Goal: Task Accomplishment & Management: Manage account settings

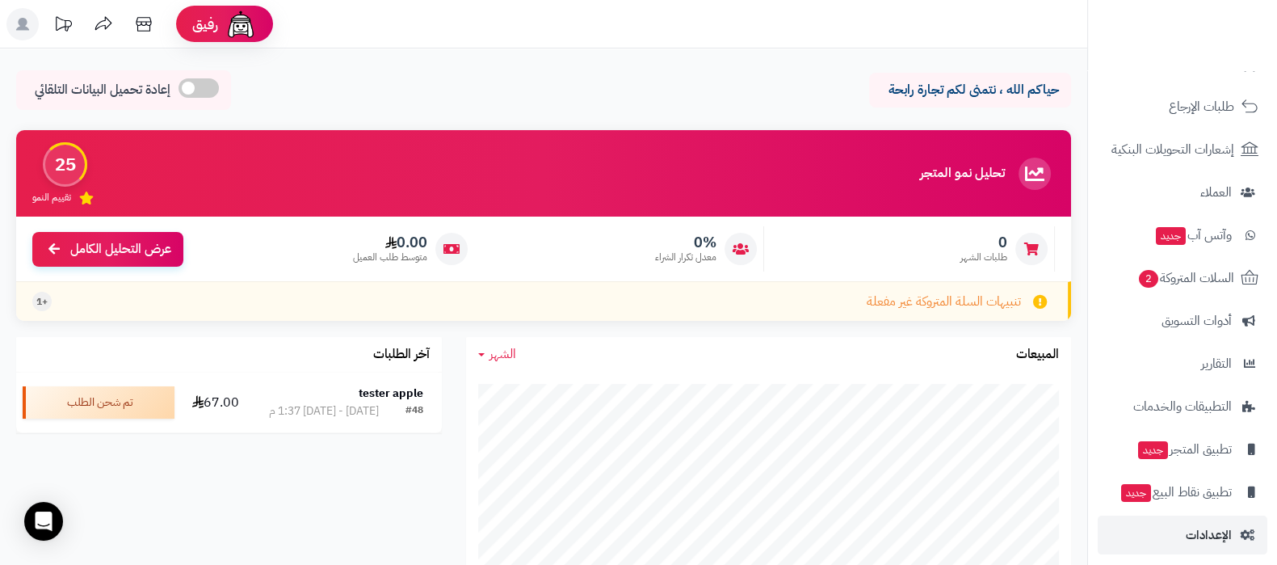
scroll to position [174, 0]
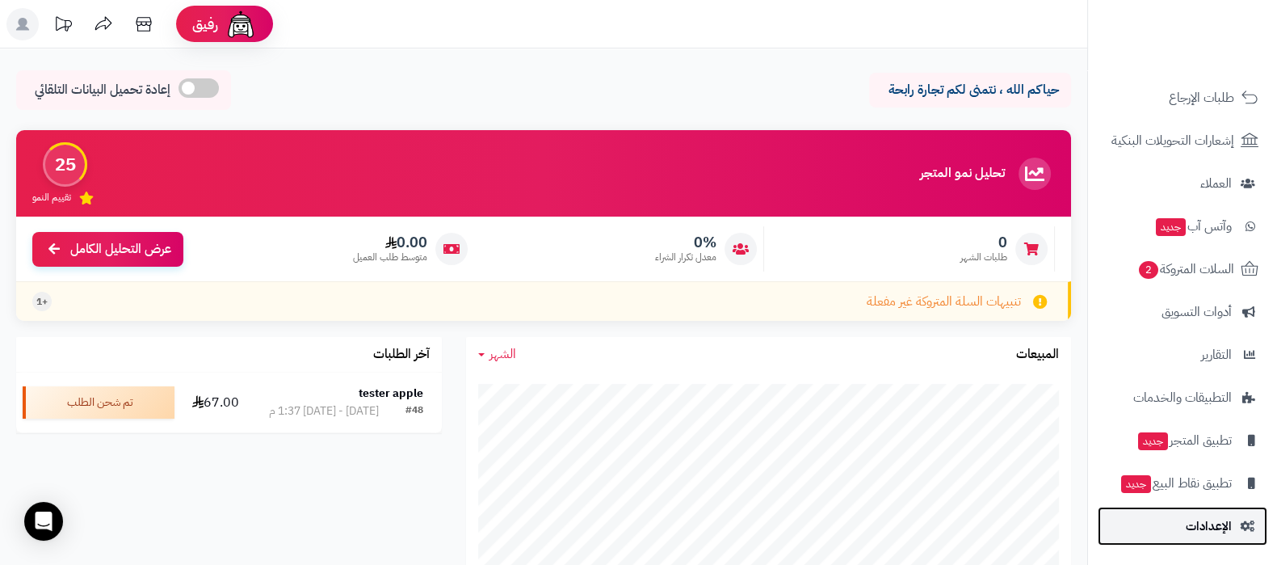
click at [1224, 517] on span "الإعدادات" at bounding box center [1209, 526] width 46 height 23
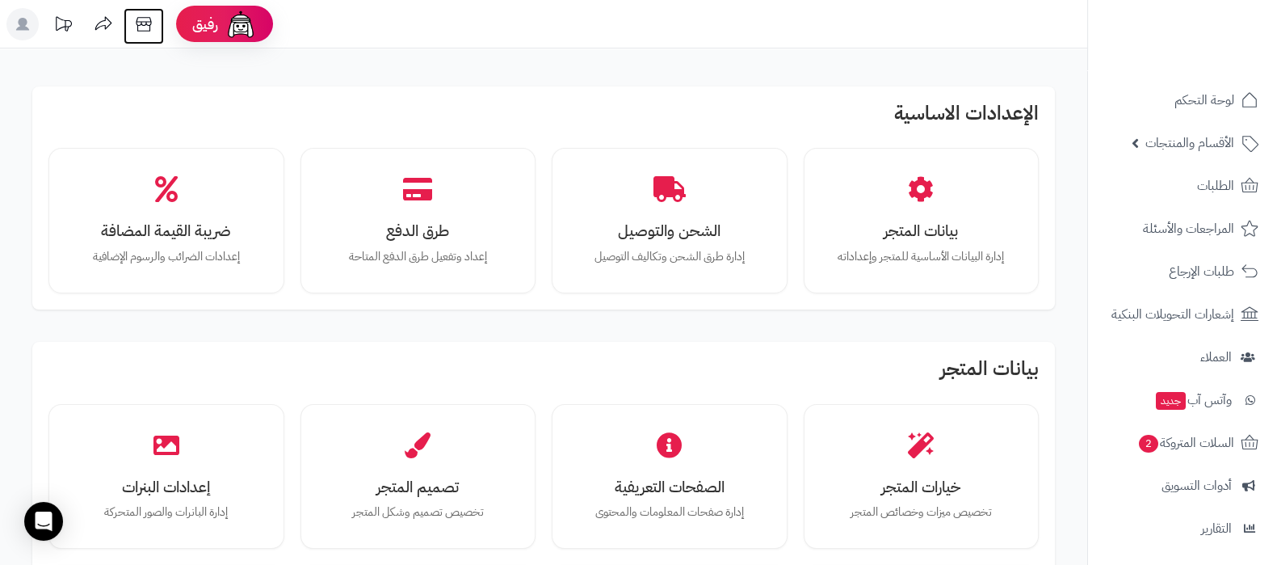
click at [142, 23] on icon at bounding box center [144, 24] width 32 height 32
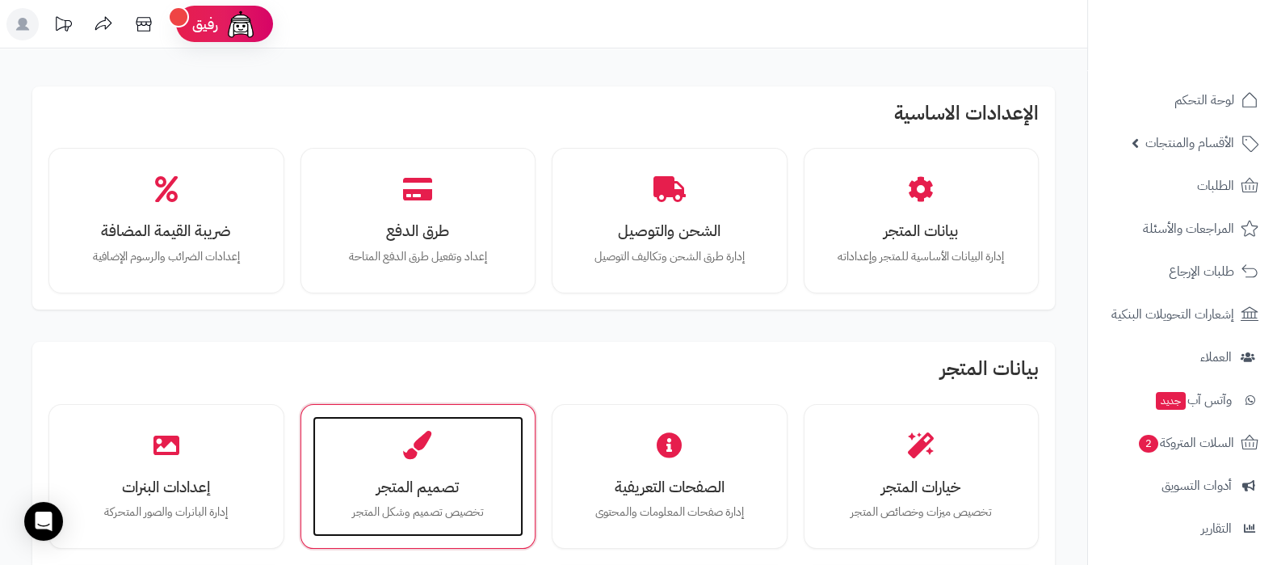
click at [403, 478] on h3 "تصميم المتجر" at bounding box center [418, 486] width 179 height 17
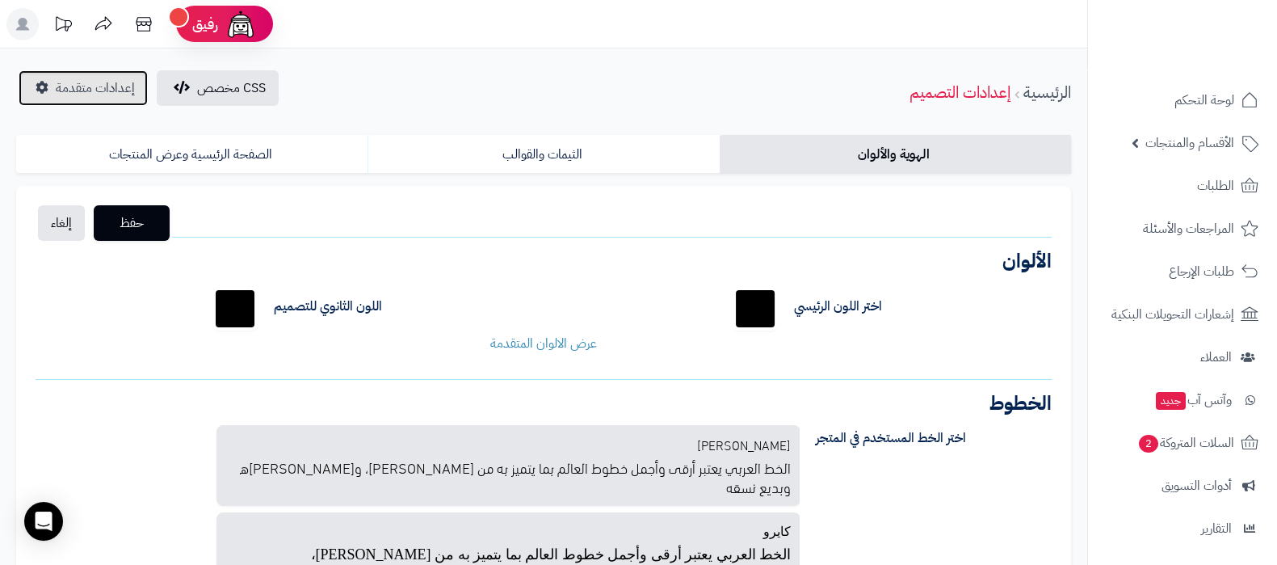
click at [73, 99] on link "إعدادات متقدمة" at bounding box center [83, 88] width 129 height 36
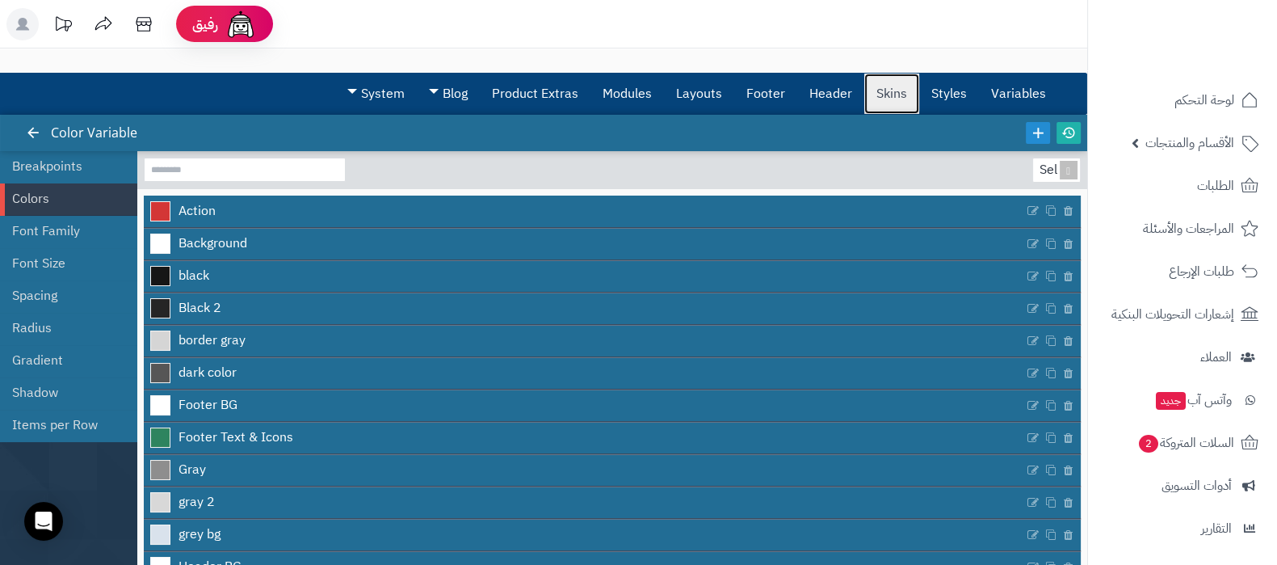
click at [888, 97] on link "Skins" at bounding box center [891, 94] width 55 height 40
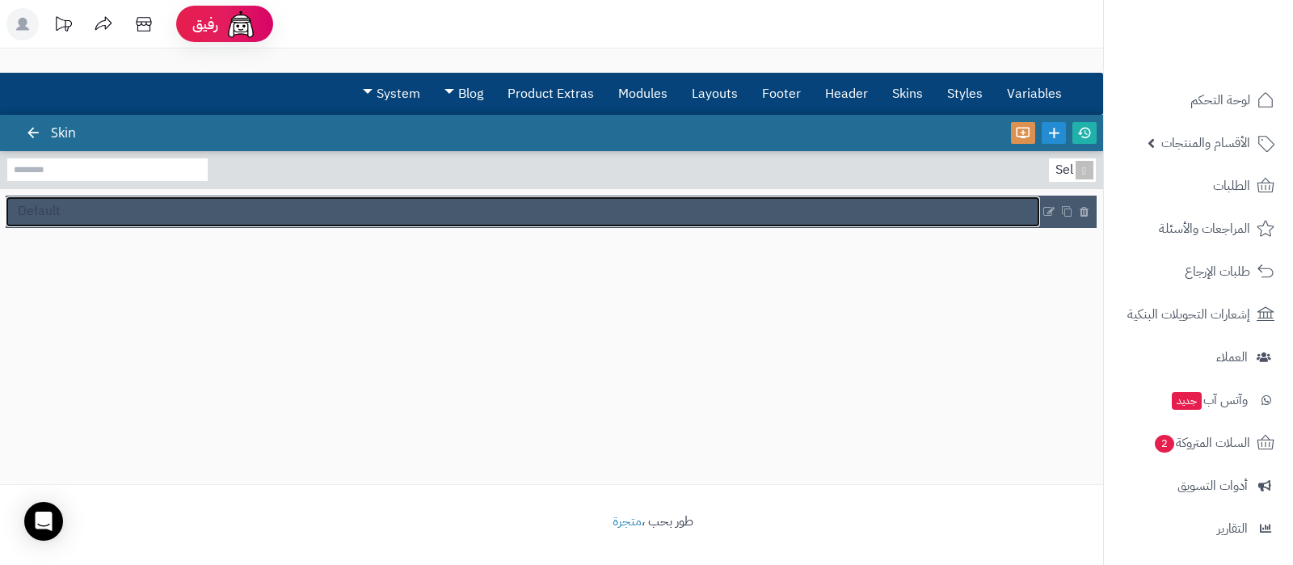
click at [88, 211] on link "Default" at bounding box center [523, 211] width 1034 height 31
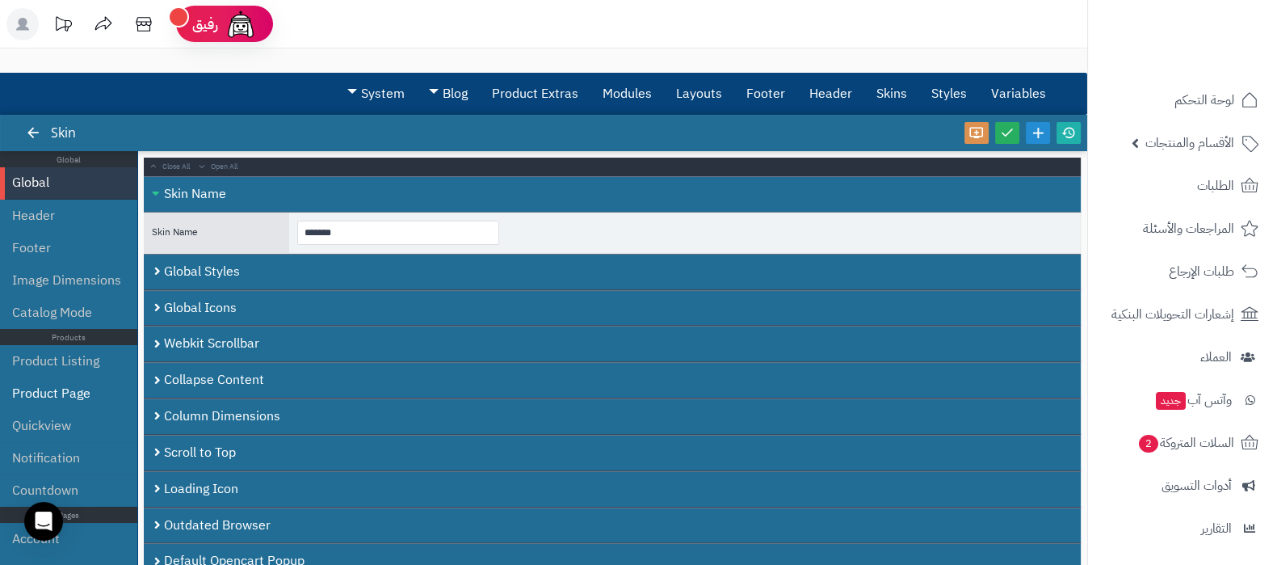
click at [82, 393] on li "Product Page" at bounding box center [68, 393] width 137 height 32
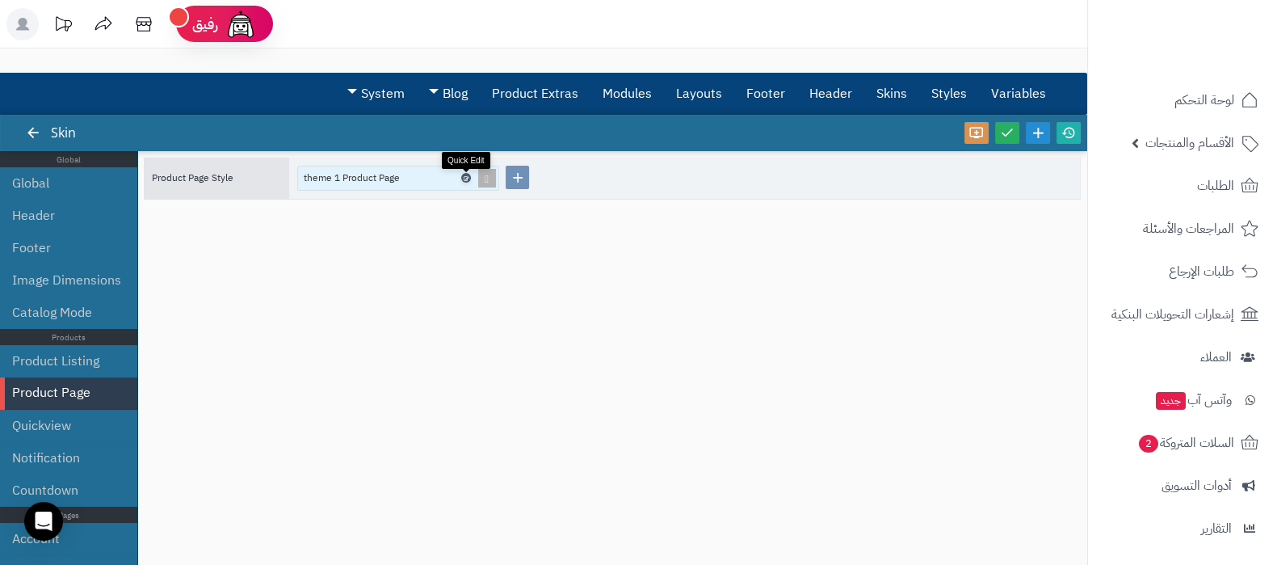
click at [465, 175] on icon at bounding box center [465, 178] width 5 height 7
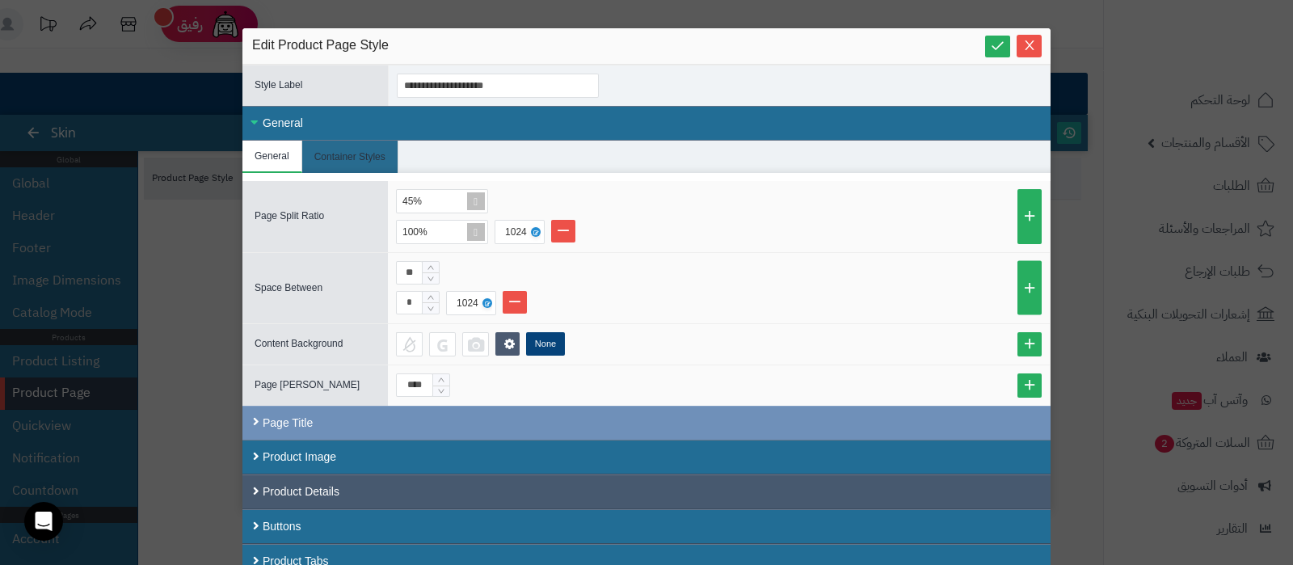
scroll to position [10, 0]
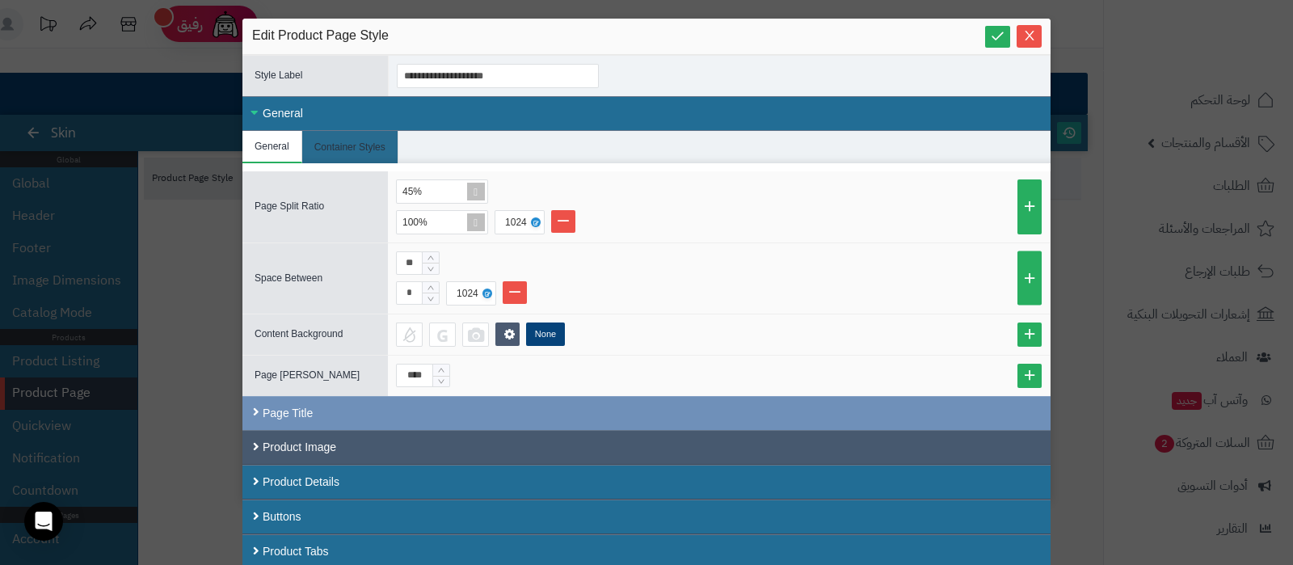
click at [549, 449] on div "Product Image" at bounding box center [646, 447] width 808 height 35
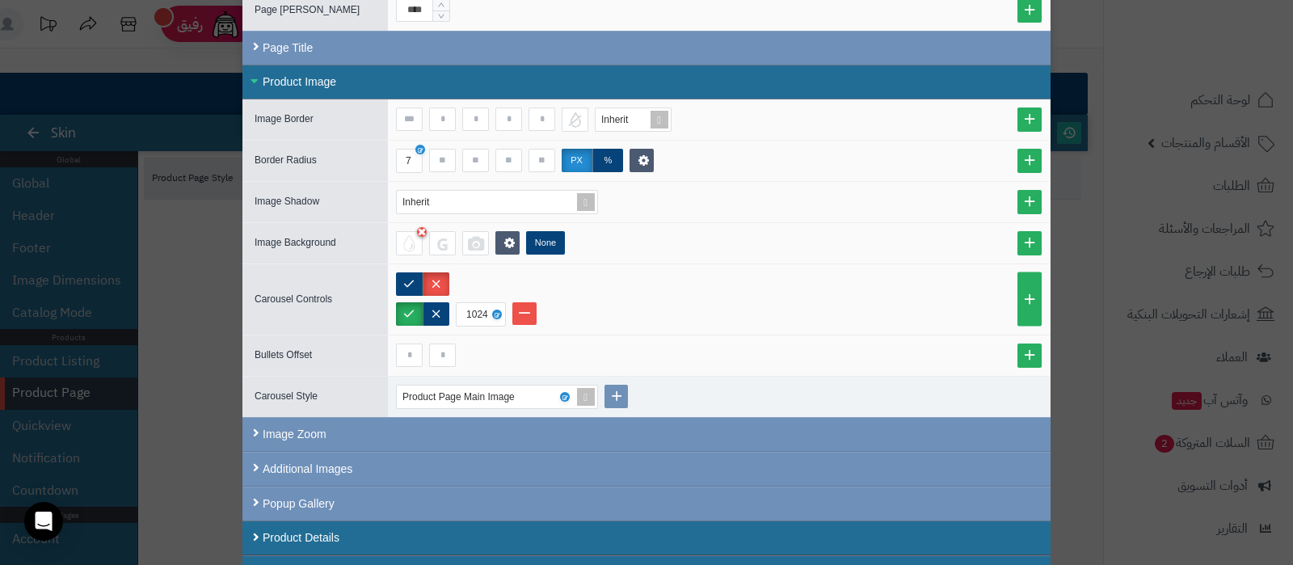
scroll to position [429, 0]
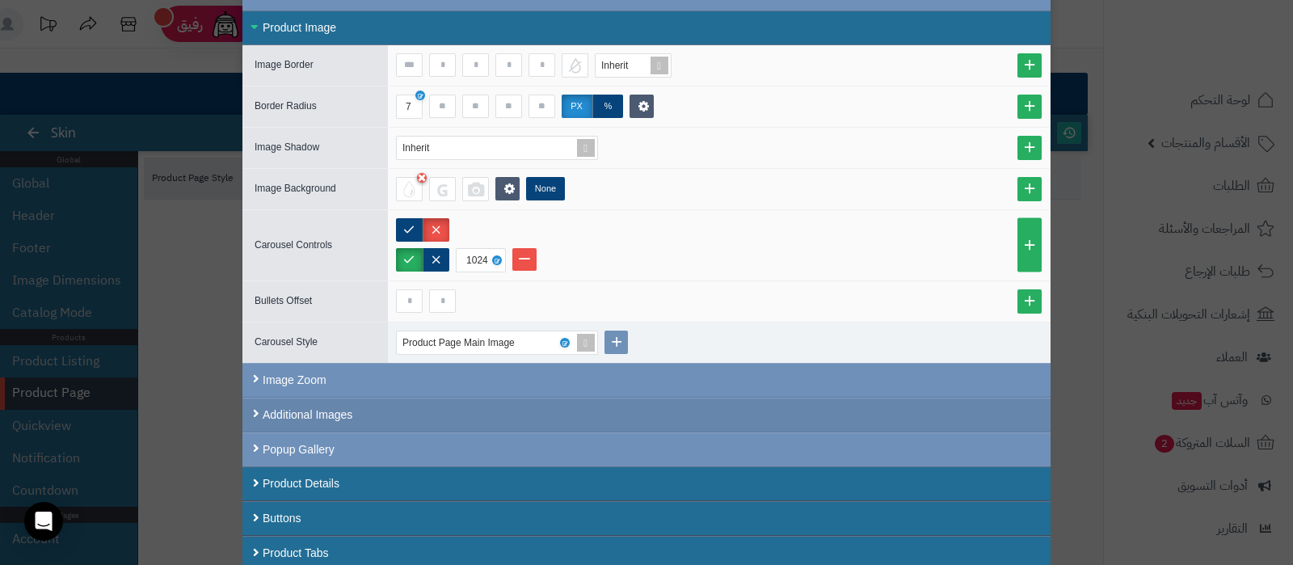
click at [465, 405] on div "Additional Images" at bounding box center [646, 414] width 808 height 35
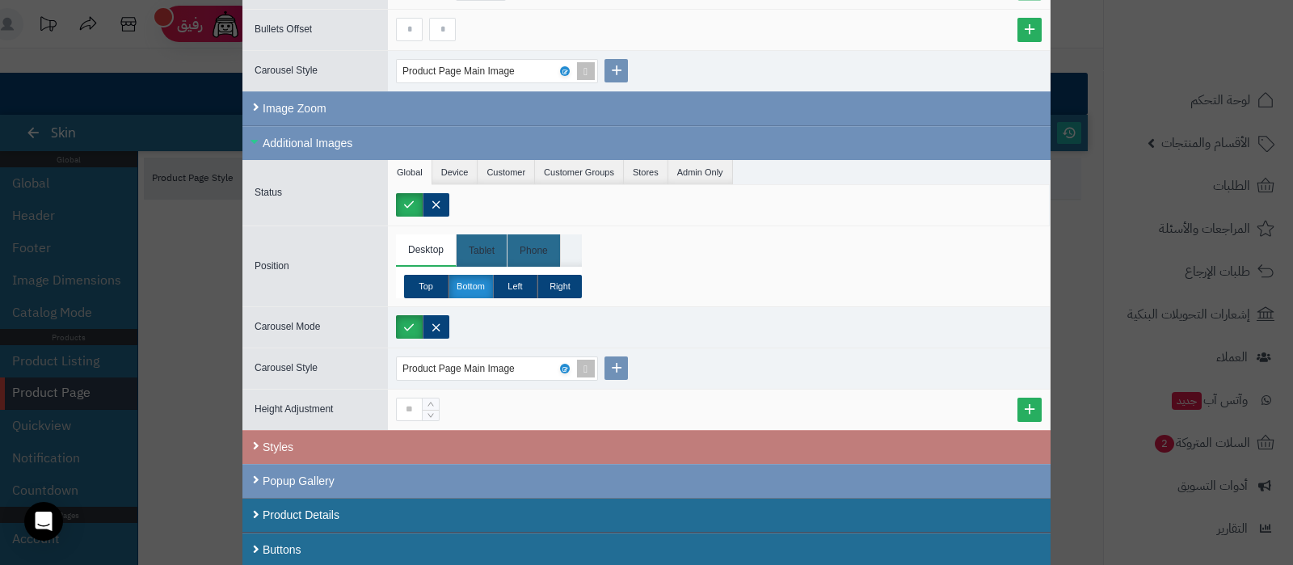
scroll to position [731, 0]
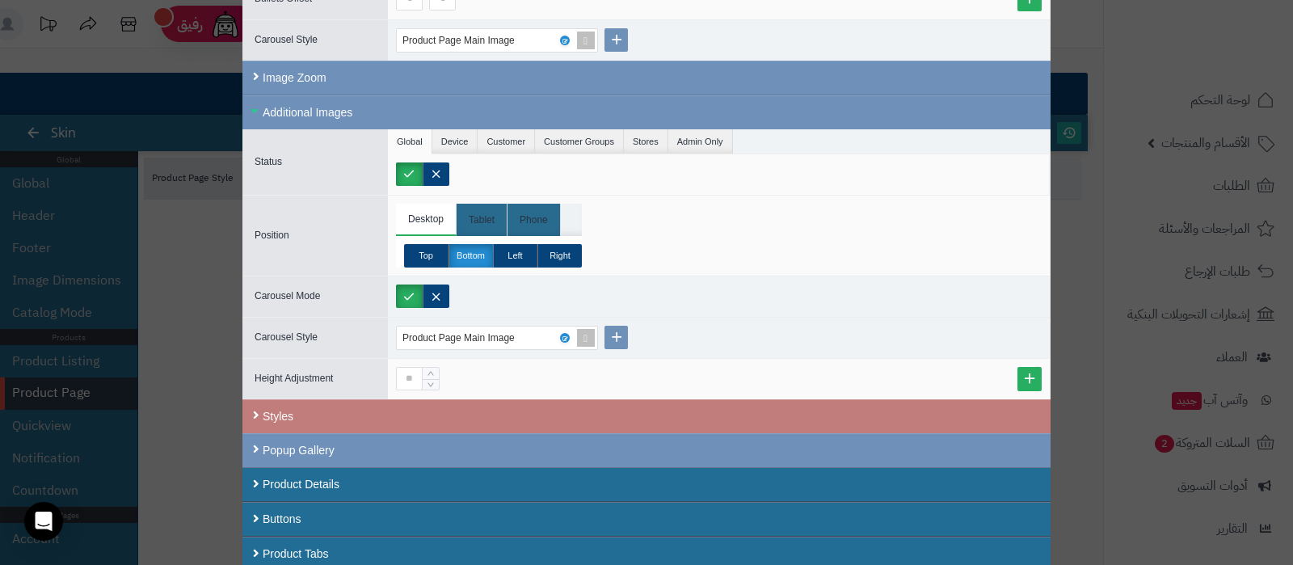
click at [440, 402] on div "Styles" at bounding box center [646, 416] width 808 height 34
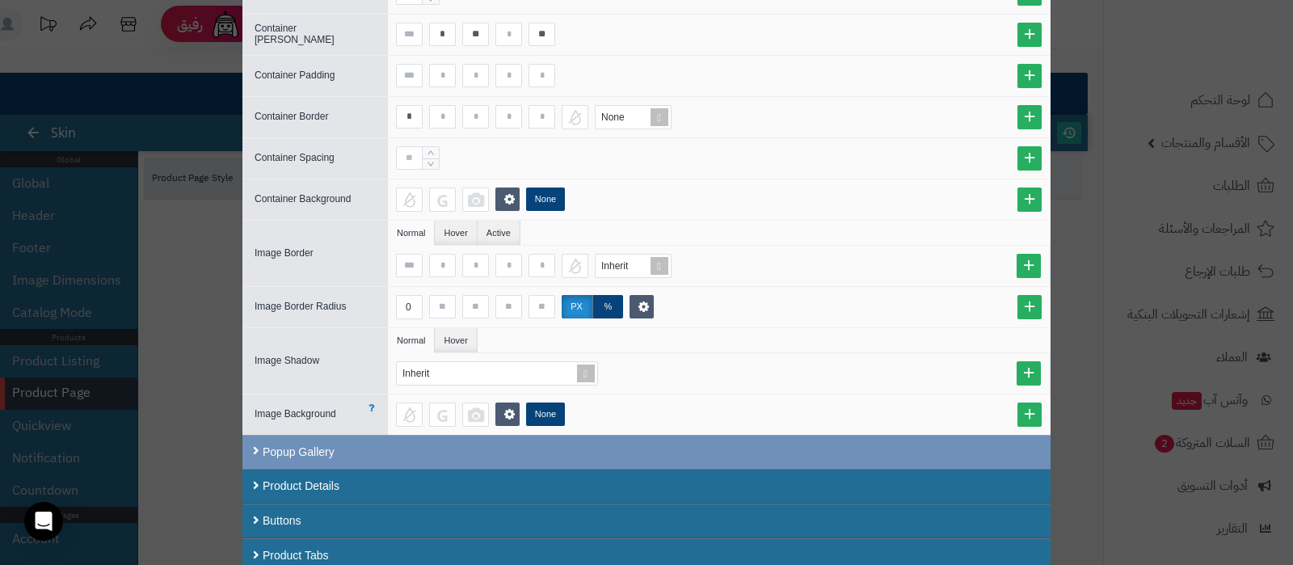
scroll to position [1263, 0]
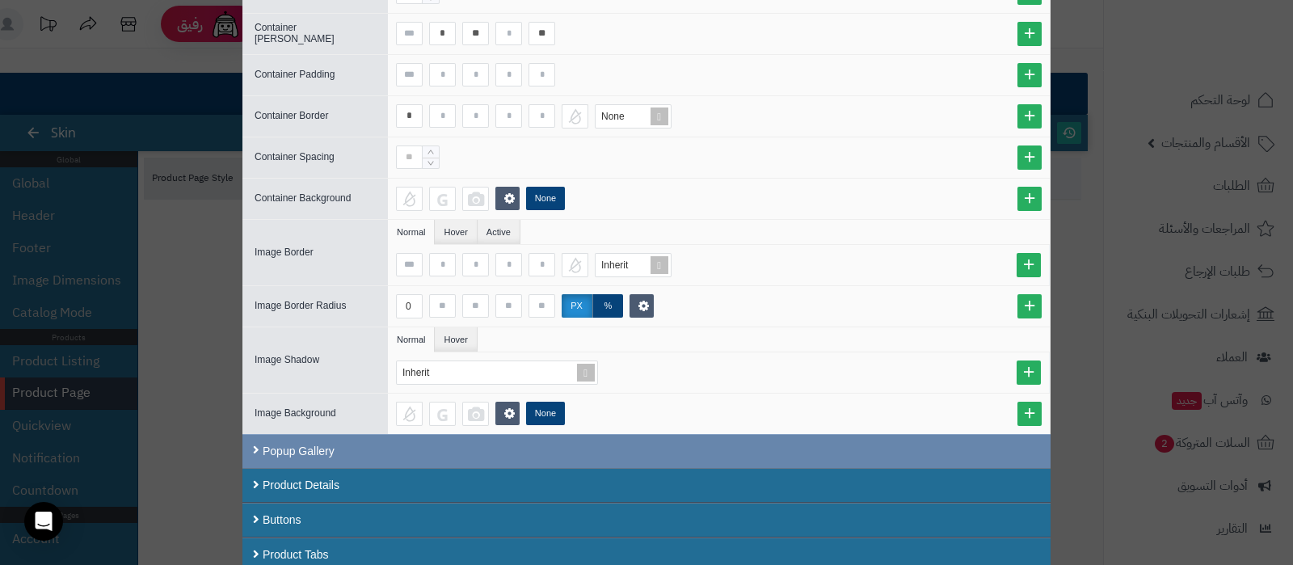
click at [453, 444] on div "Popup Gallery" at bounding box center [646, 451] width 808 height 34
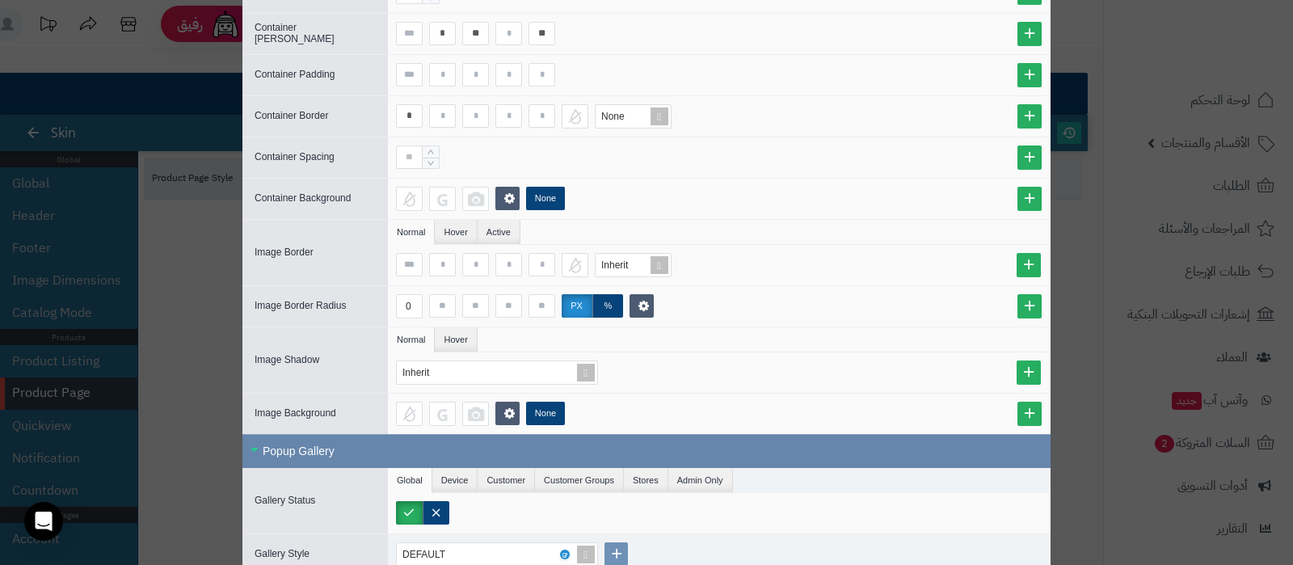
click at [434, 444] on div "Popup Gallery" at bounding box center [646, 451] width 808 height 34
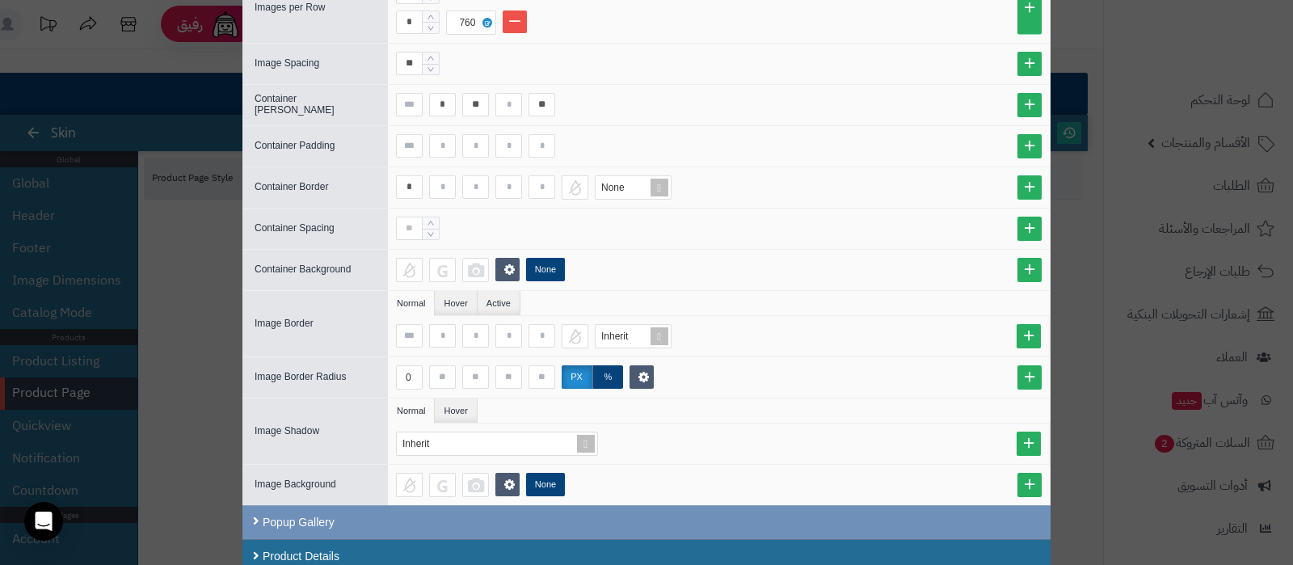
scroll to position [1162, 0]
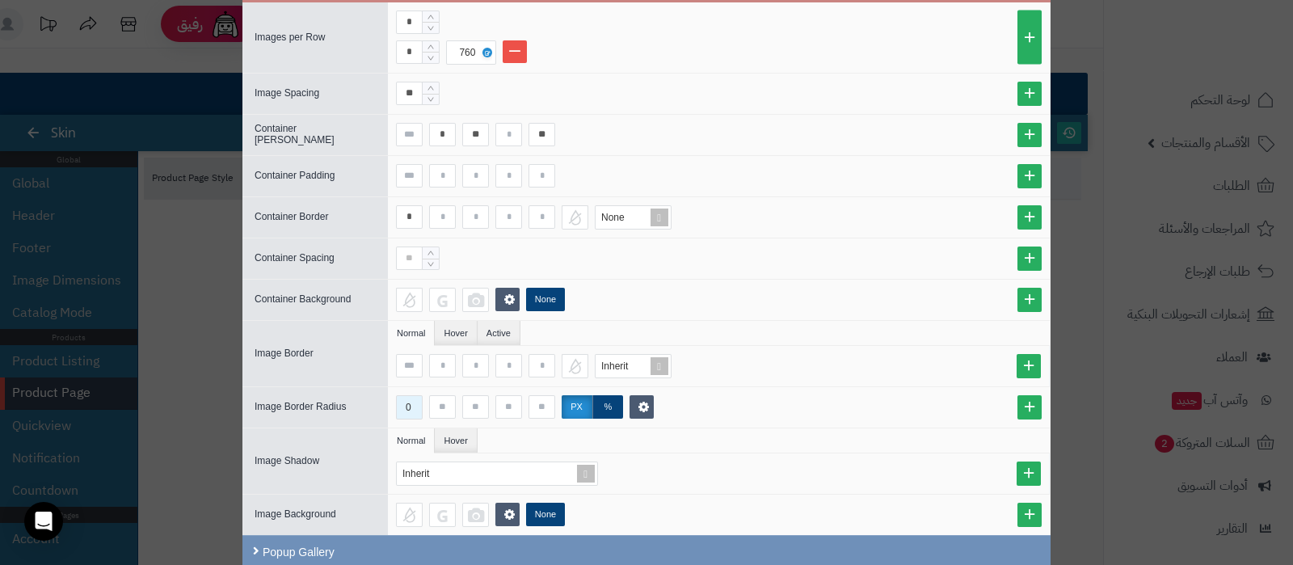
click at [411, 405] on div "0" at bounding box center [409, 407] width 6 height 23
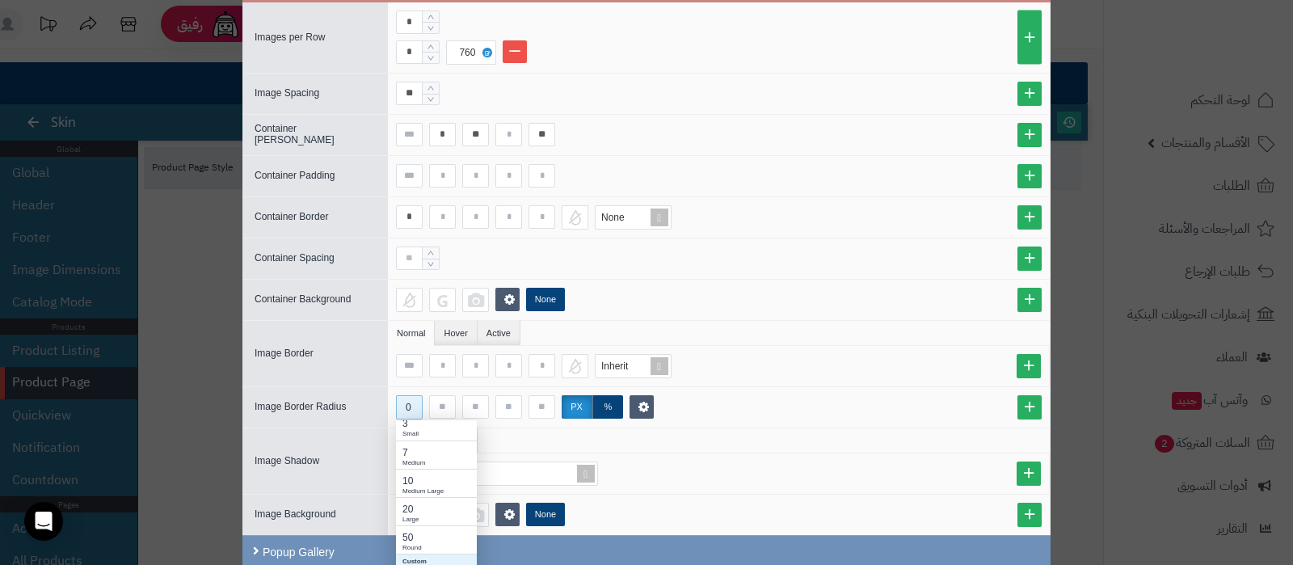
scroll to position [0, 0]
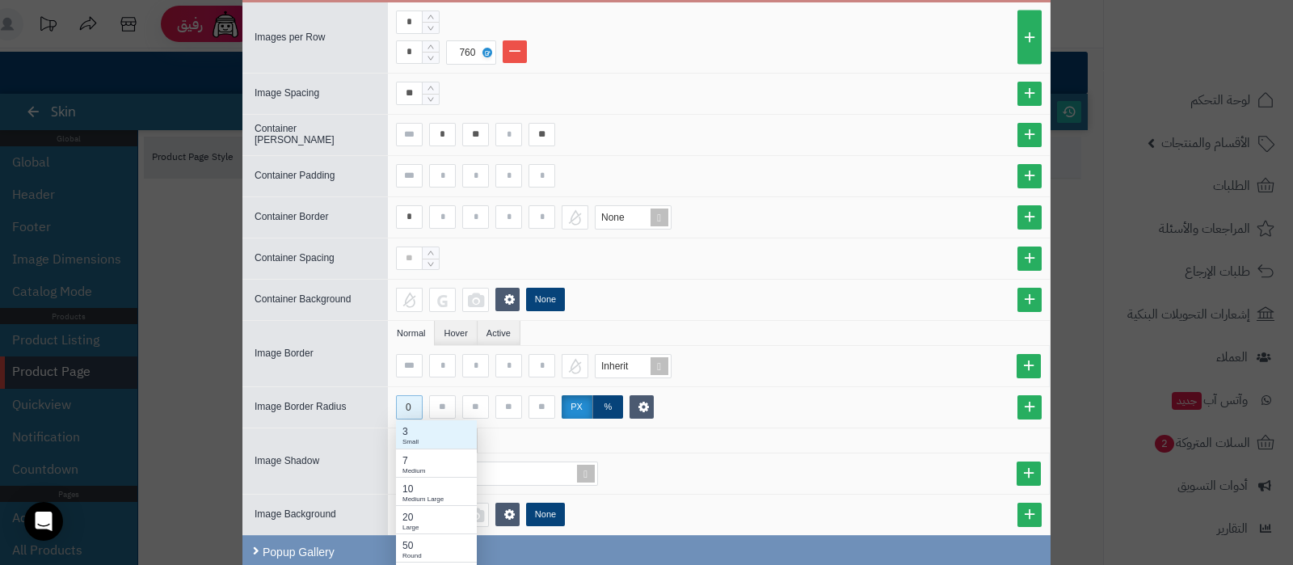
click at [414, 429] on div "3" at bounding box center [436, 431] width 68 height 15
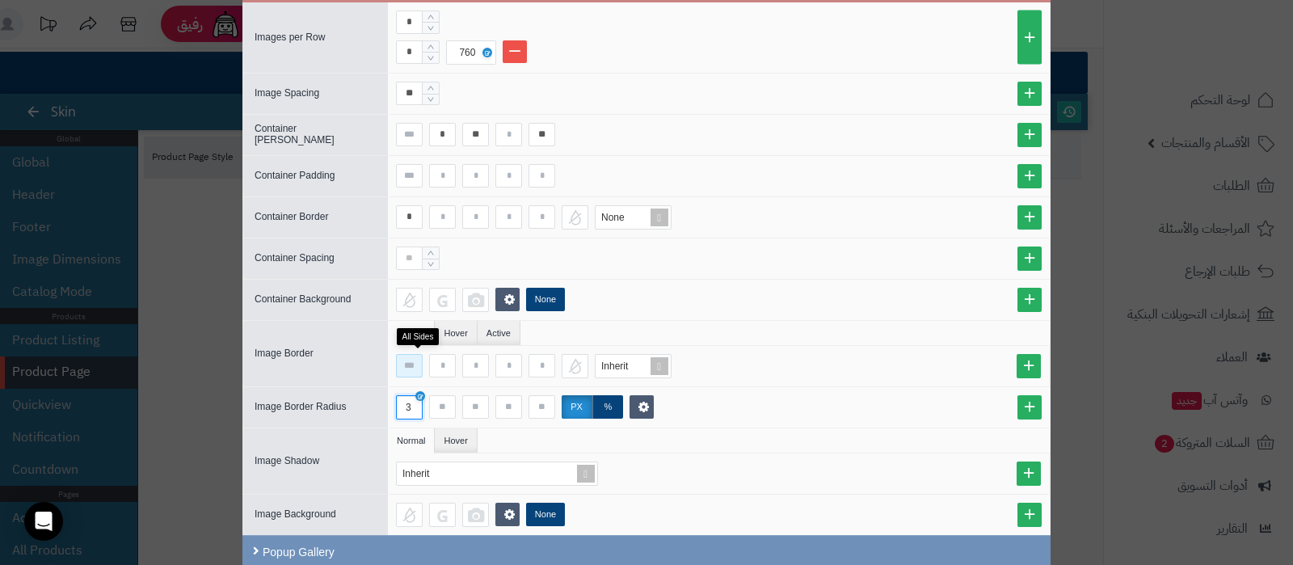
click at [416, 360] on input at bounding box center [409, 365] width 27 height 23
type input "*"
click at [667, 364] on span at bounding box center [659, 366] width 23 height 23
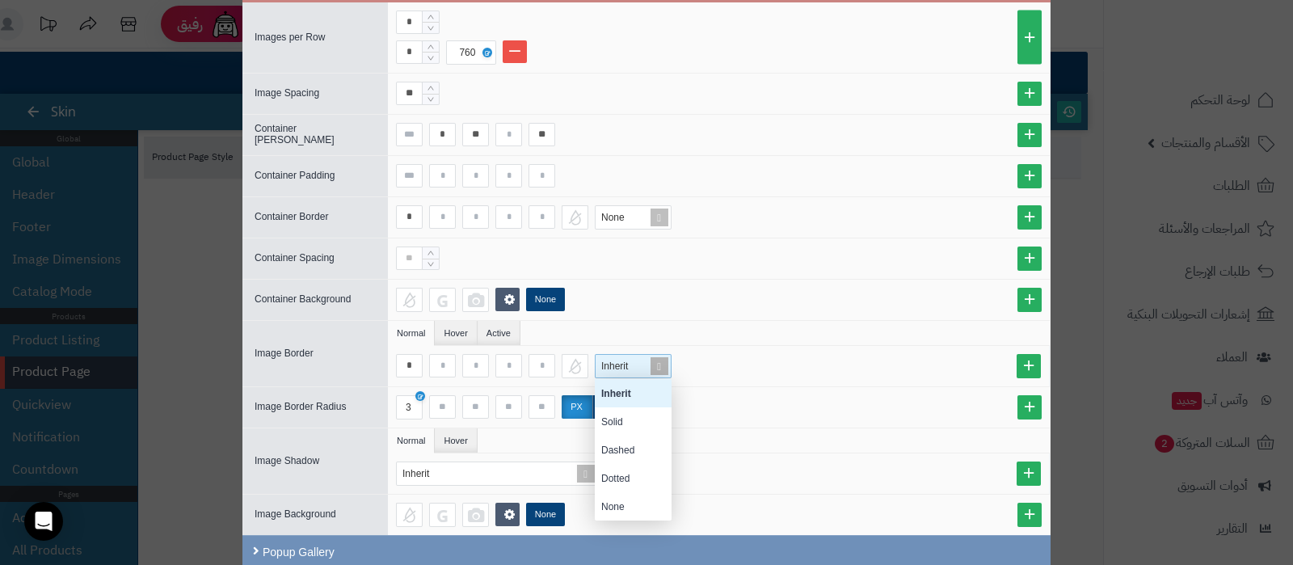
scroll to position [125, 61]
click at [636, 407] on div "Solid" at bounding box center [633, 421] width 77 height 28
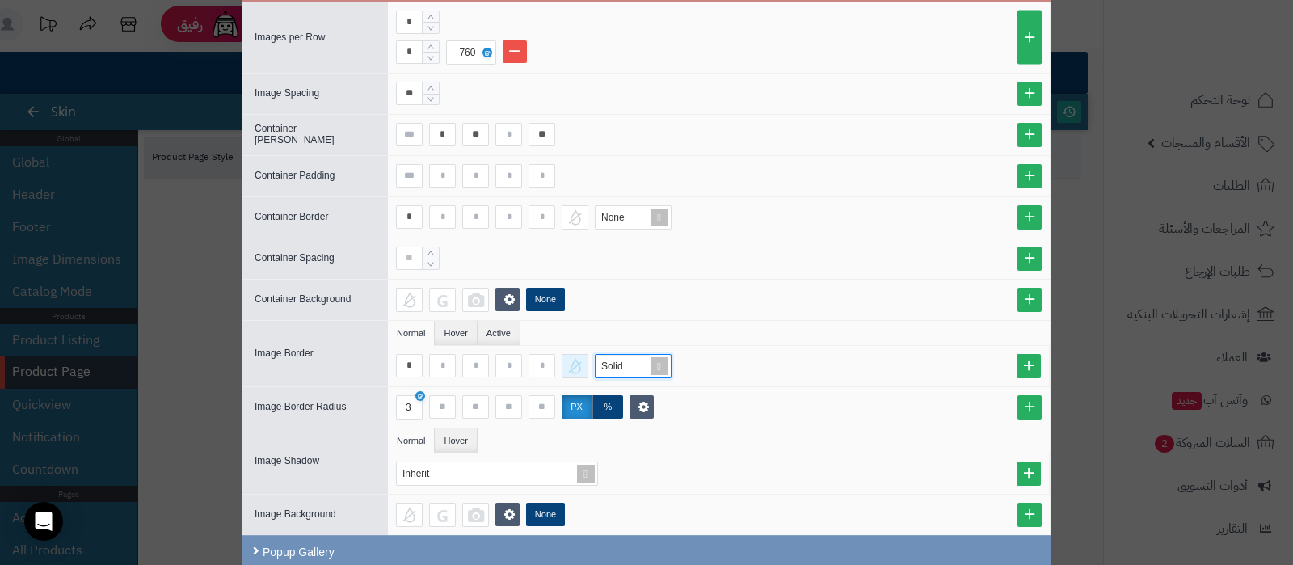
click at [582, 368] on div at bounding box center [574, 366] width 27 height 24
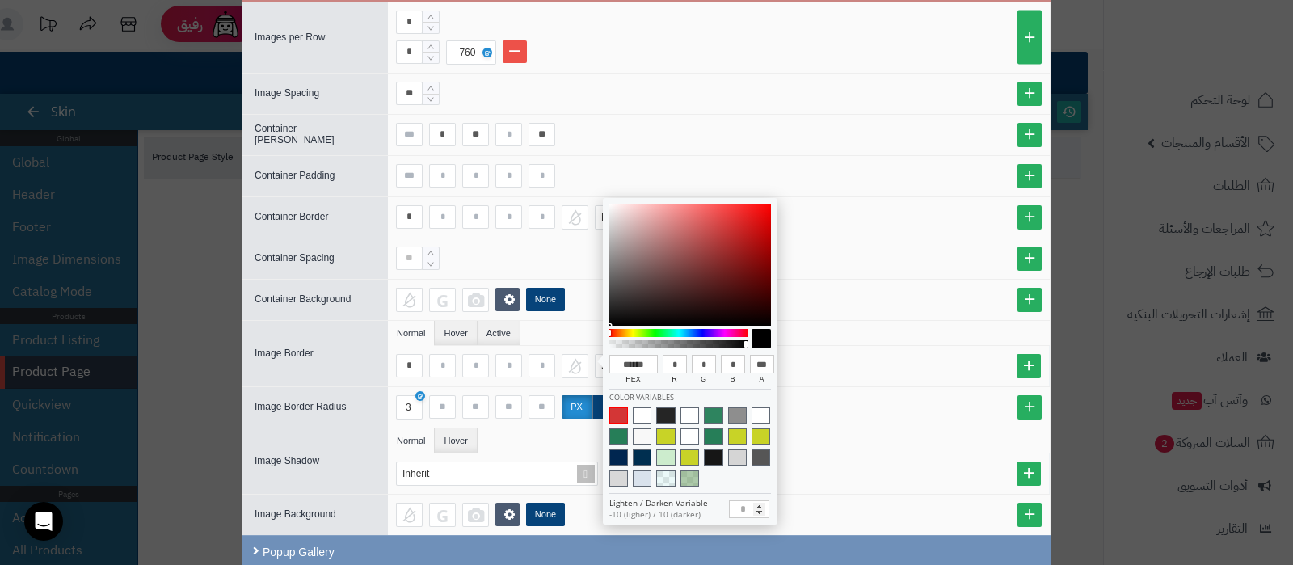
click at [623, 412] on span at bounding box center [618, 415] width 19 height 16
type input "******"
type input "***"
type input "**"
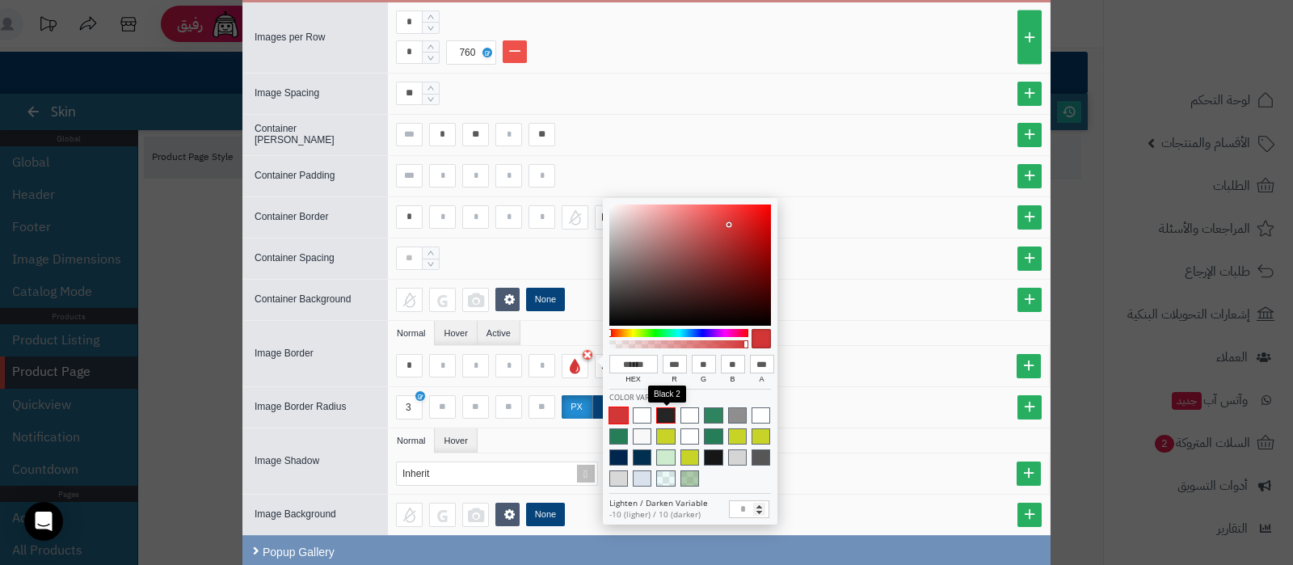
click at [666, 414] on span at bounding box center [665, 415] width 19 height 16
type input "******"
type input "**"
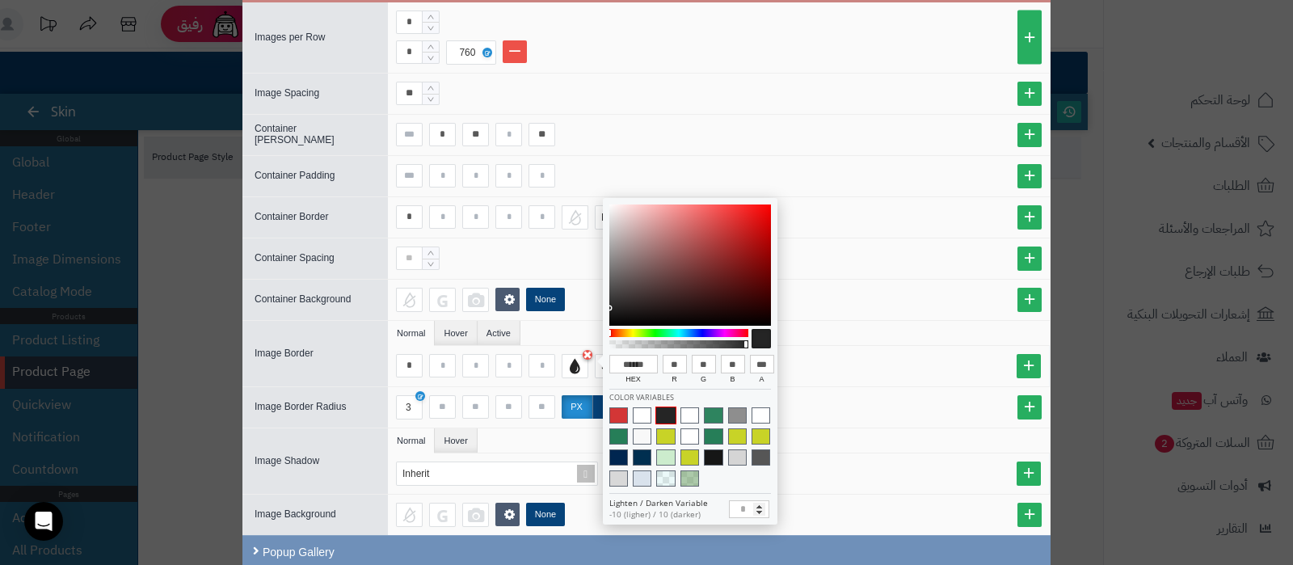
click at [875, 373] on div "* Solid" at bounding box center [719, 366] width 662 height 40
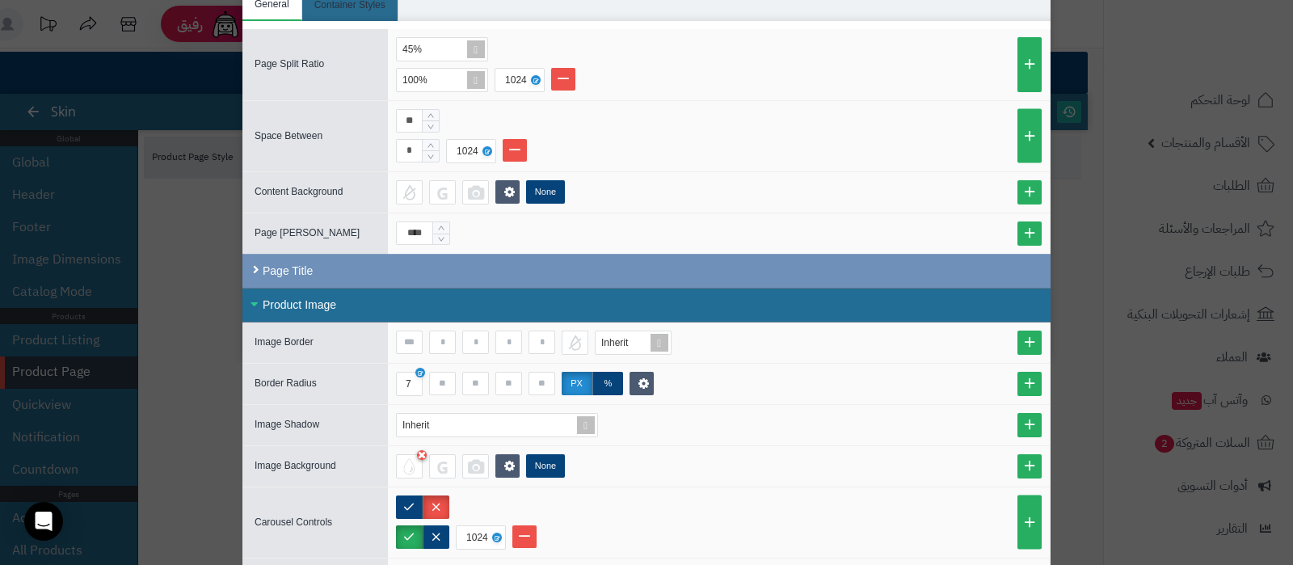
scroll to position [0, 0]
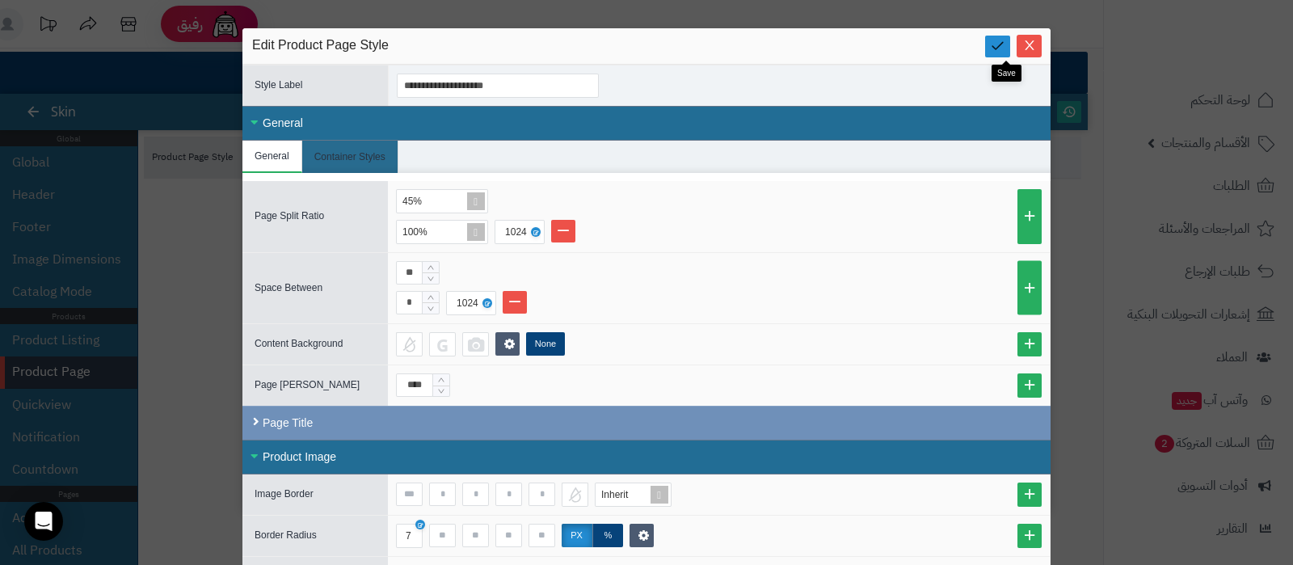
click at [1005, 48] on icon at bounding box center [997, 45] width 15 height 15
click at [1032, 46] on icon "Close" at bounding box center [1029, 44] width 13 height 13
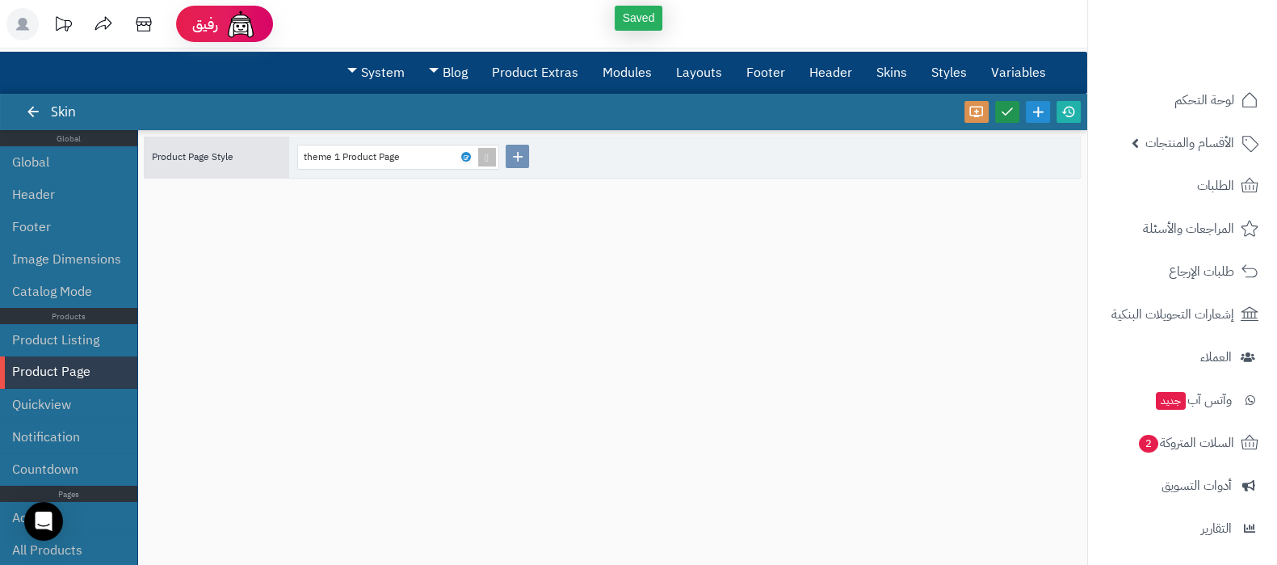
click at [1010, 102] on link at bounding box center [1007, 112] width 24 height 22
click at [1066, 111] on icon at bounding box center [1069, 111] width 15 height 15
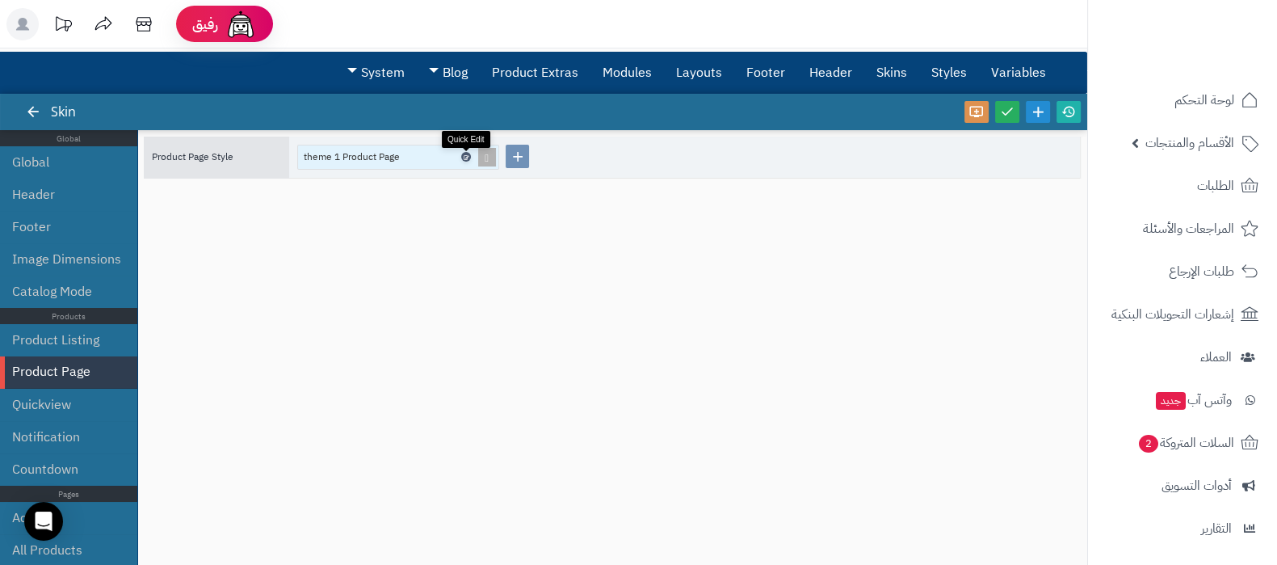
click at [465, 156] on icon at bounding box center [465, 156] width 5 height 7
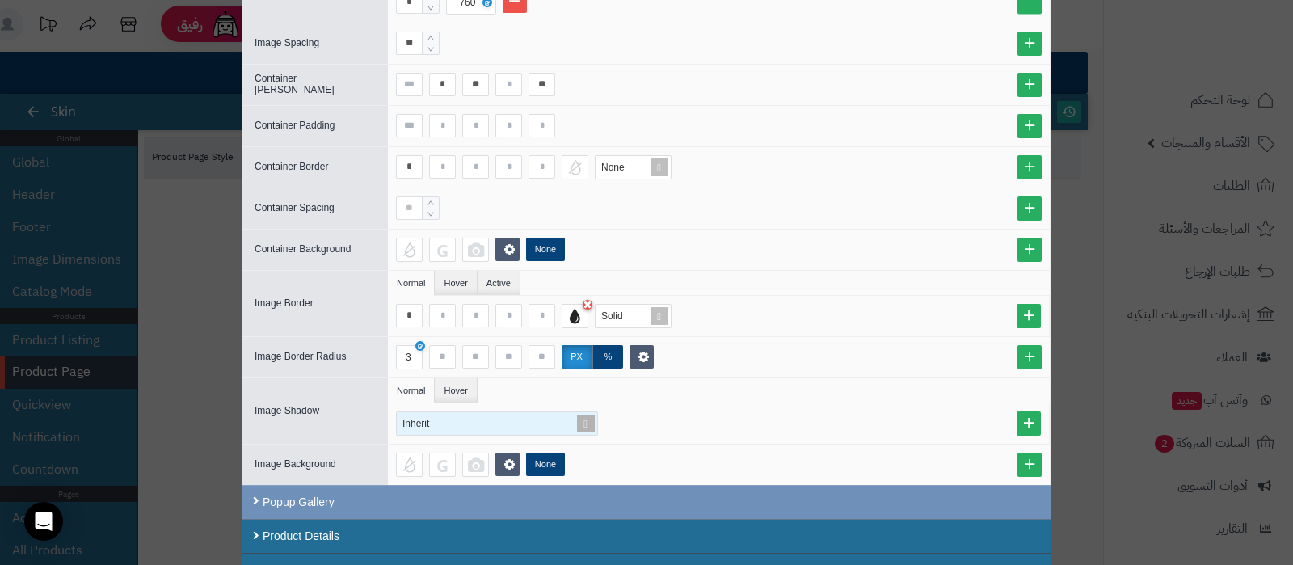
scroll to position [48, 0]
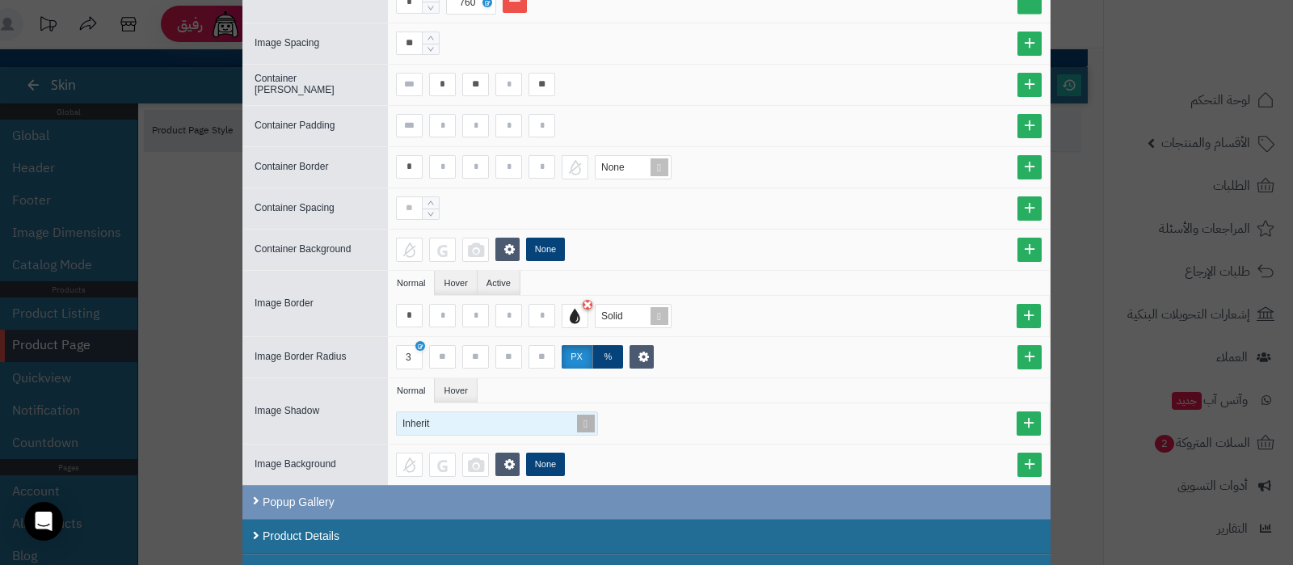
click at [597, 414] on span at bounding box center [585, 423] width 23 height 23
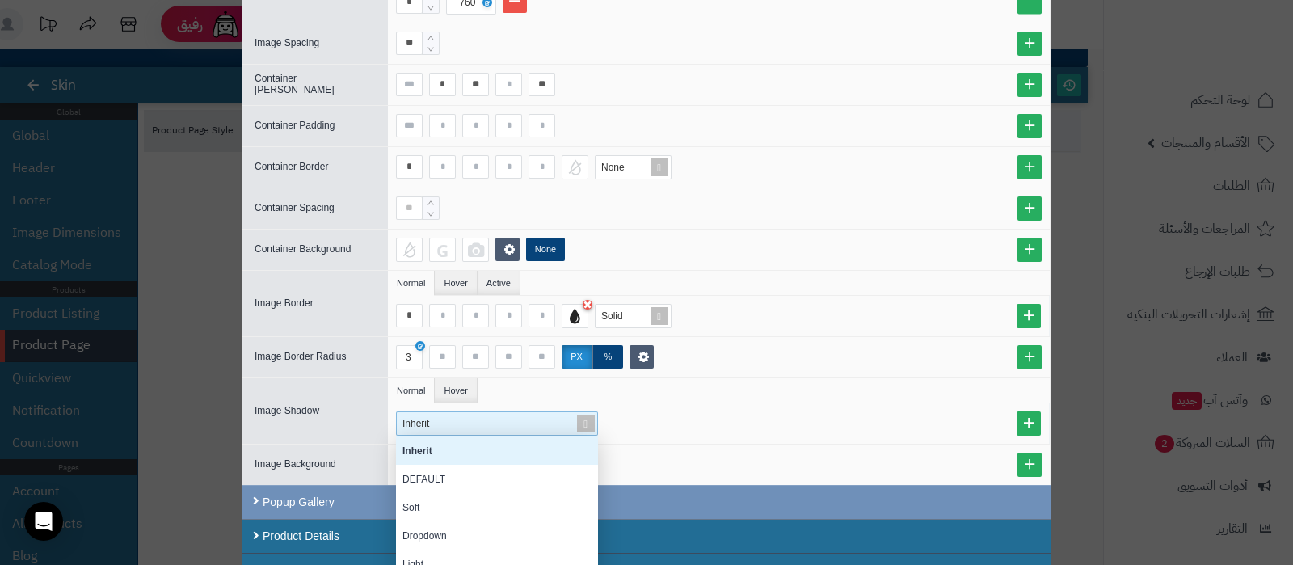
scroll to position [75, 0]
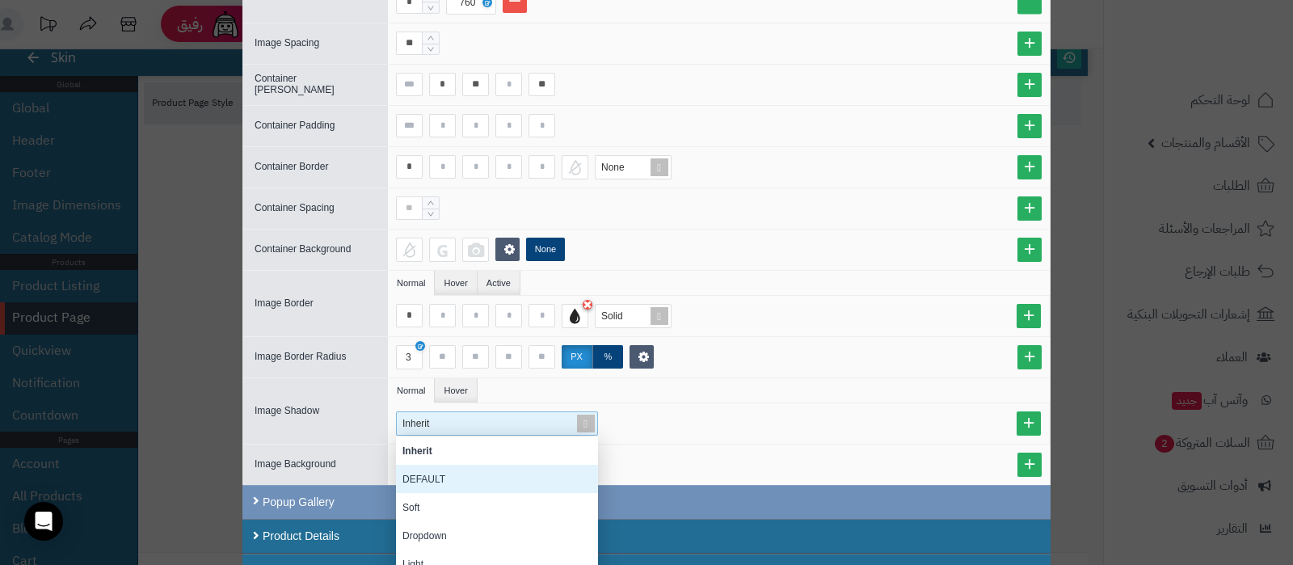
click at [497, 475] on div "DEFAULT" at bounding box center [497, 479] width 202 height 28
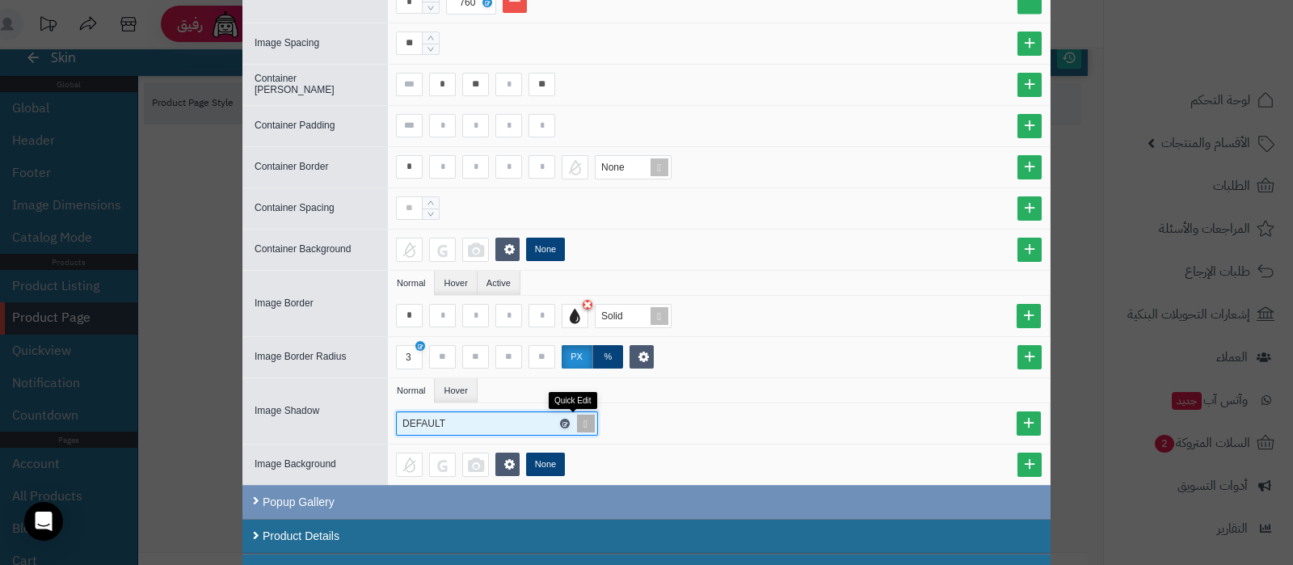
click at [566, 420] on icon at bounding box center [563, 423] width 5 height 7
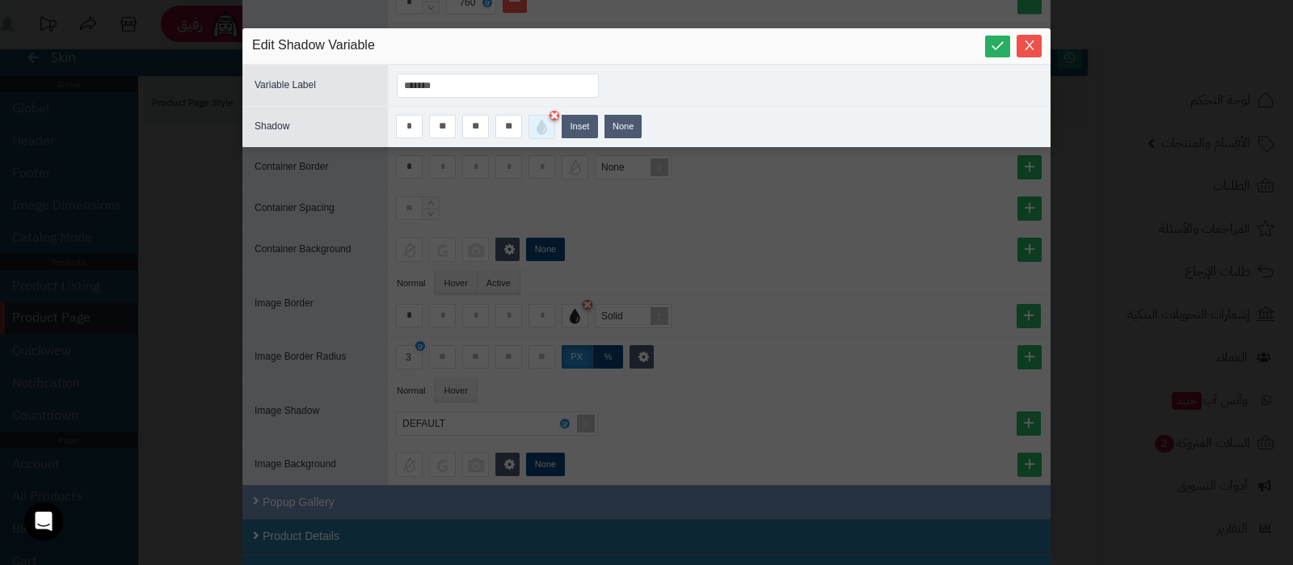
click at [543, 133] on div at bounding box center [541, 127] width 27 height 24
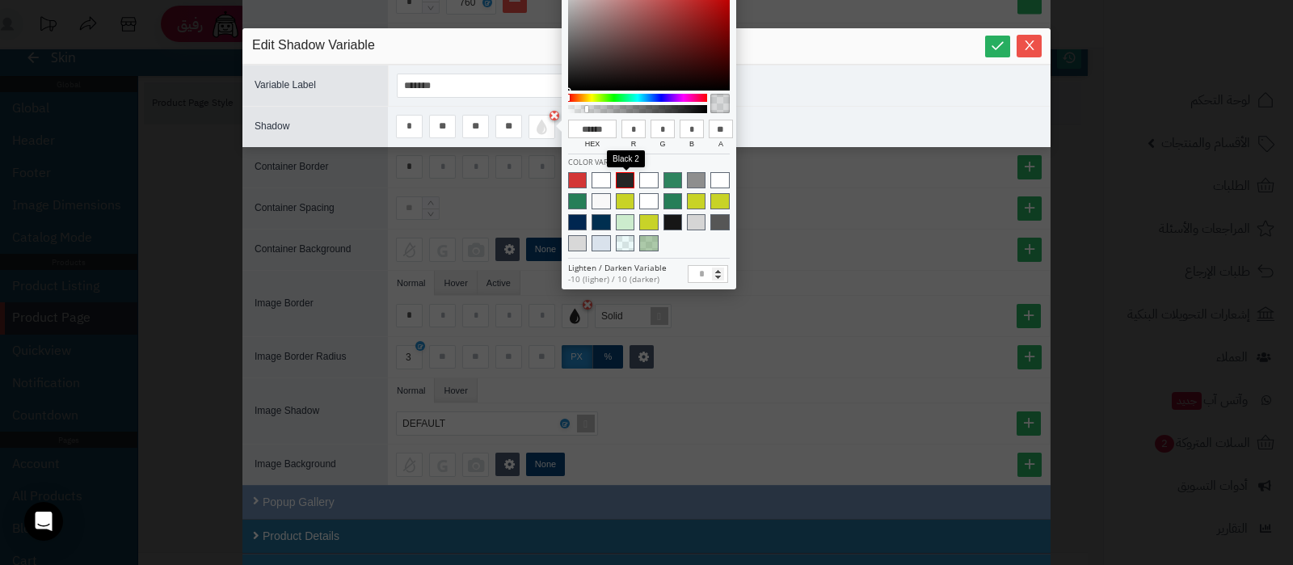
click at [629, 179] on span at bounding box center [625, 180] width 19 height 16
type input "******"
type input "**"
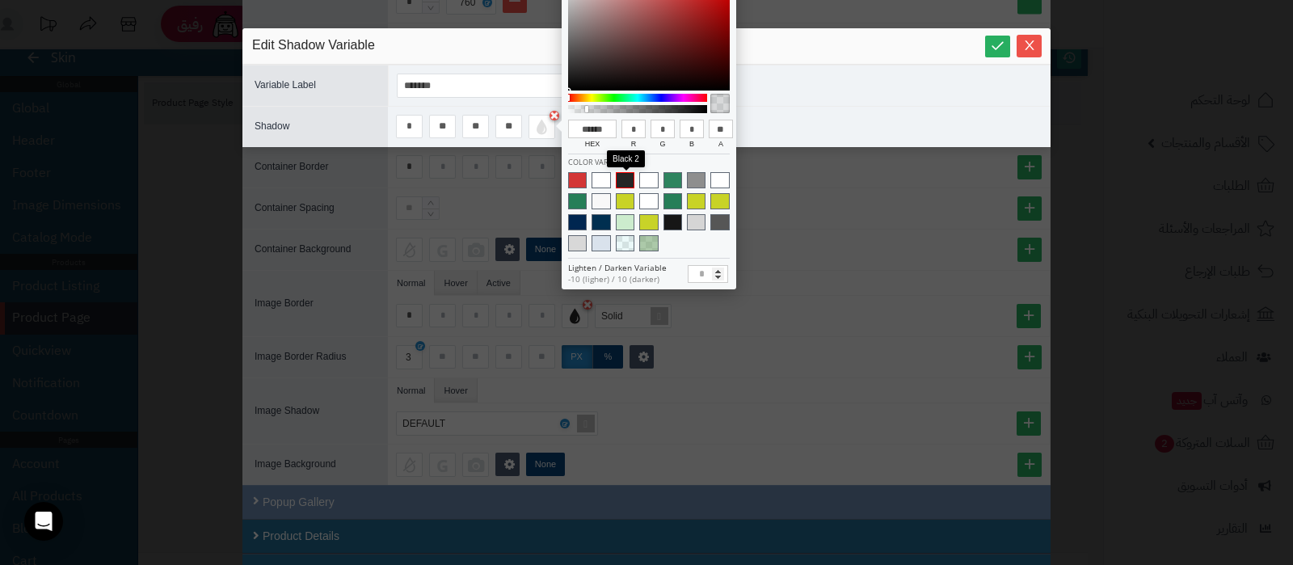
type input "***"
click at [1000, 46] on icon at bounding box center [997, 45] width 15 height 15
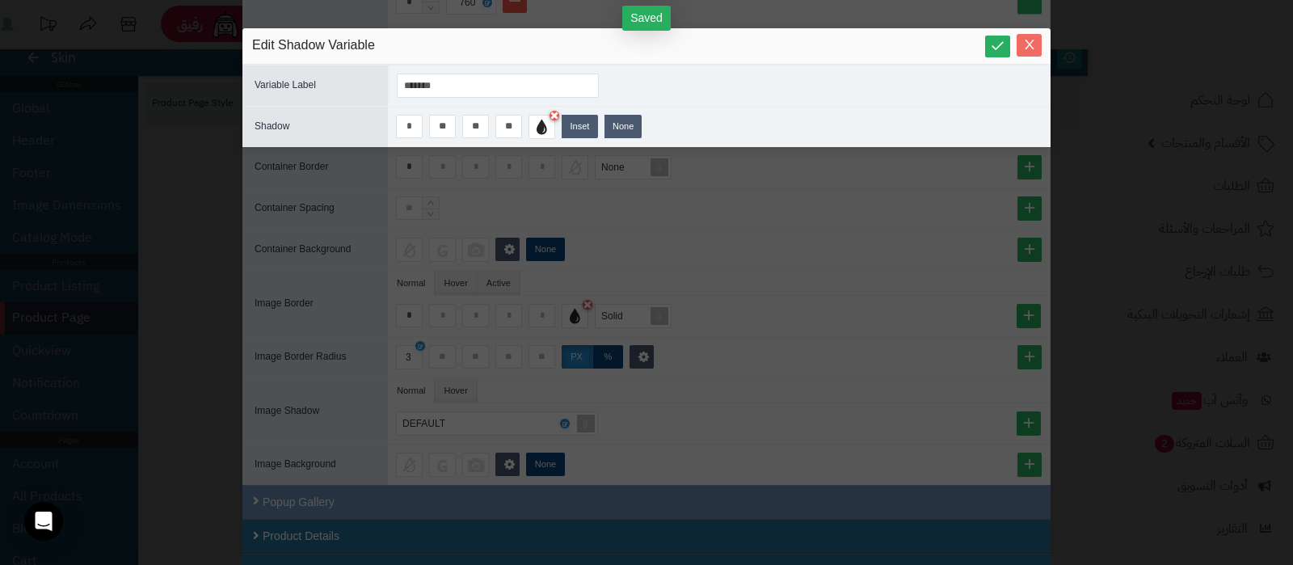
click at [1026, 50] on icon "Close" at bounding box center [1029, 44] width 13 height 13
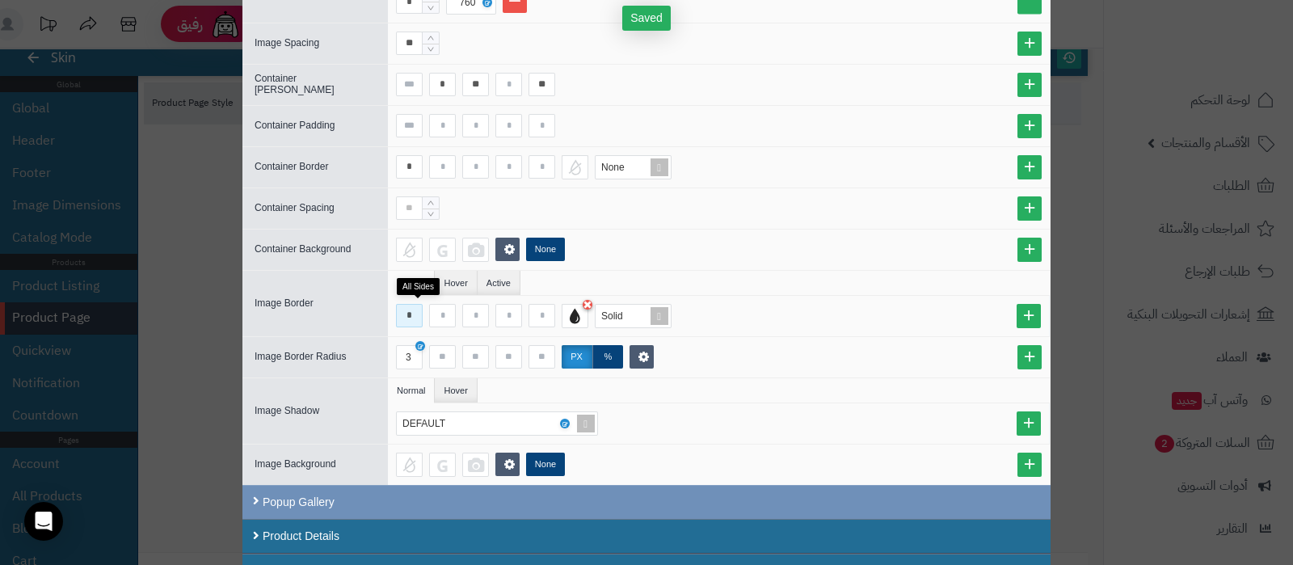
click at [410, 315] on input "*" at bounding box center [409, 315] width 27 height 23
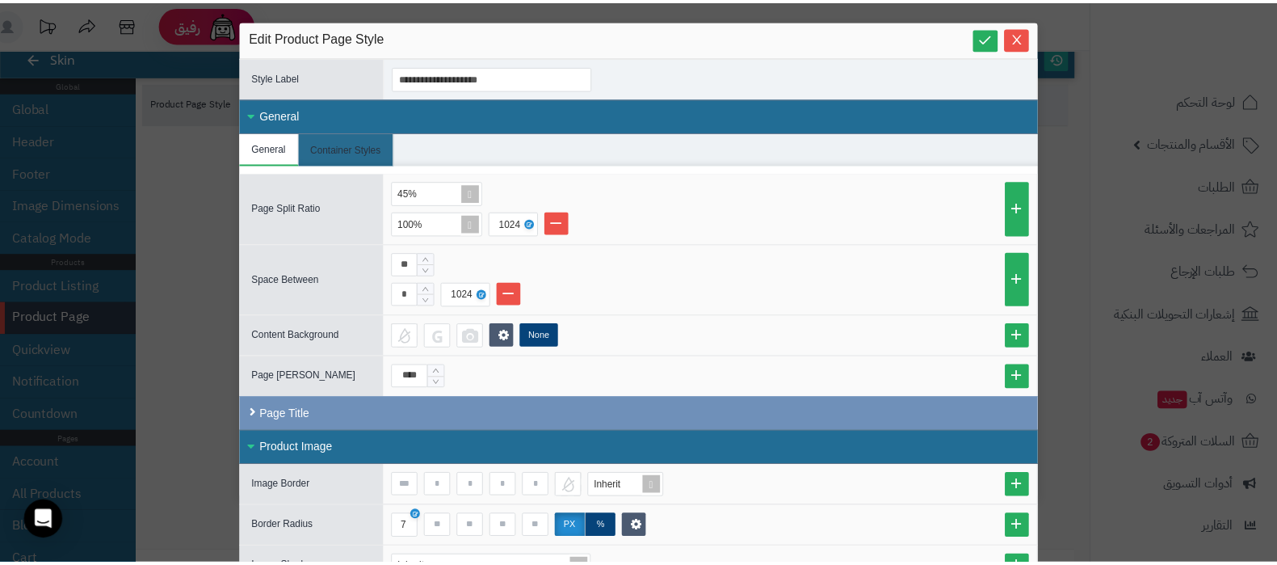
scroll to position [0, 0]
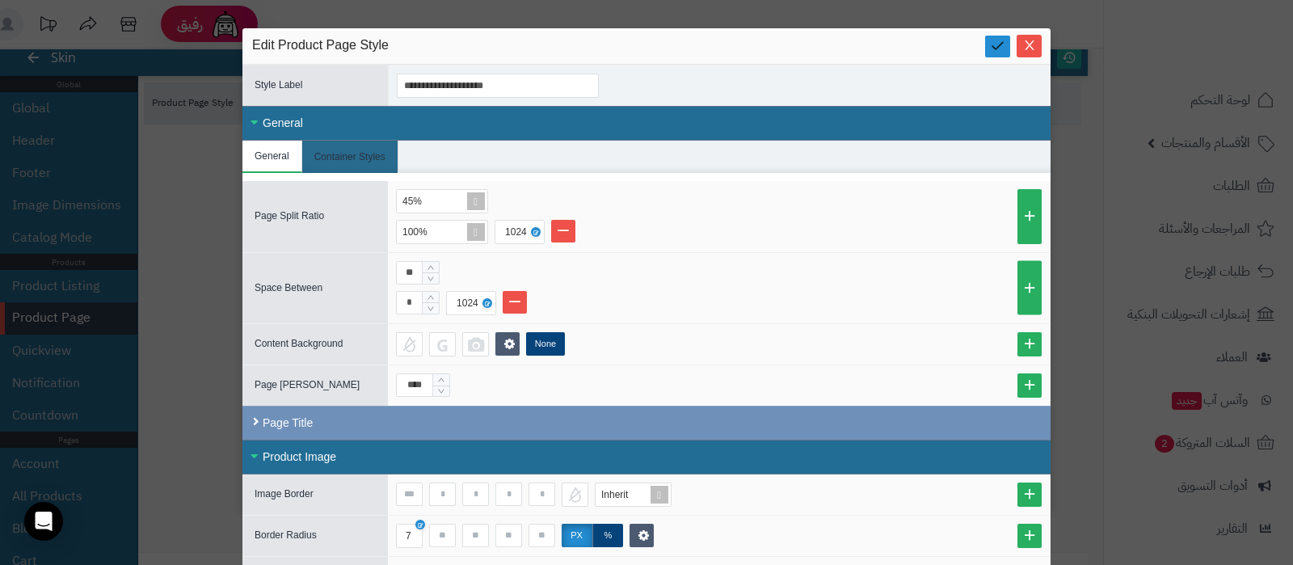
type input "*"
click at [996, 42] on link at bounding box center [997, 47] width 25 height 22
click at [1036, 45] on icon "Close" at bounding box center [1029, 44] width 13 height 13
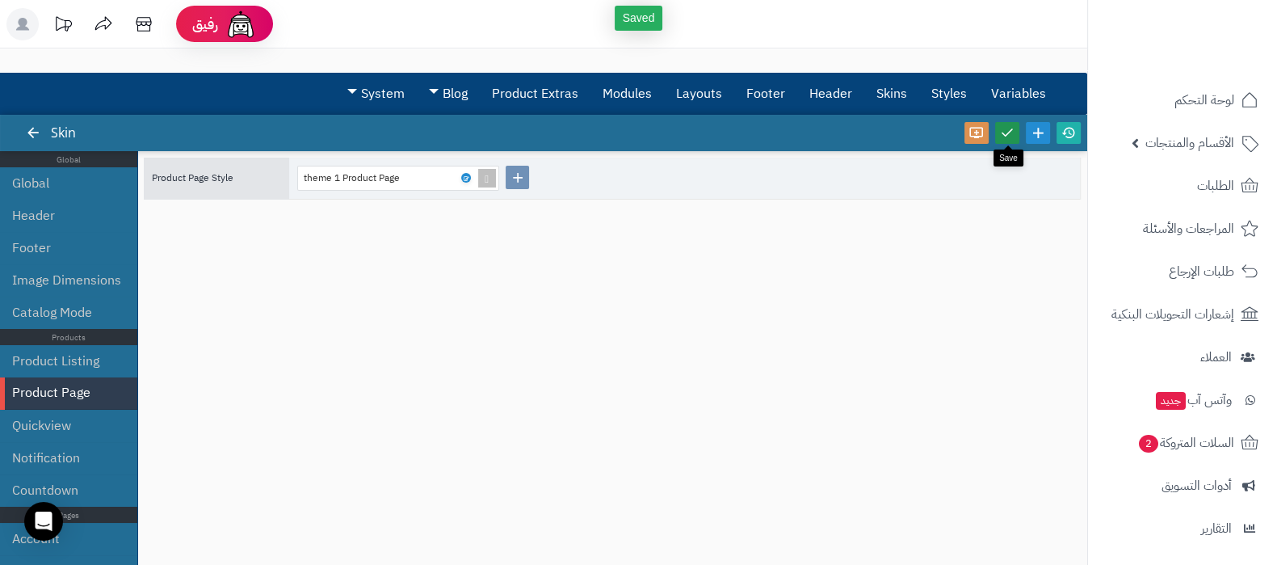
click at [1014, 128] on icon at bounding box center [1007, 132] width 15 height 15
click at [1066, 132] on icon at bounding box center [1069, 132] width 15 height 15
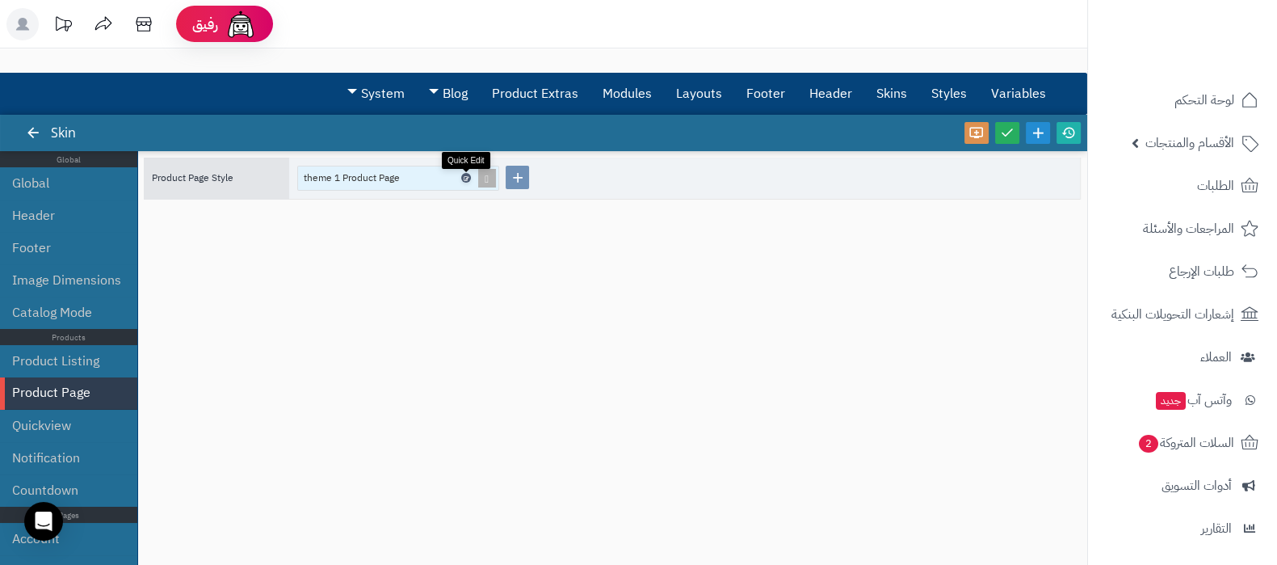
click at [468, 179] on icon at bounding box center [465, 178] width 5 height 7
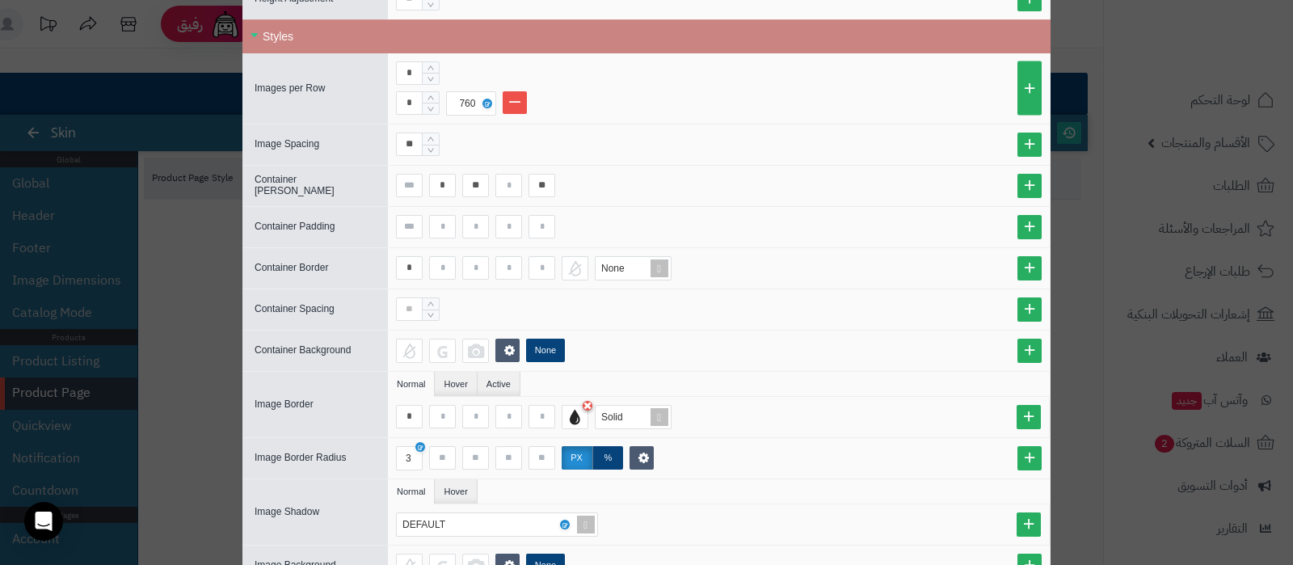
scroll to position [1263, 0]
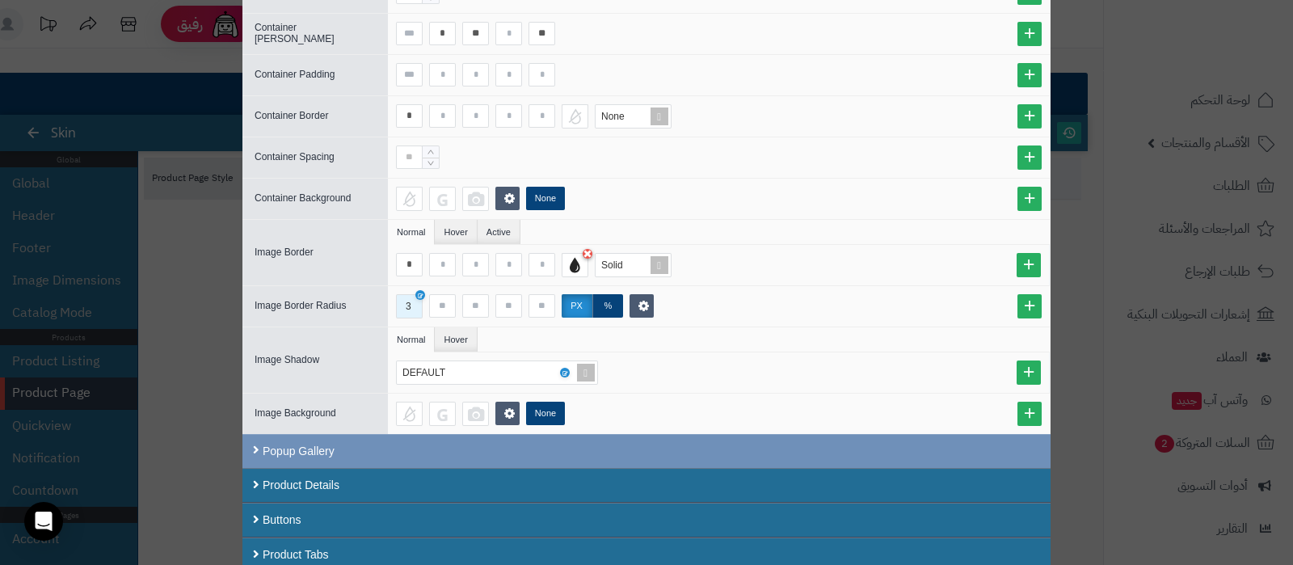
click at [418, 301] on div "3" at bounding box center [408, 306] width 23 height 23
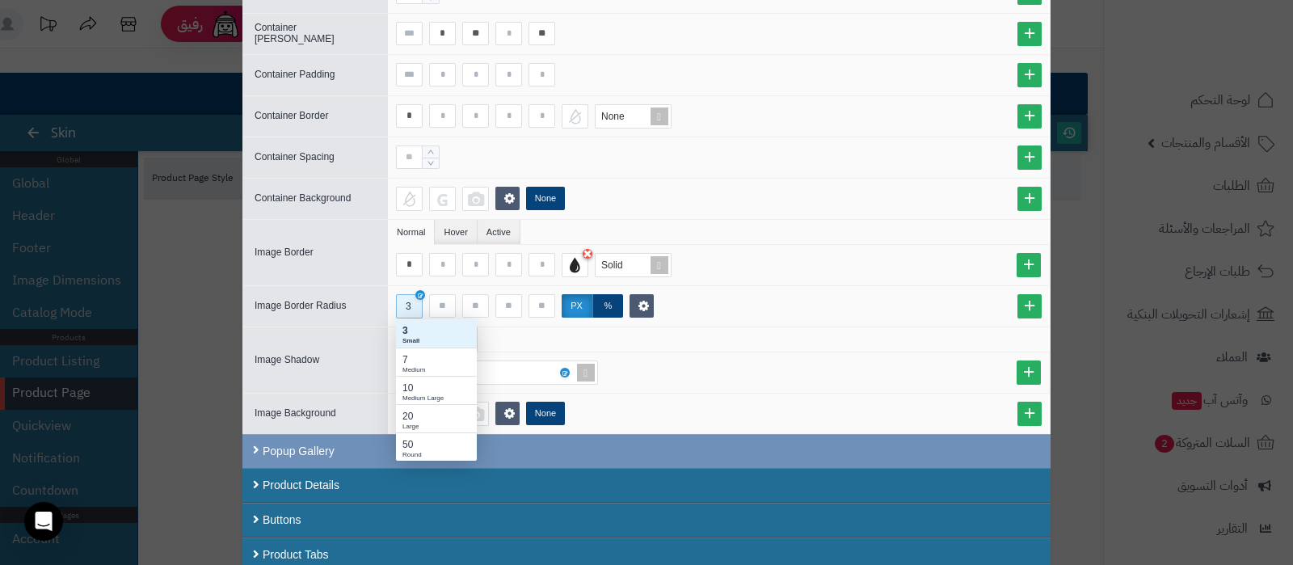
scroll to position [125, 65]
click at [424, 365] on div "Medium" at bounding box center [436, 370] width 68 height 10
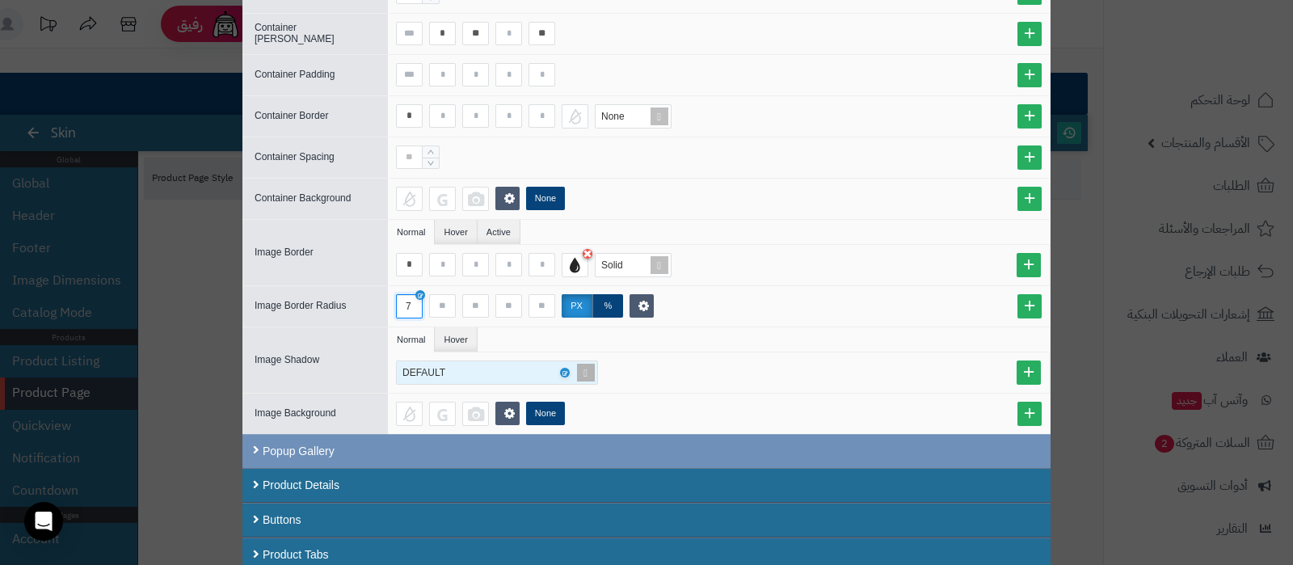
click at [592, 364] on span at bounding box center [585, 372] width 23 height 23
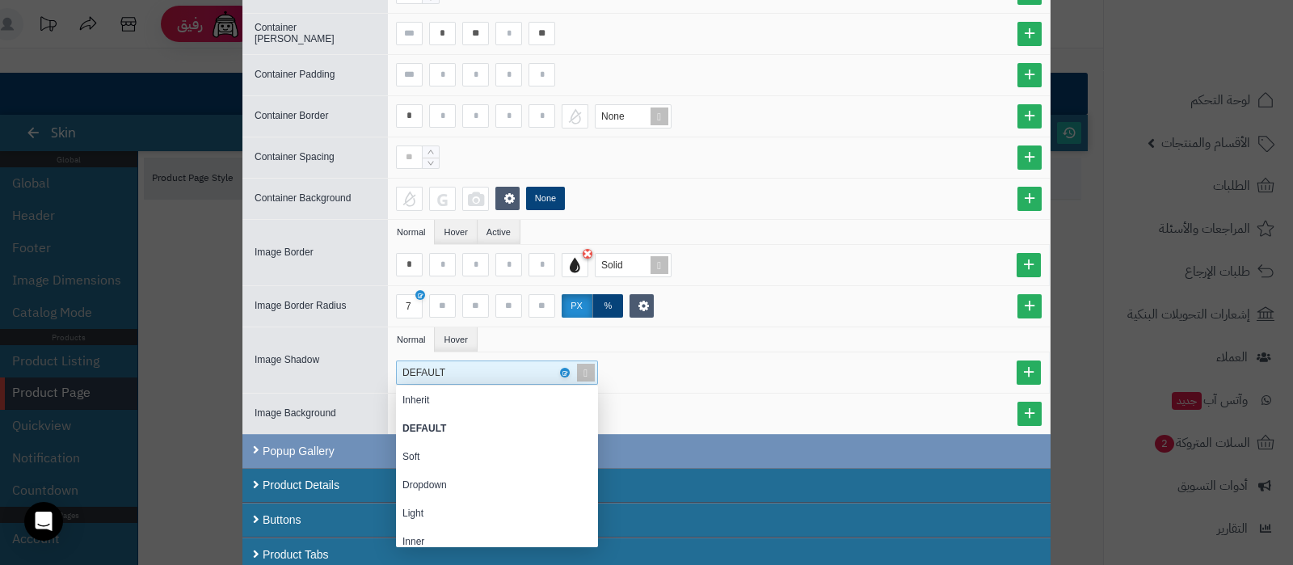
scroll to position [0, 0]
click at [466, 448] on div "Soft" at bounding box center [497, 456] width 202 height 28
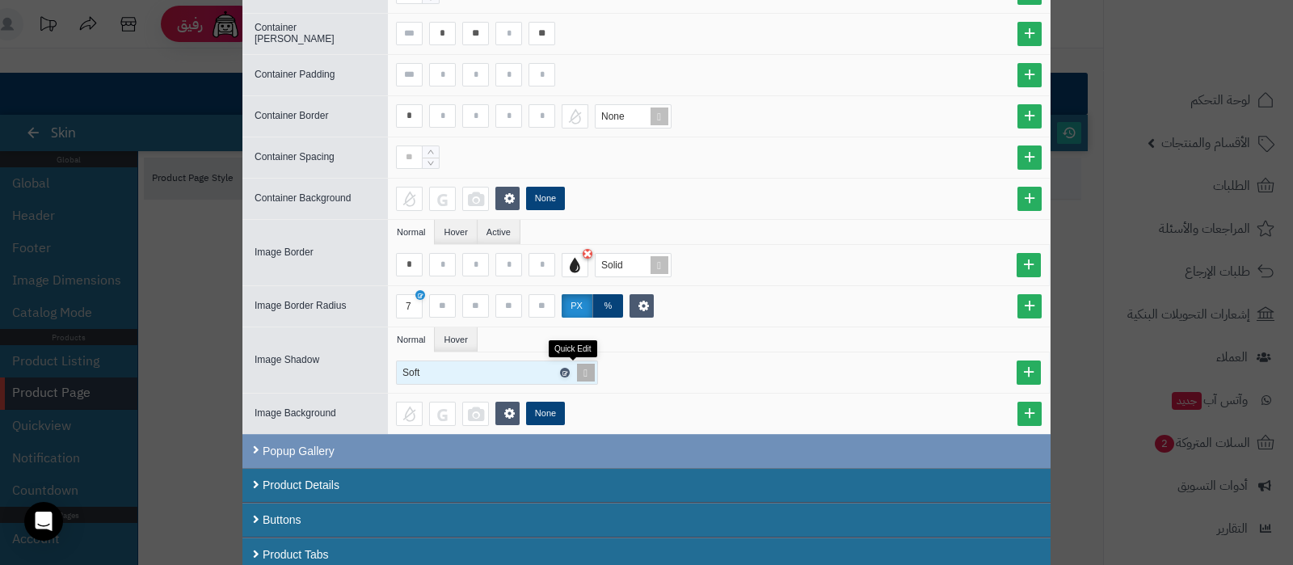
click at [566, 369] on icon at bounding box center [563, 372] width 5 height 7
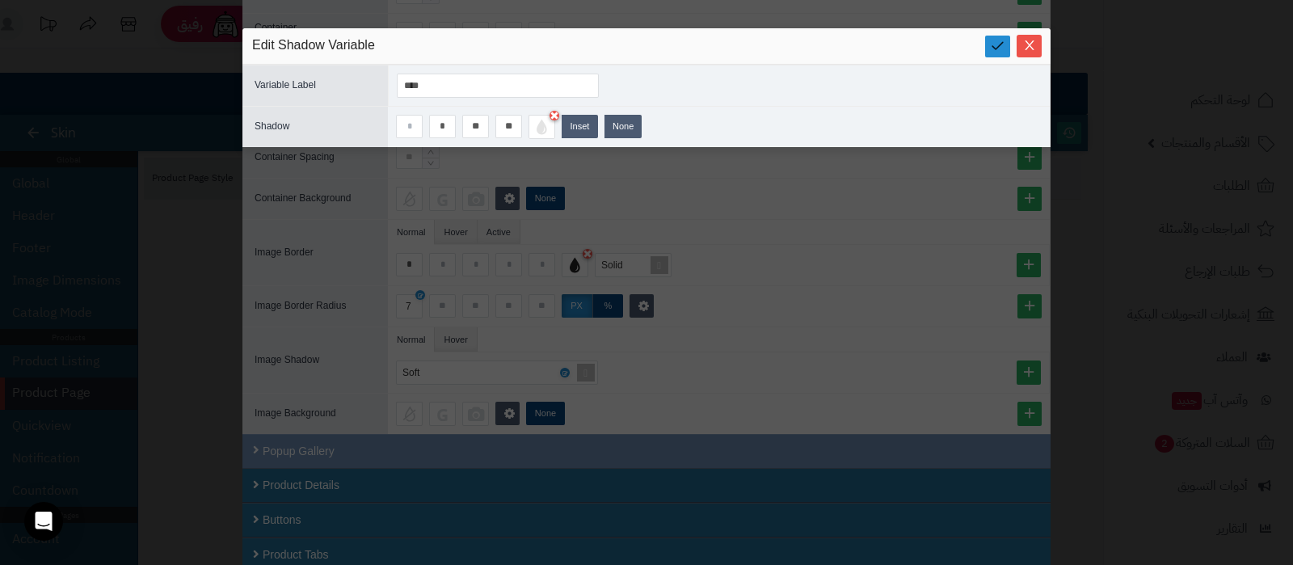
click at [996, 48] on icon at bounding box center [997, 45] width 15 height 15
click at [1023, 46] on icon "Close" at bounding box center [1029, 44] width 13 height 13
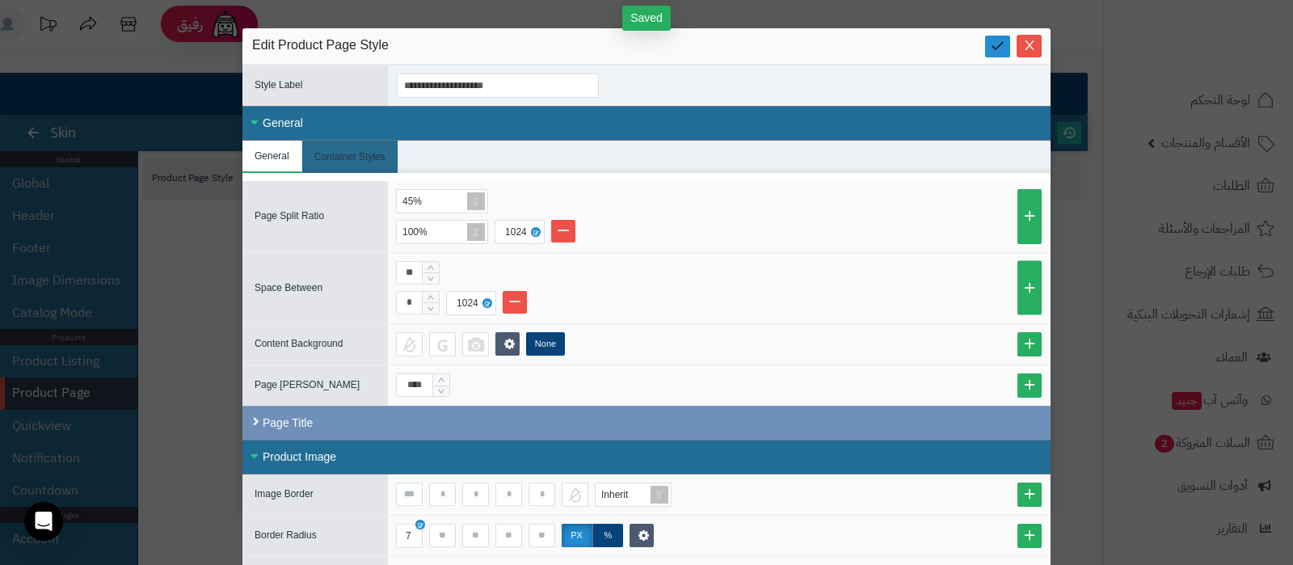
click at [994, 45] on link at bounding box center [997, 47] width 25 height 22
click at [1032, 49] on icon "Close" at bounding box center [1029, 44] width 13 height 13
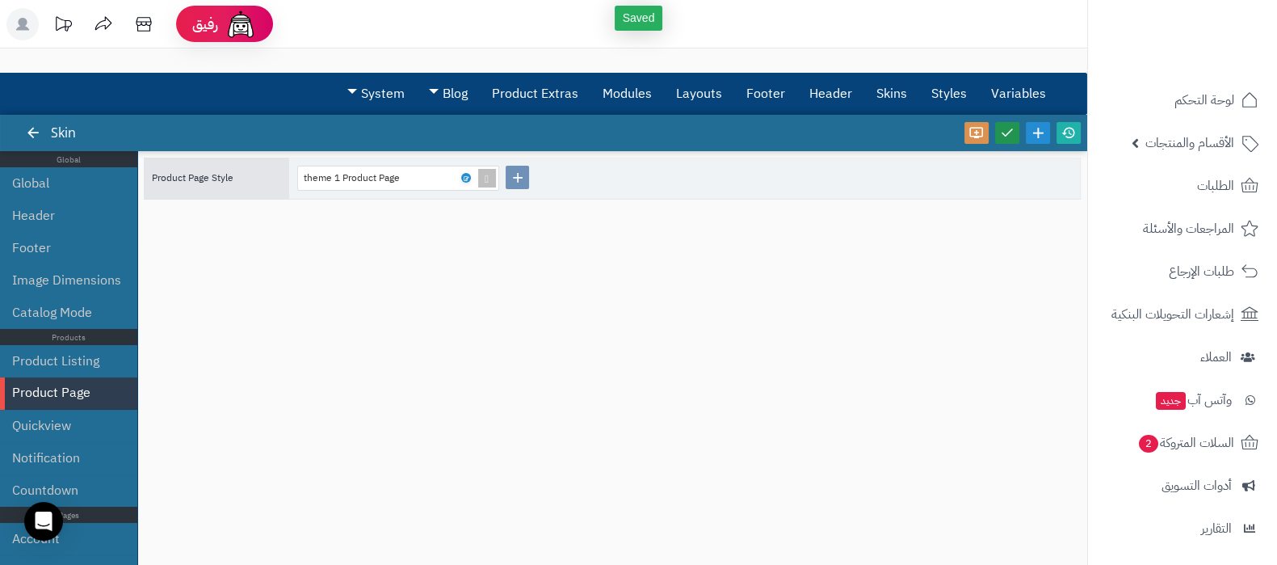
click at [1009, 137] on icon at bounding box center [1007, 132] width 15 height 15
click at [1070, 133] on icon at bounding box center [1069, 132] width 15 height 15
click at [462, 177] on link at bounding box center [466, 178] width 10 height 10
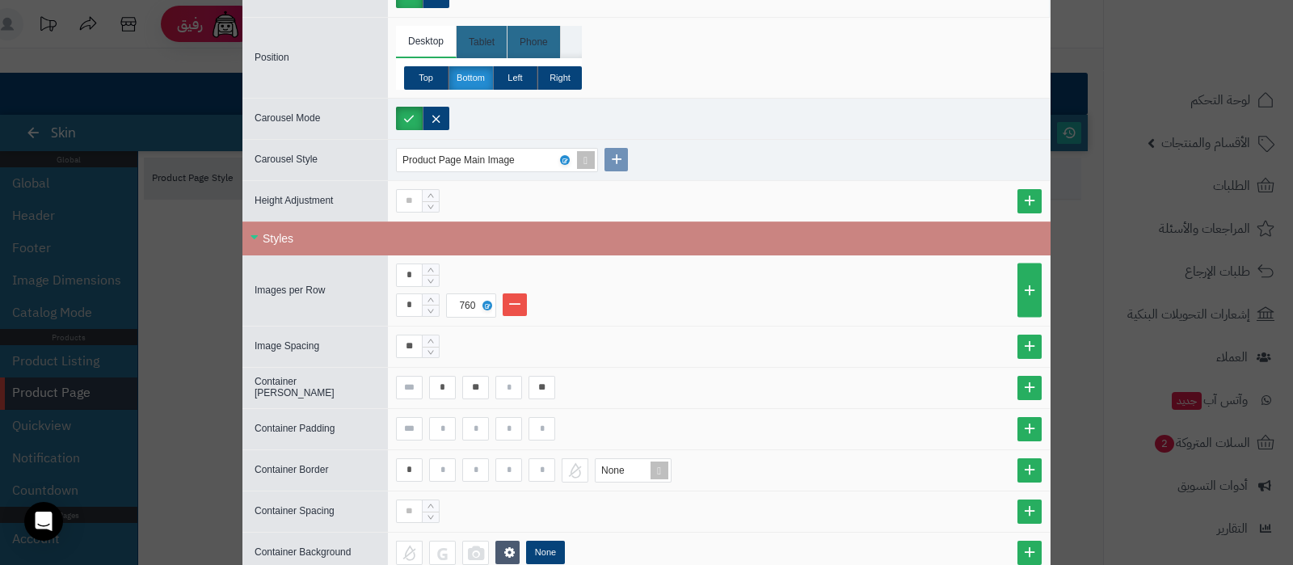
scroll to position [1212, 0]
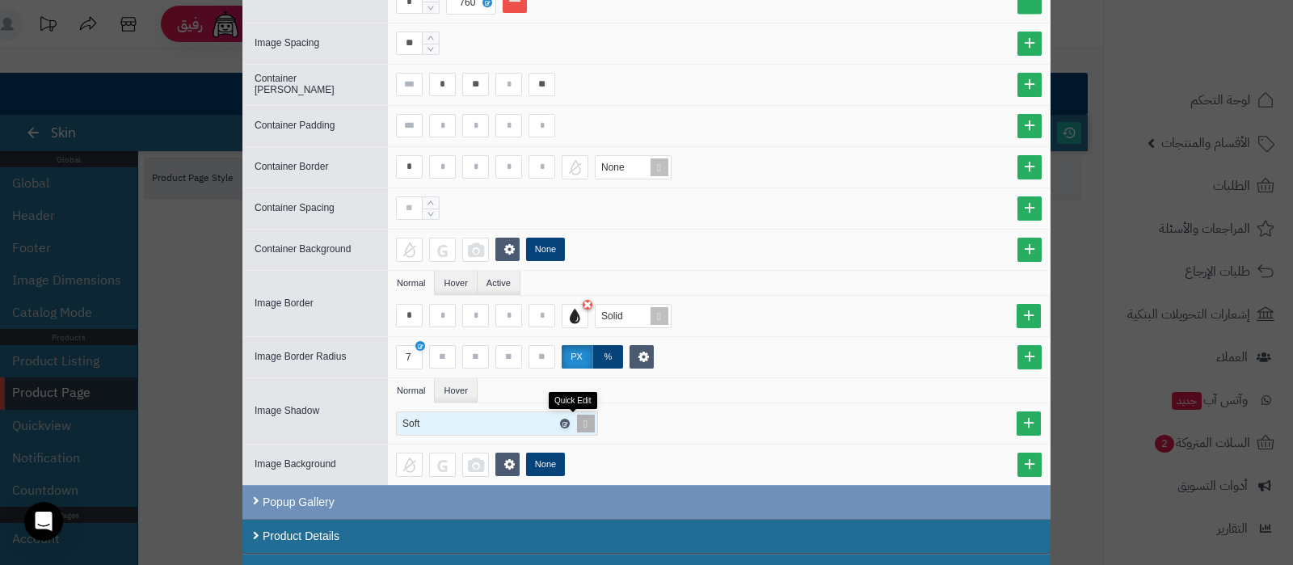
click at [566, 420] on icon at bounding box center [563, 423] width 5 height 7
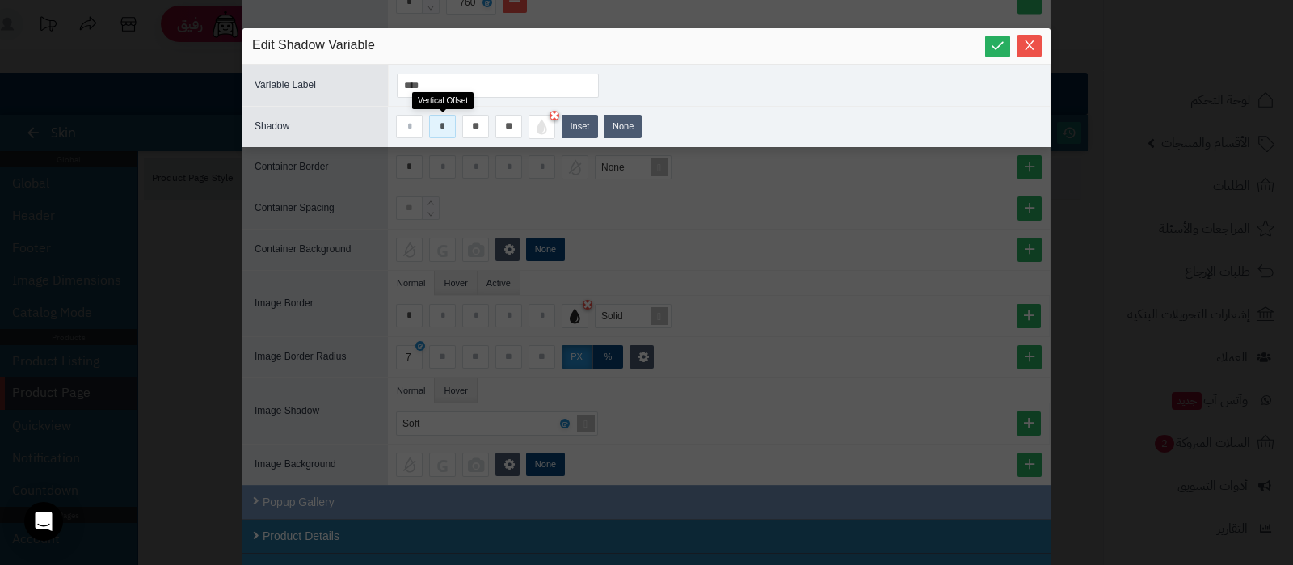
click at [439, 120] on input "*" at bounding box center [442, 126] width 27 height 23
type input "**"
click at [517, 128] on input "**" at bounding box center [508, 126] width 27 height 23
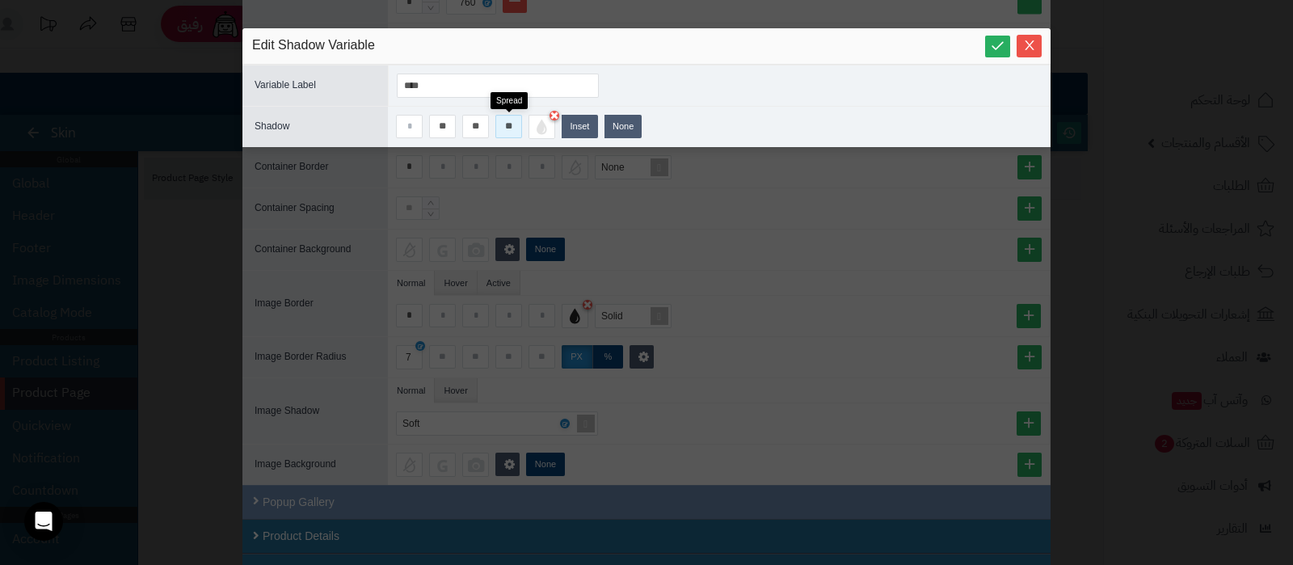
click at [517, 128] on input "**" at bounding box center [508, 126] width 27 height 23
type input "**"
click at [999, 52] on icon at bounding box center [997, 45] width 15 height 15
click at [1023, 45] on icon "Close" at bounding box center [1029, 44] width 13 height 13
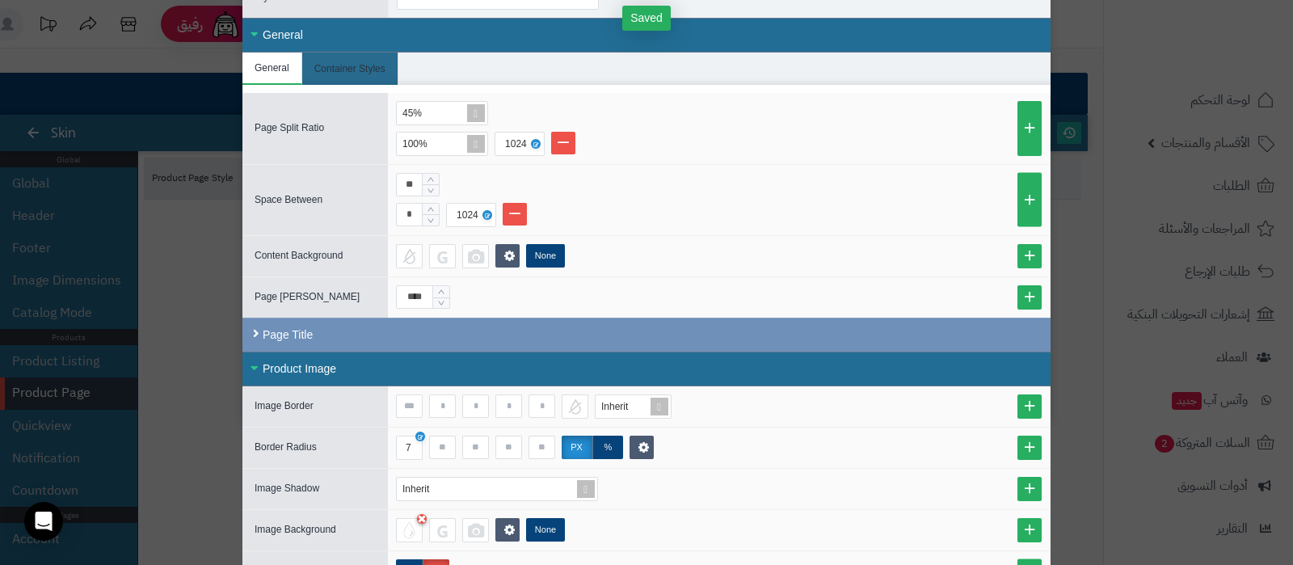
scroll to position [0, 0]
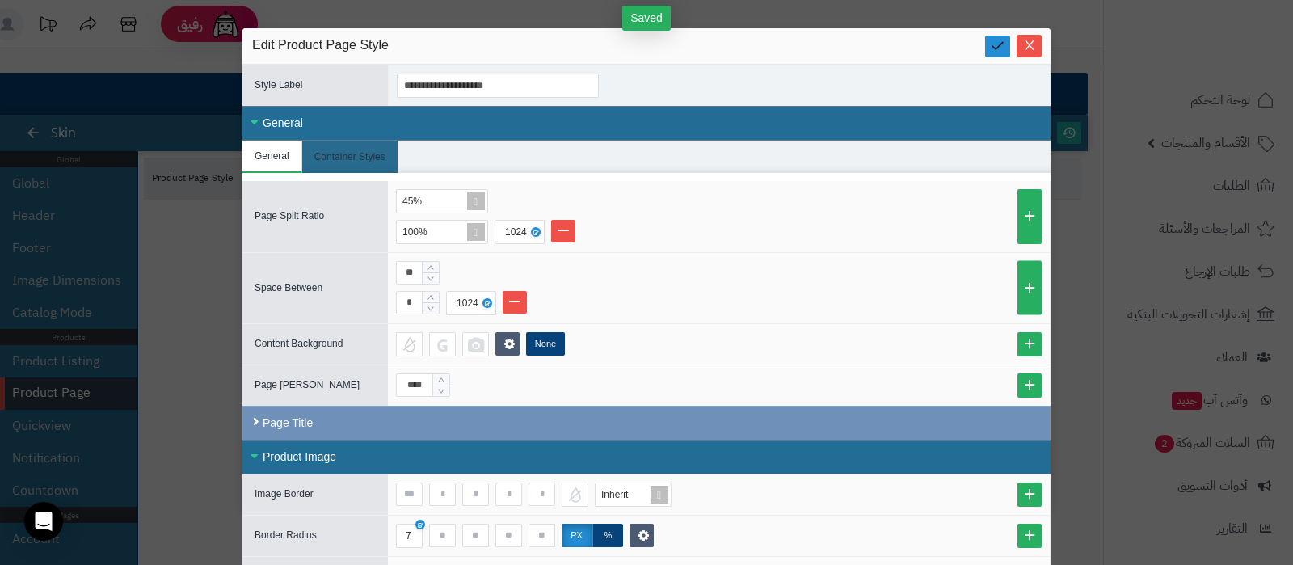
click at [1000, 48] on icon at bounding box center [997, 45] width 15 height 15
click at [1036, 45] on icon "Close" at bounding box center [1029, 44] width 13 height 13
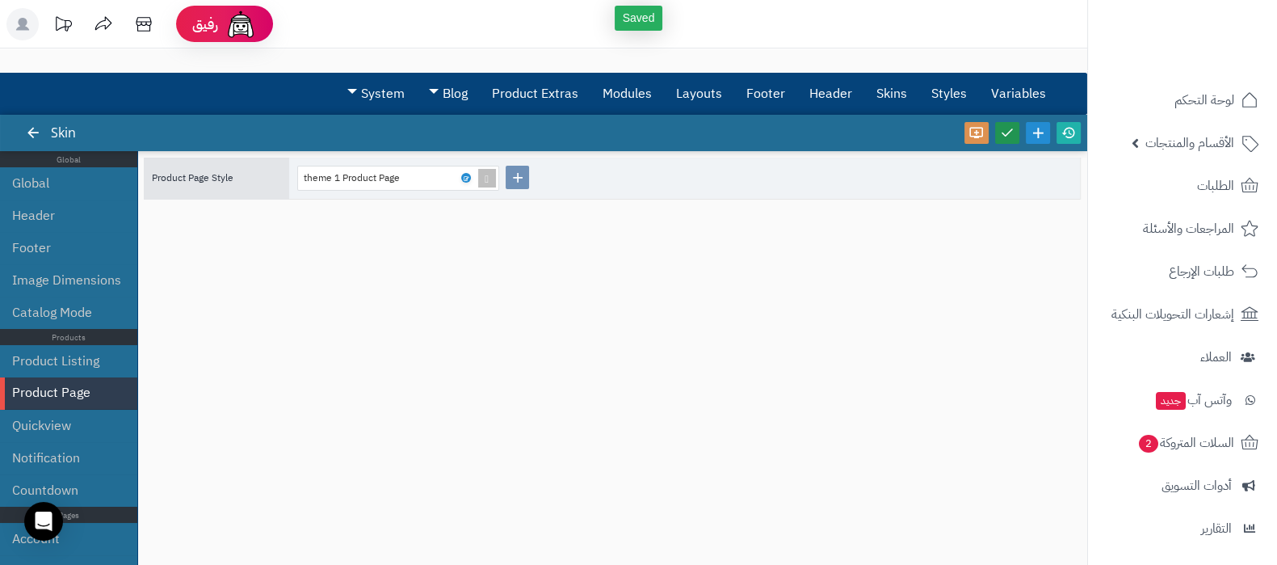
click at [1011, 131] on icon at bounding box center [1007, 132] width 15 height 15
click at [1070, 137] on icon at bounding box center [1069, 132] width 15 height 15
click at [467, 175] on icon at bounding box center [465, 178] width 5 height 7
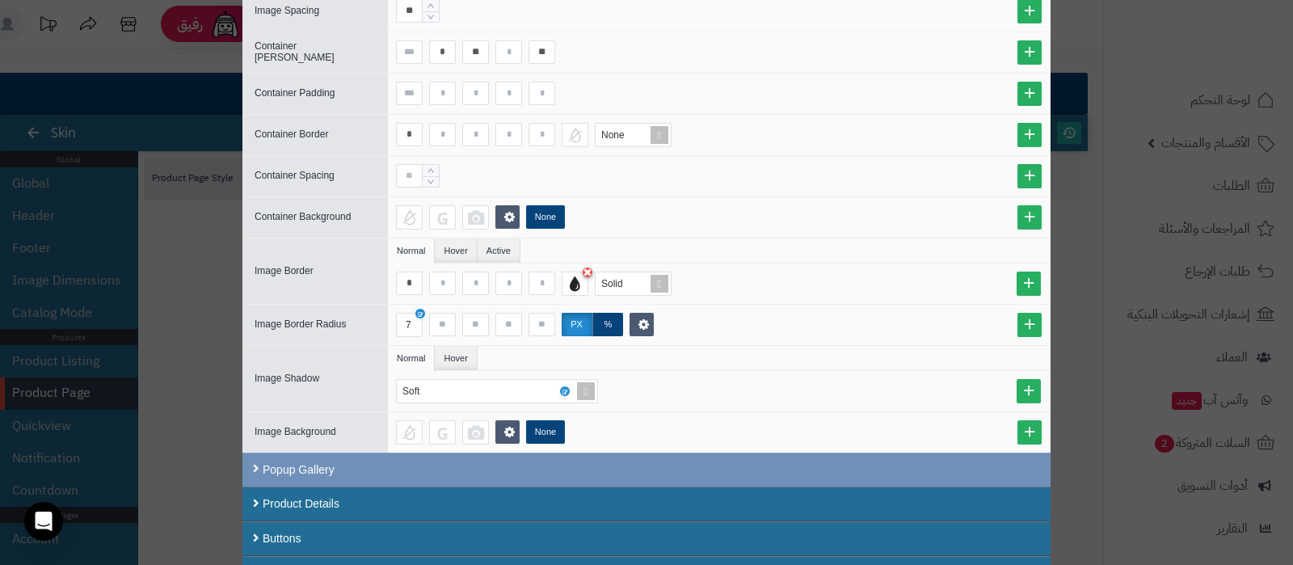
scroll to position [1263, 0]
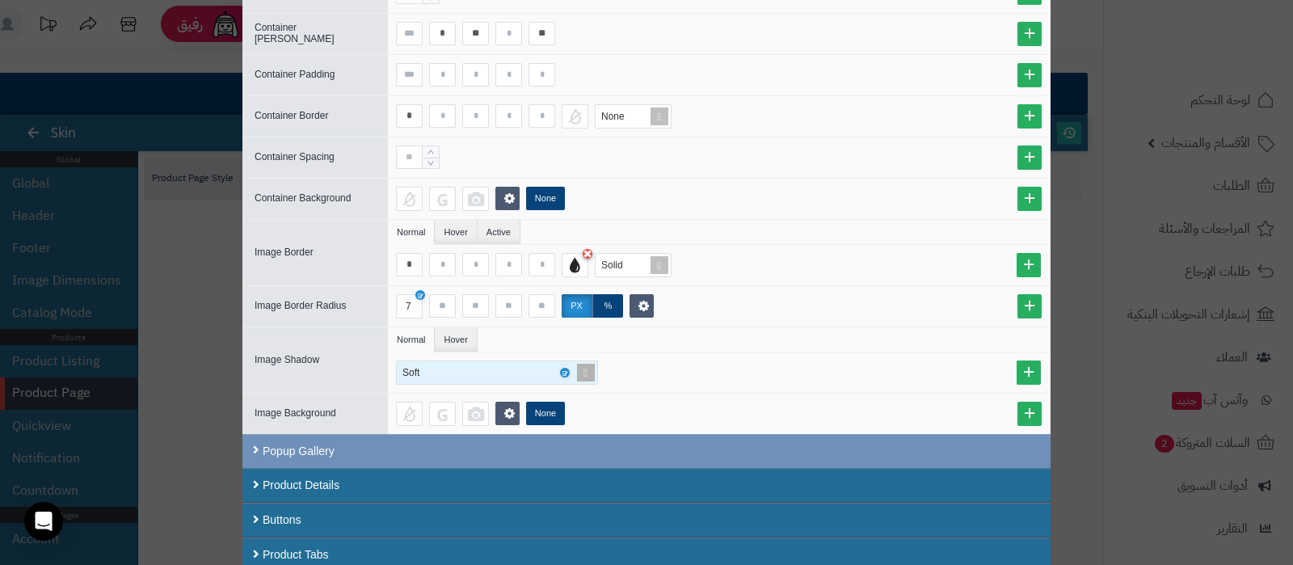
click at [591, 366] on span at bounding box center [585, 372] width 23 height 23
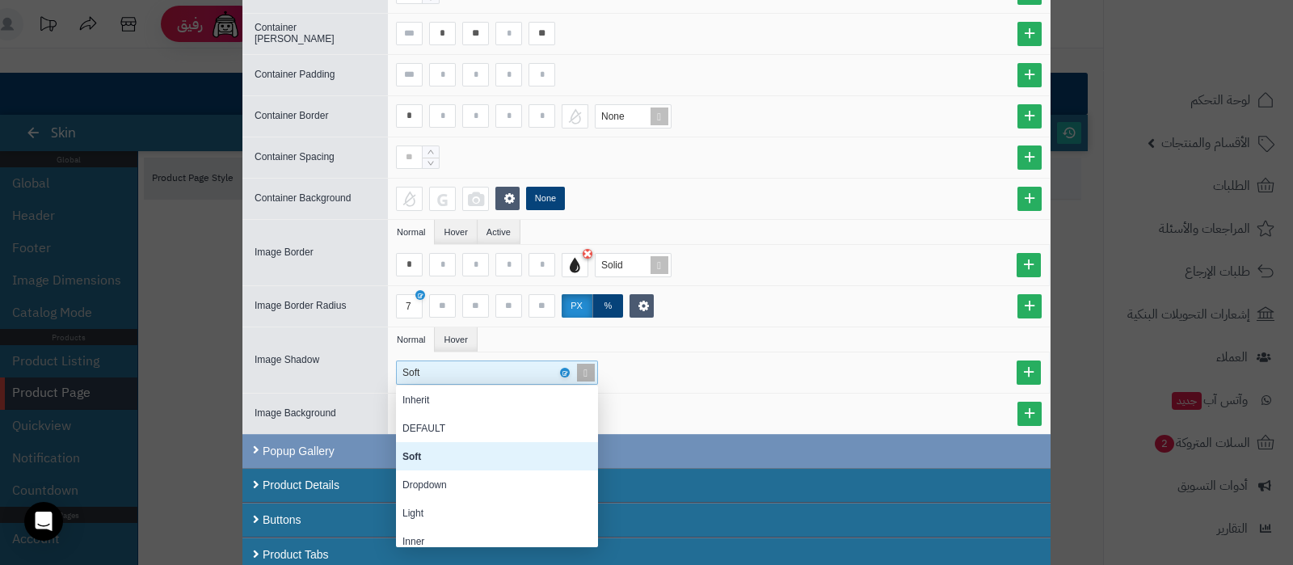
scroll to position [145, 186]
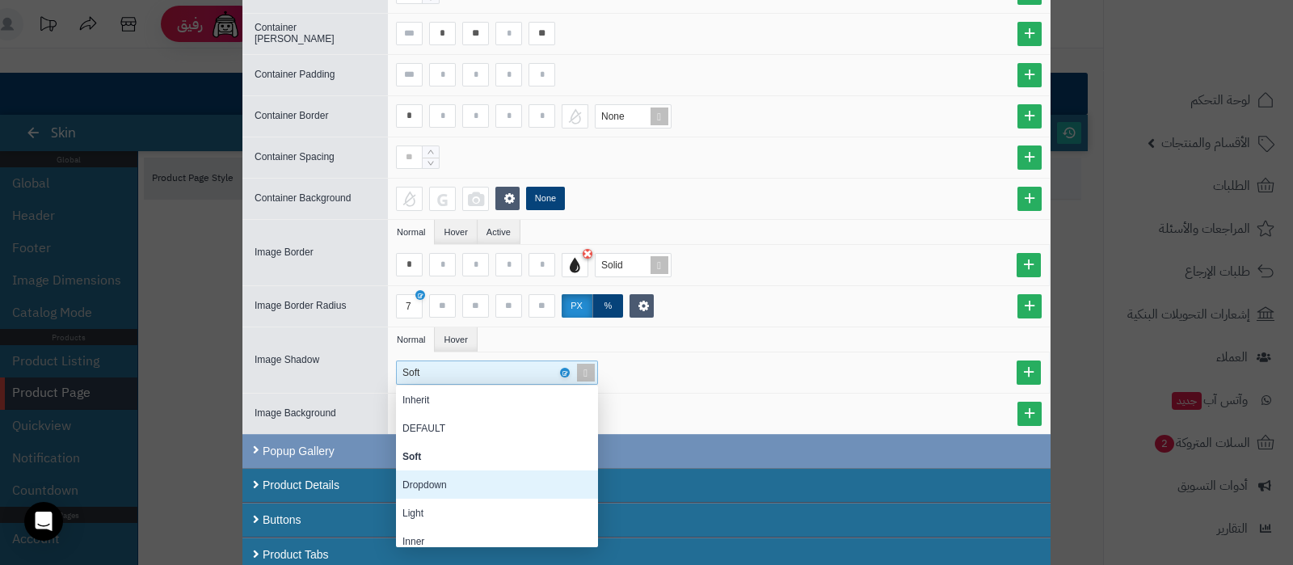
click at [469, 473] on div "Dropdown" at bounding box center [497, 484] width 202 height 28
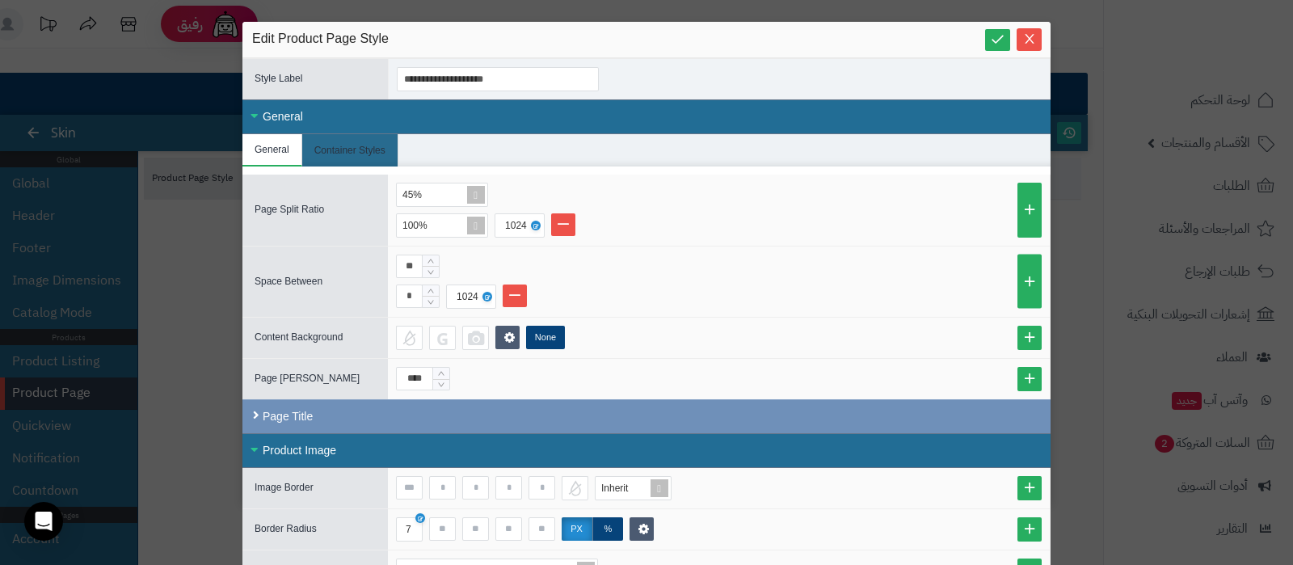
scroll to position [0, 0]
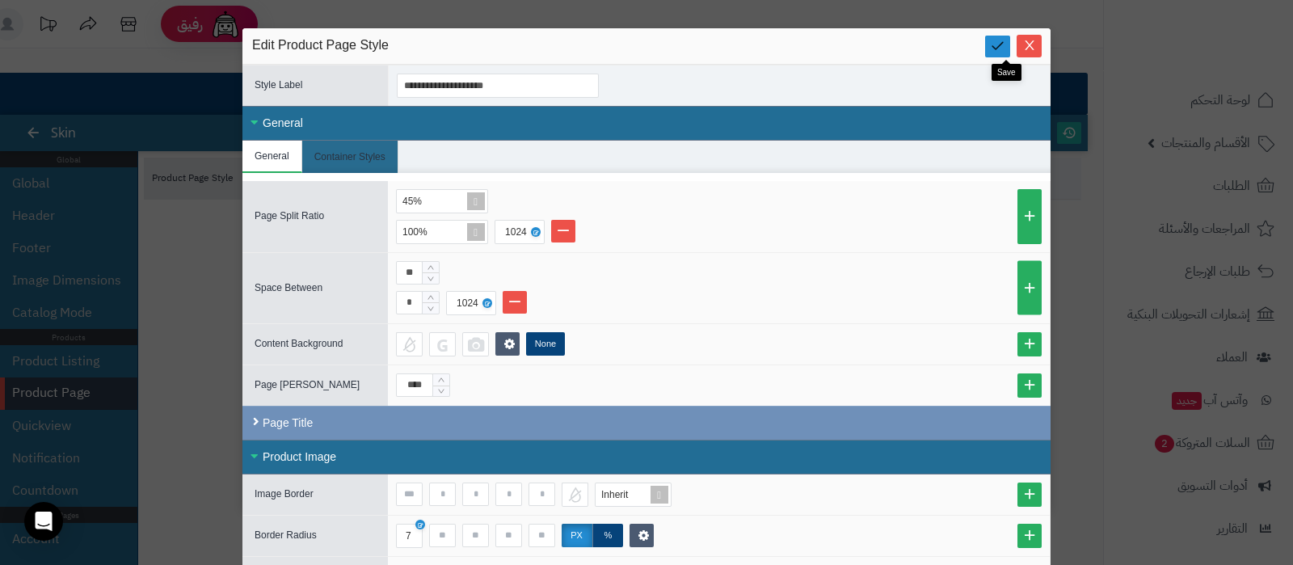
click at [1005, 50] on icon at bounding box center [997, 45] width 15 height 15
click at [1036, 47] on icon "Close" at bounding box center [1029, 44] width 13 height 13
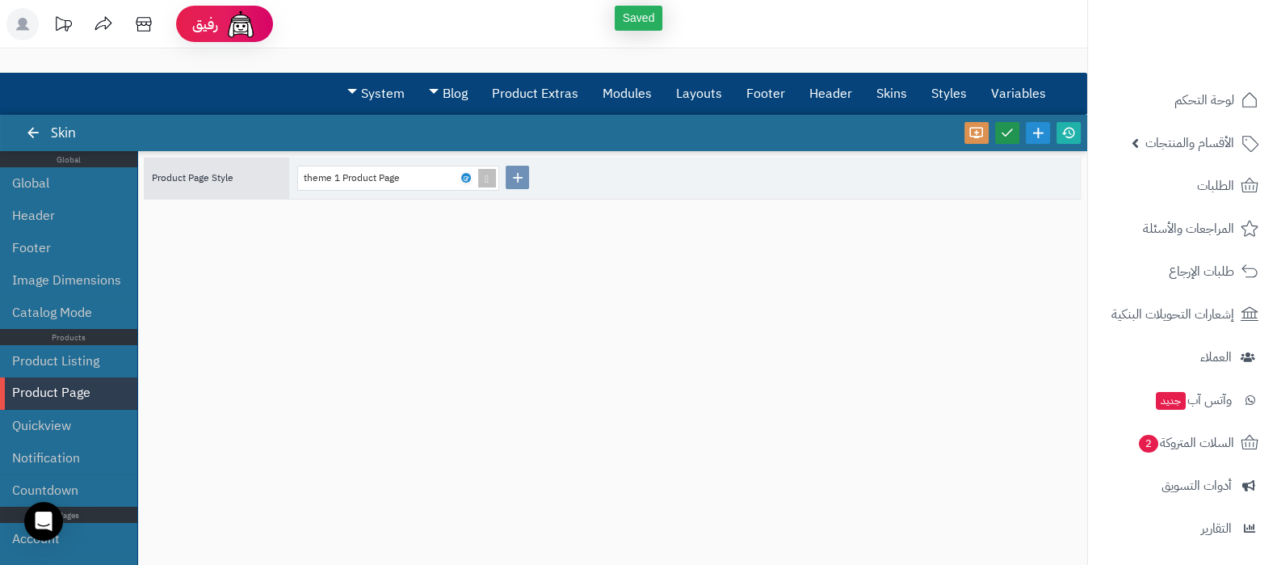
click at [1010, 137] on icon at bounding box center [1007, 132] width 15 height 15
click at [1062, 131] on icon at bounding box center [1069, 132] width 15 height 15
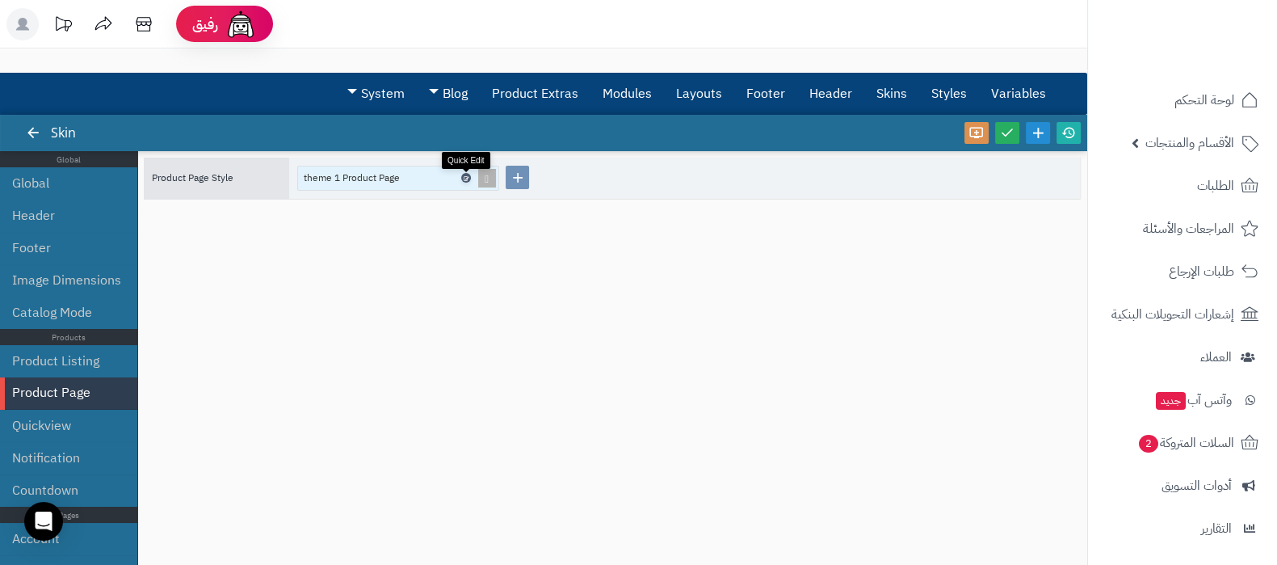
click at [466, 176] on icon at bounding box center [465, 178] width 5 height 7
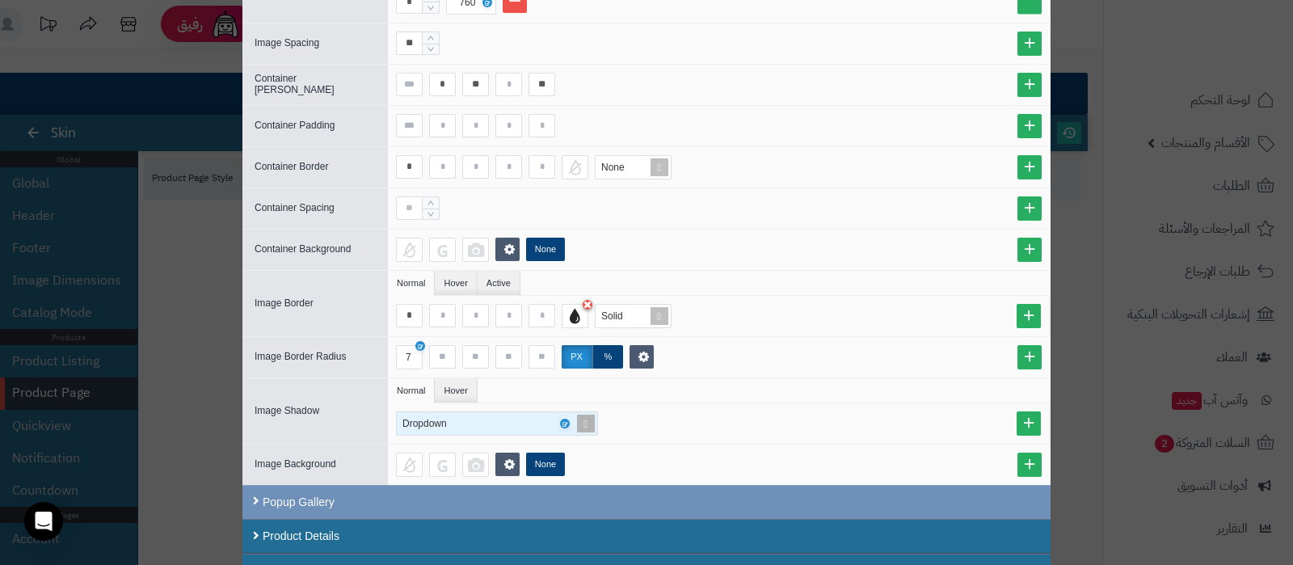
scroll to position [27, 0]
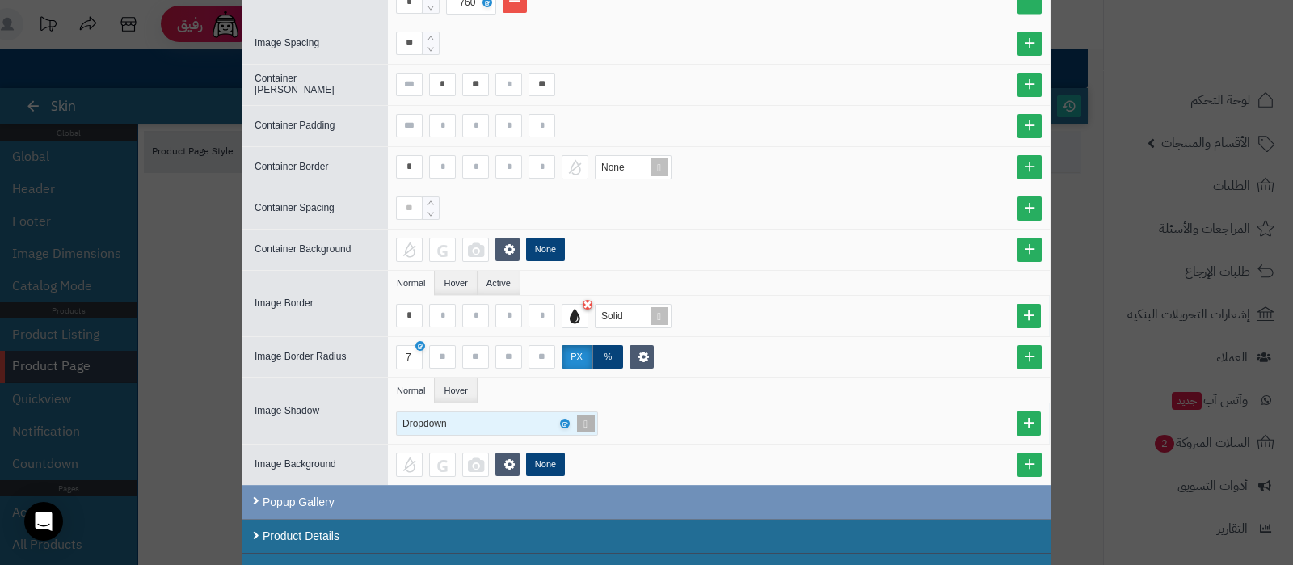
click at [597, 412] on span at bounding box center [585, 423] width 23 height 23
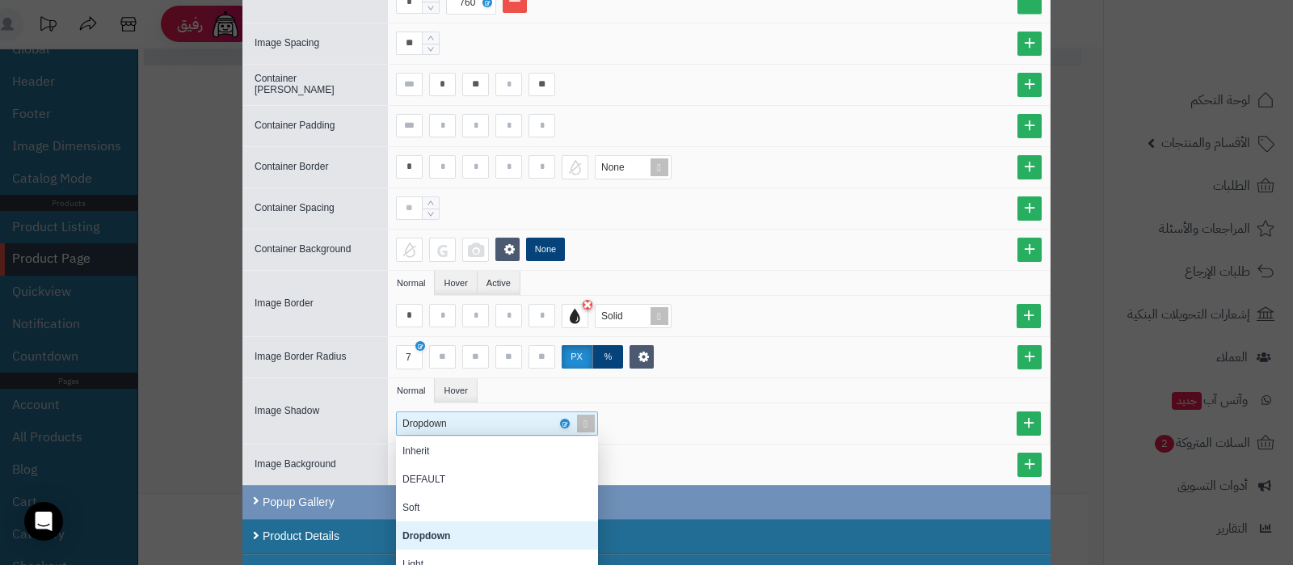
scroll to position [142, 0]
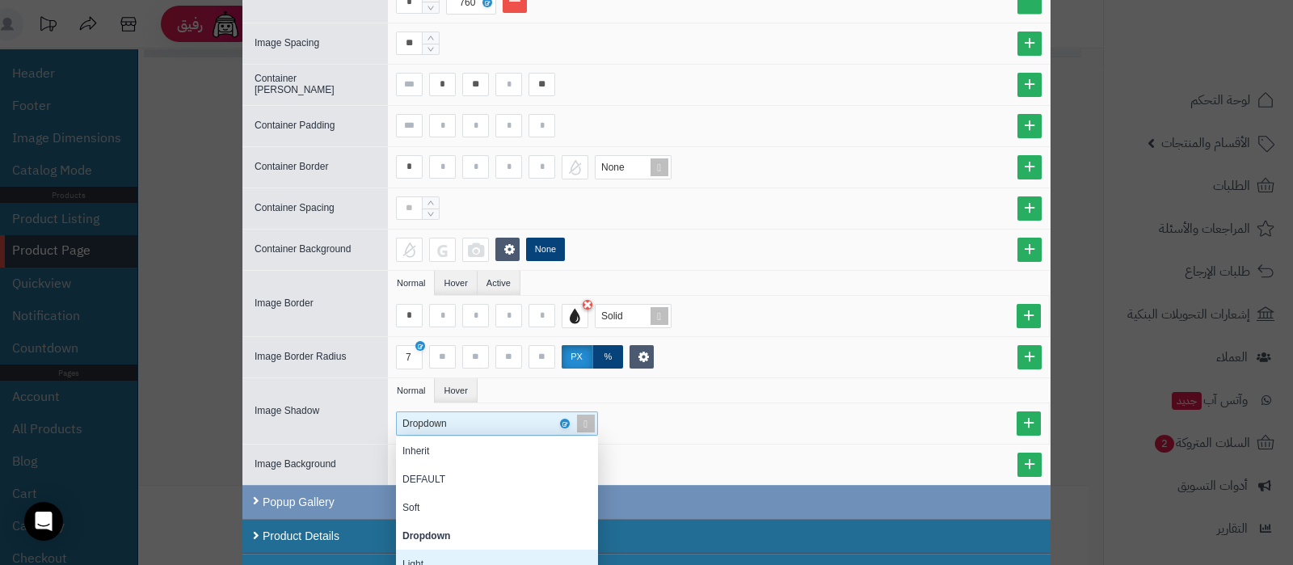
click at [469, 551] on div "Light" at bounding box center [497, 563] width 202 height 28
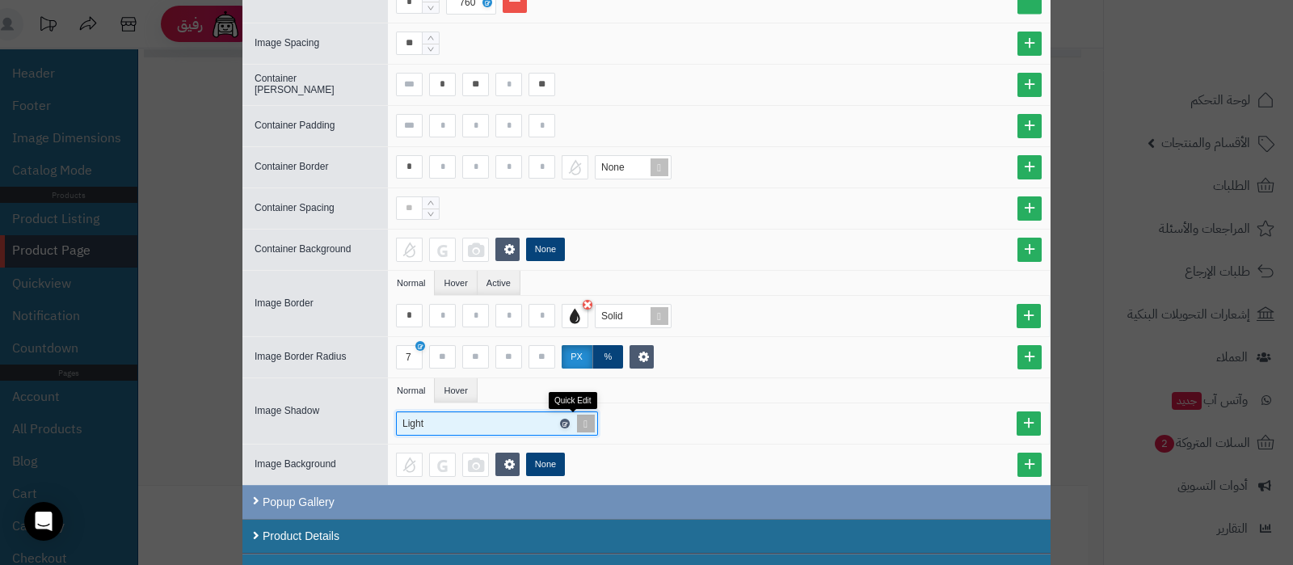
click at [566, 420] on icon at bounding box center [563, 423] width 5 height 7
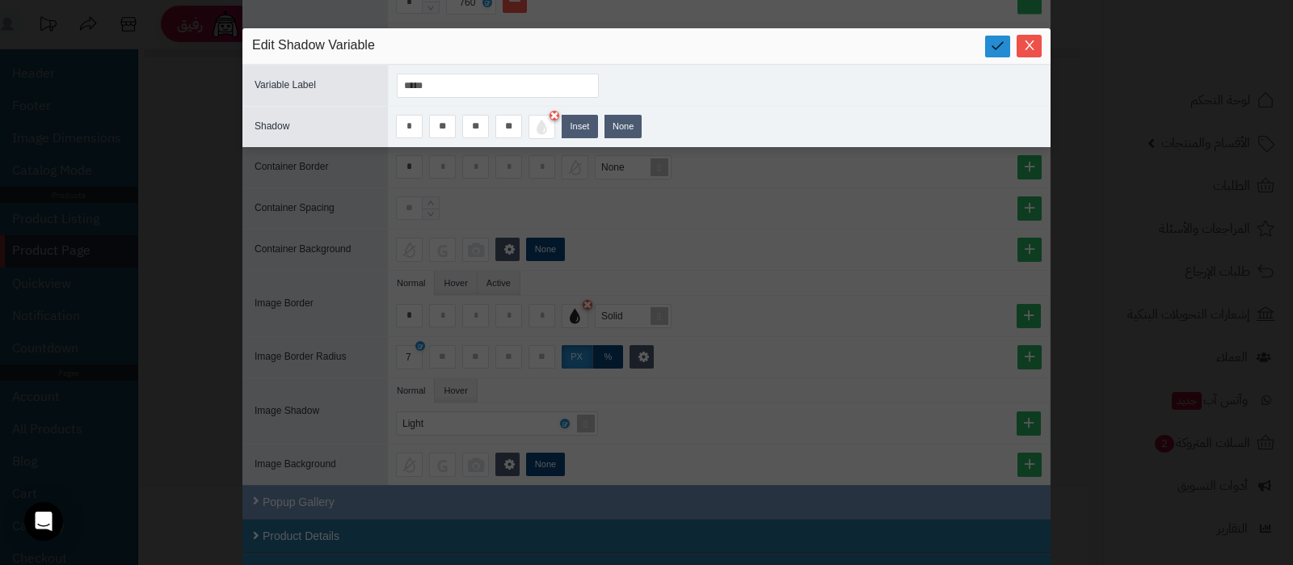
click at [999, 50] on icon at bounding box center [997, 45] width 15 height 15
click at [1028, 46] on icon "Close" at bounding box center [1028, 45] width 9 height 10
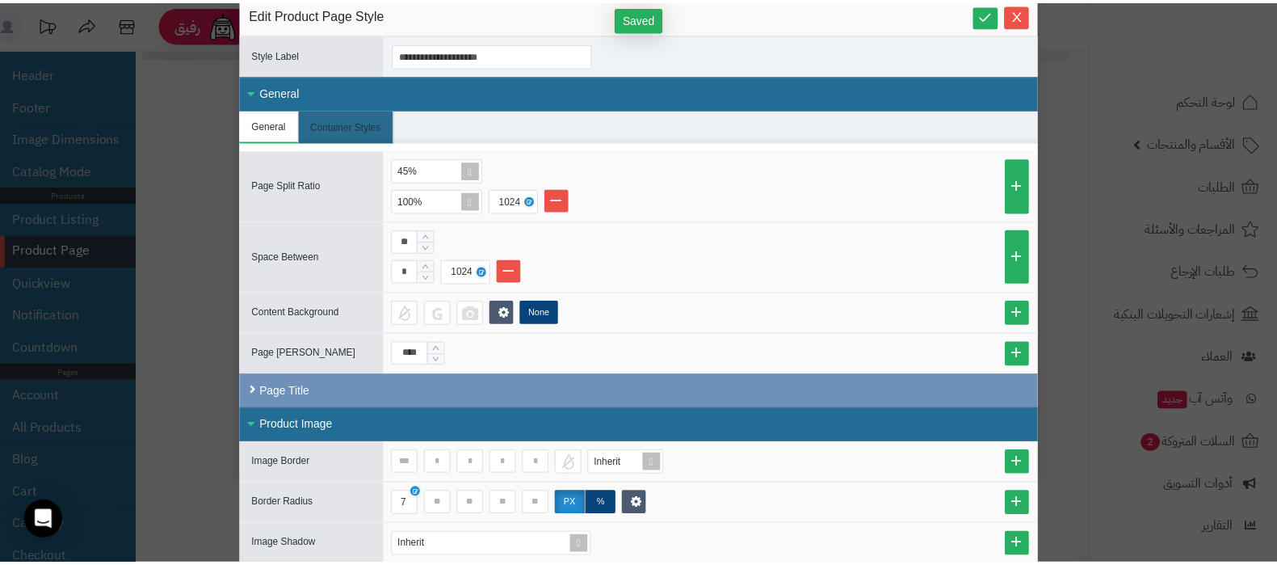
scroll to position [0, 0]
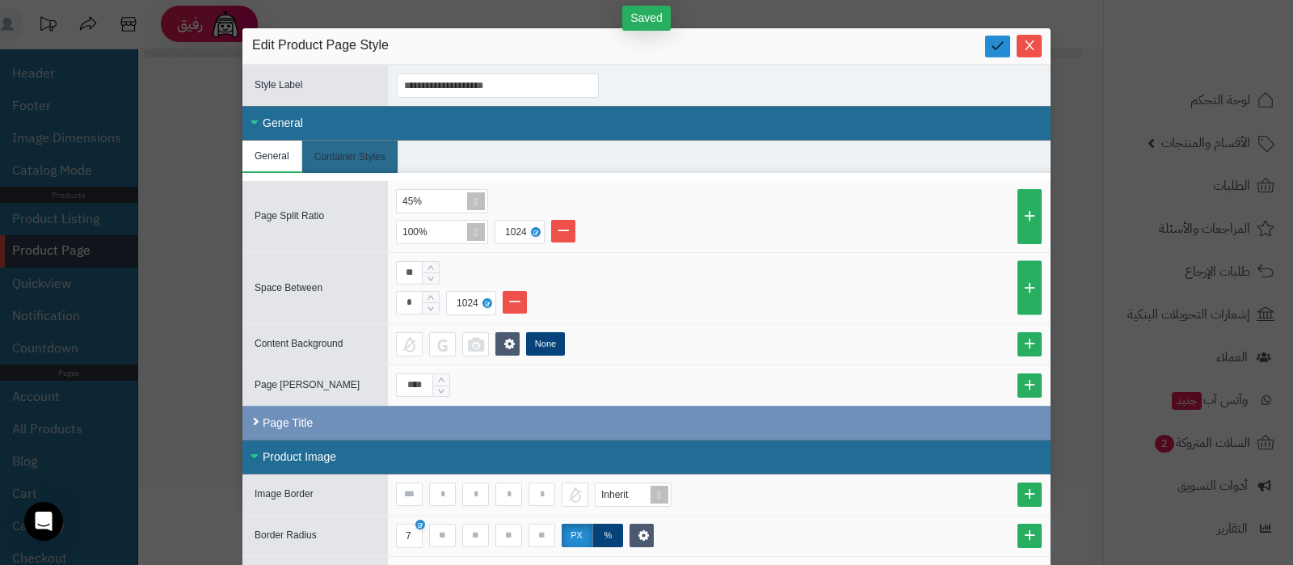
click at [998, 48] on icon at bounding box center [997, 45] width 15 height 15
click at [1036, 47] on icon "Close" at bounding box center [1029, 44] width 13 height 13
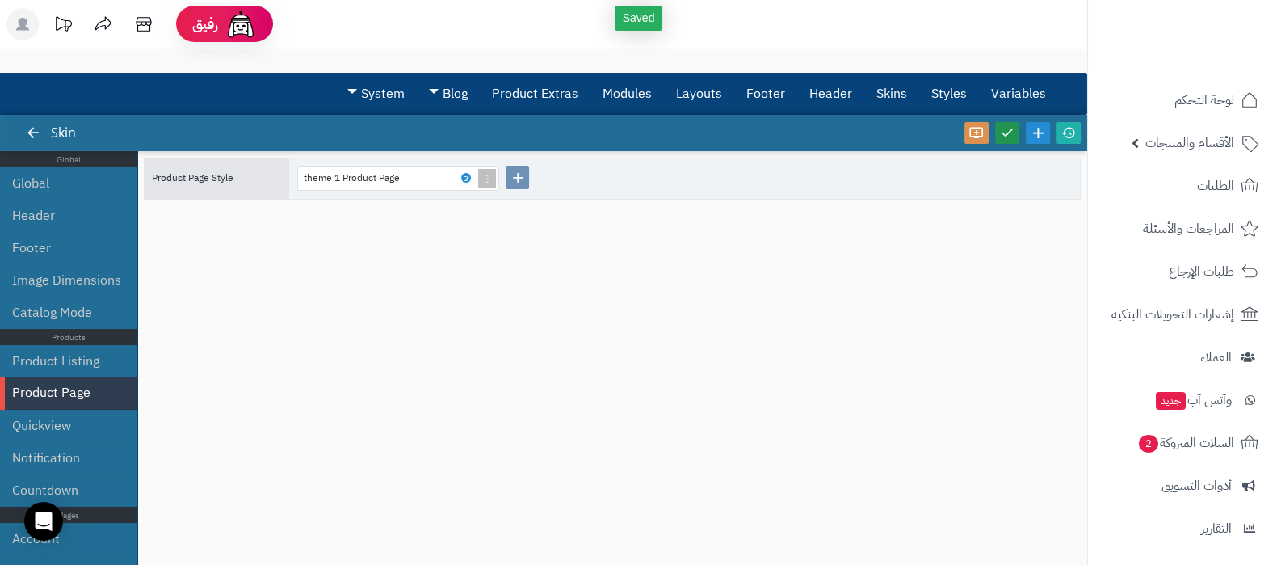
click at [1002, 132] on icon at bounding box center [1007, 132] width 15 height 15
click at [1072, 133] on icon at bounding box center [1069, 132] width 15 height 15
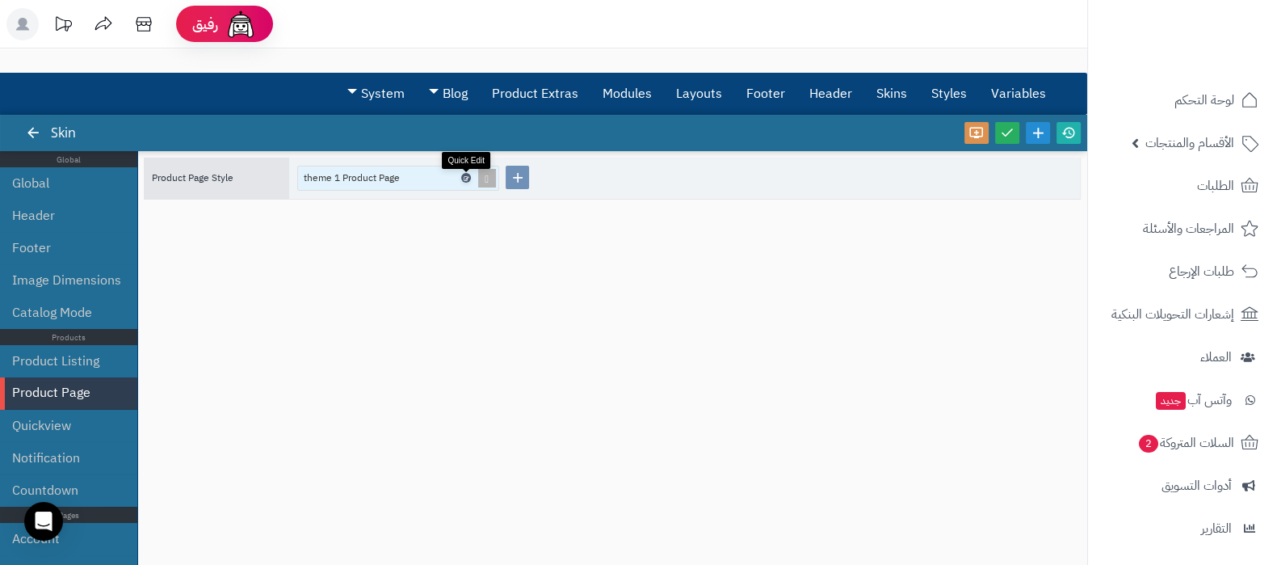
click at [466, 179] on icon at bounding box center [465, 178] width 5 height 7
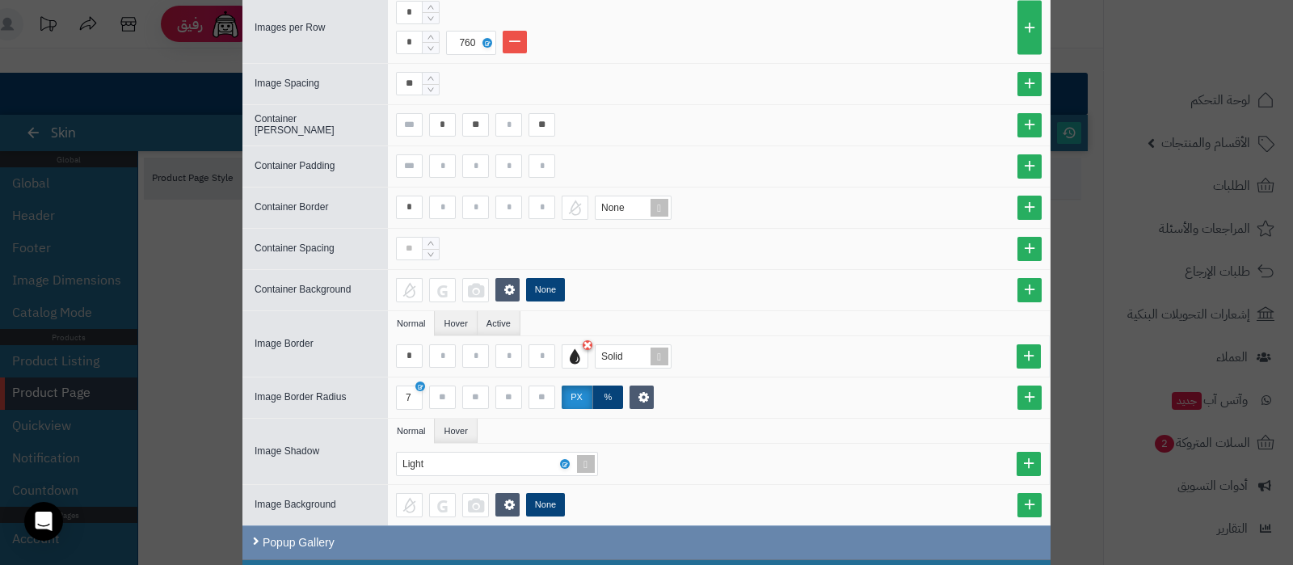
scroll to position [1263, 0]
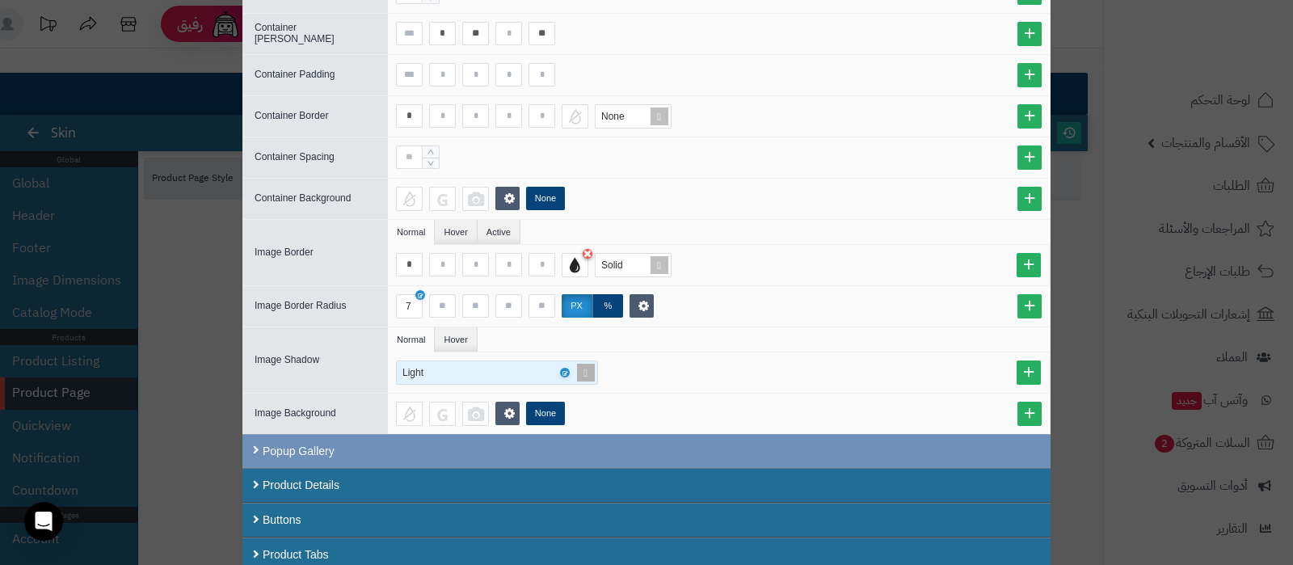
click at [596, 368] on span at bounding box center [585, 372] width 23 height 23
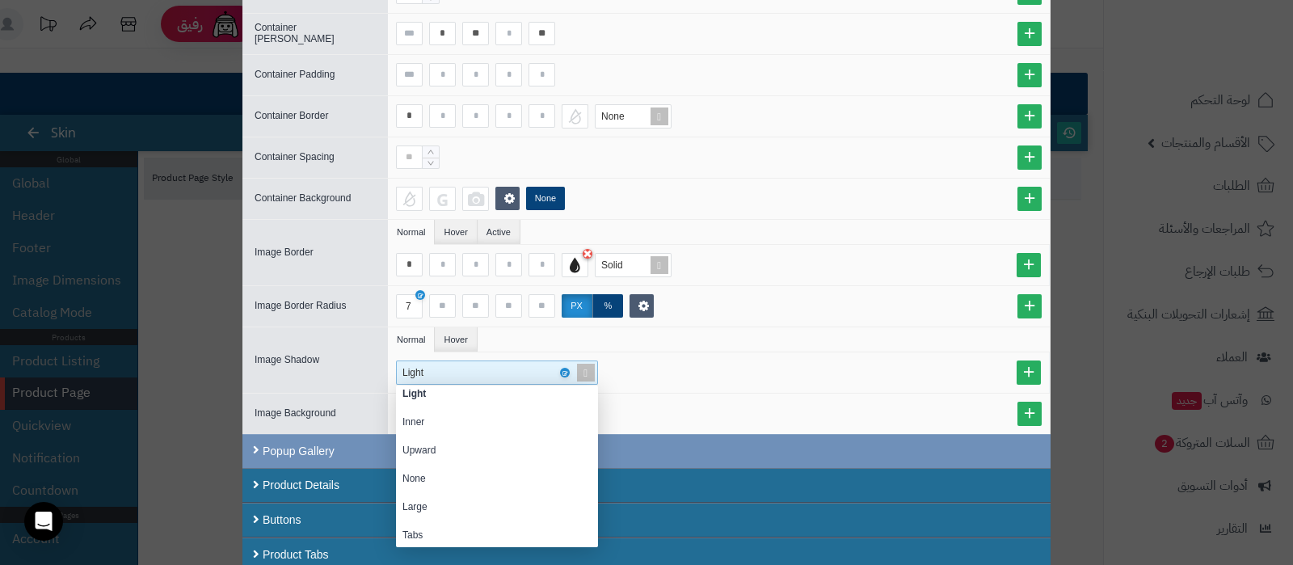
scroll to position [121, 0]
click at [496, 446] on div "Upward" at bounding box center [497, 448] width 202 height 28
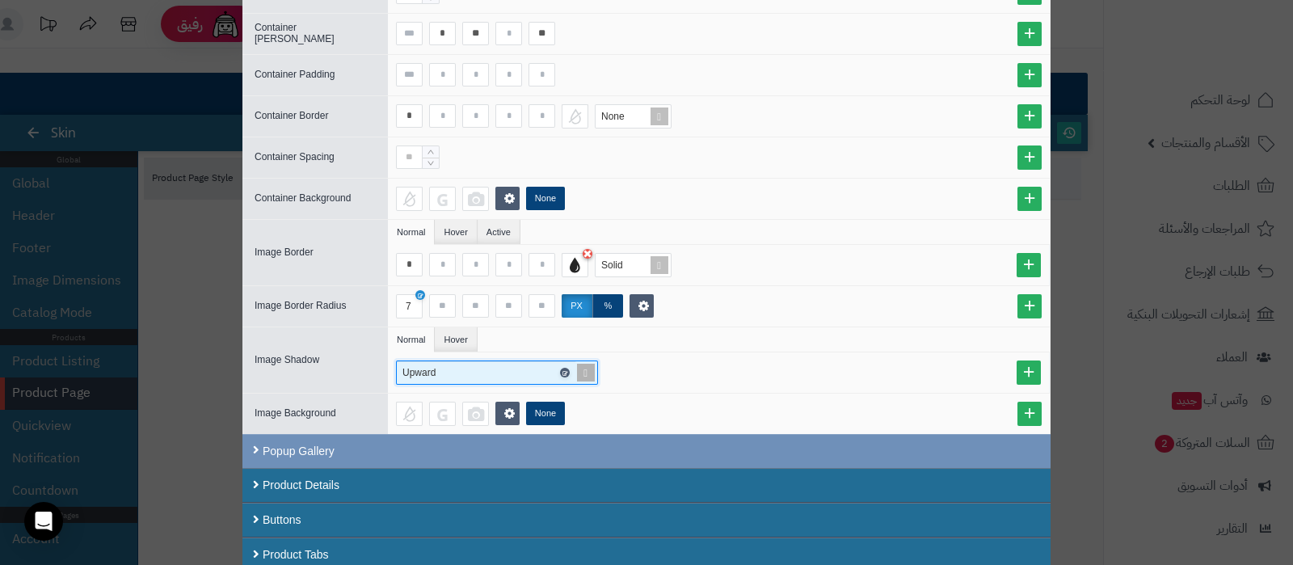
click at [566, 369] on icon at bounding box center [563, 372] width 5 height 7
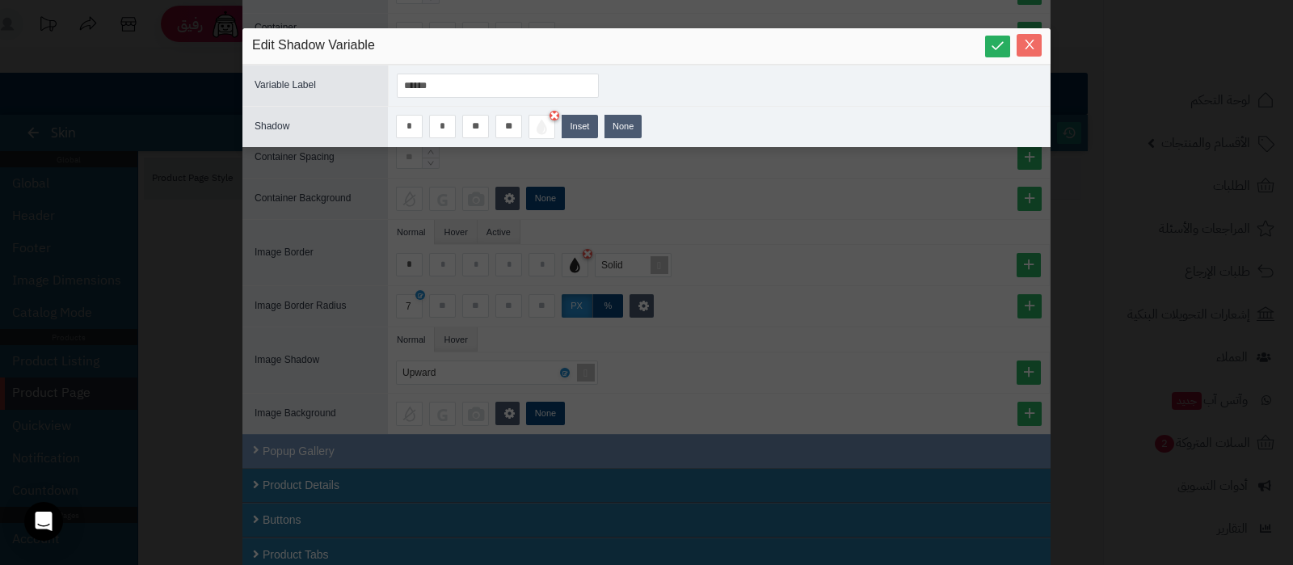
click at [1034, 50] on icon "Close" at bounding box center [1029, 44] width 13 height 13
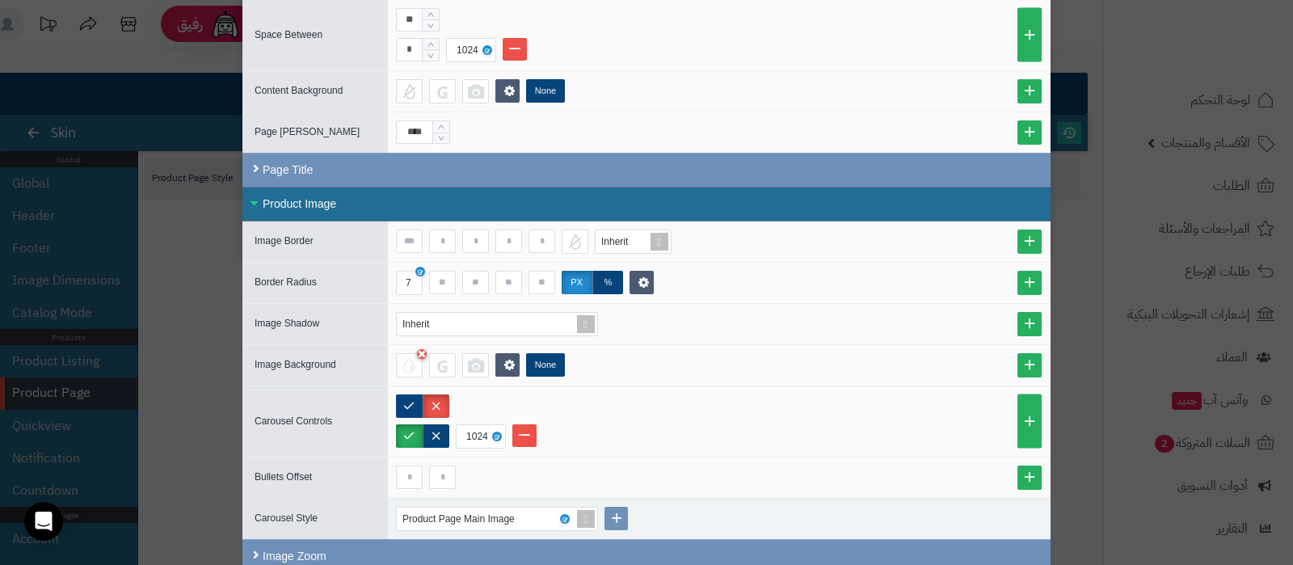
scroll to position [0, 0]
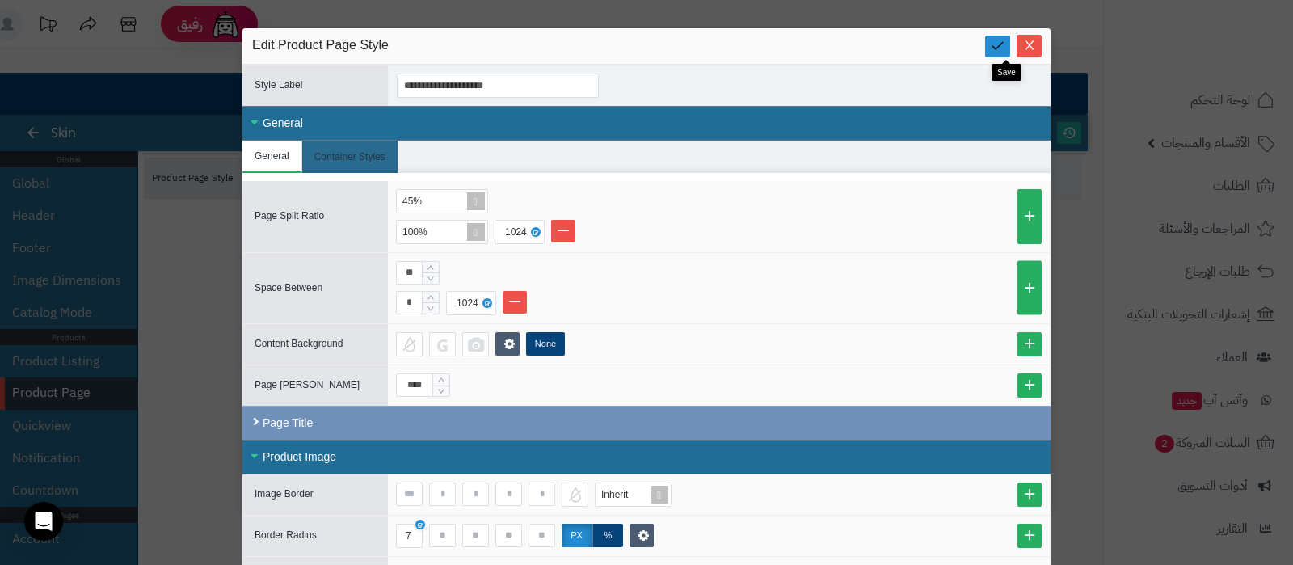
click at [1002, 44] on icon at bounding box center [997, 45] width 15 height 15
click at [1033, 49] on icon "Close" at bounding box center [1028, 45] width 9 height 10
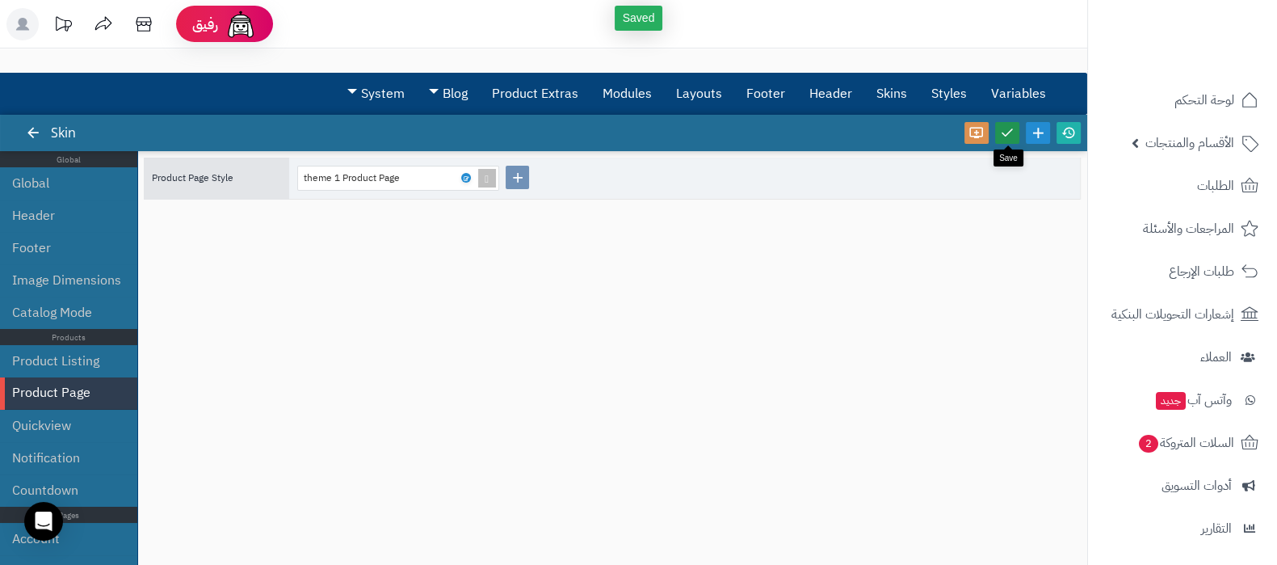
click at [1002, 130] on icon at bounding box center [1007, 132] width 15 height 15
click at [1070, 131] on icon at bounding box center [1069, 132] width 15 height 15
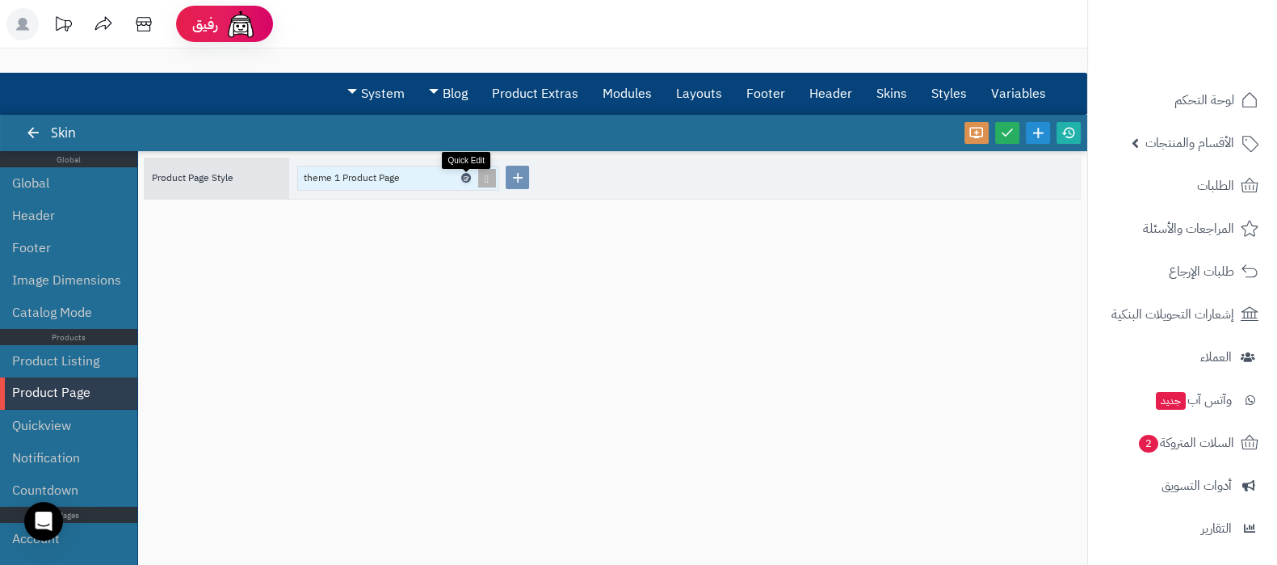
click at [465, 179] on icon at bounding box center [465, 178] width 5 height 7
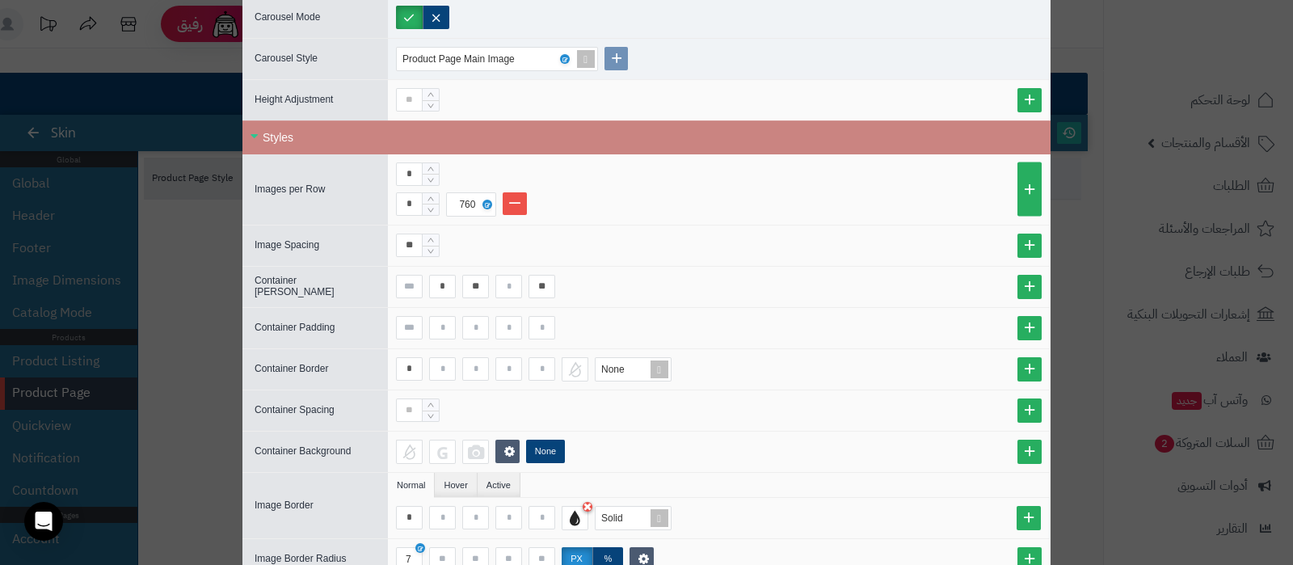
scroll to position [1263, 0]
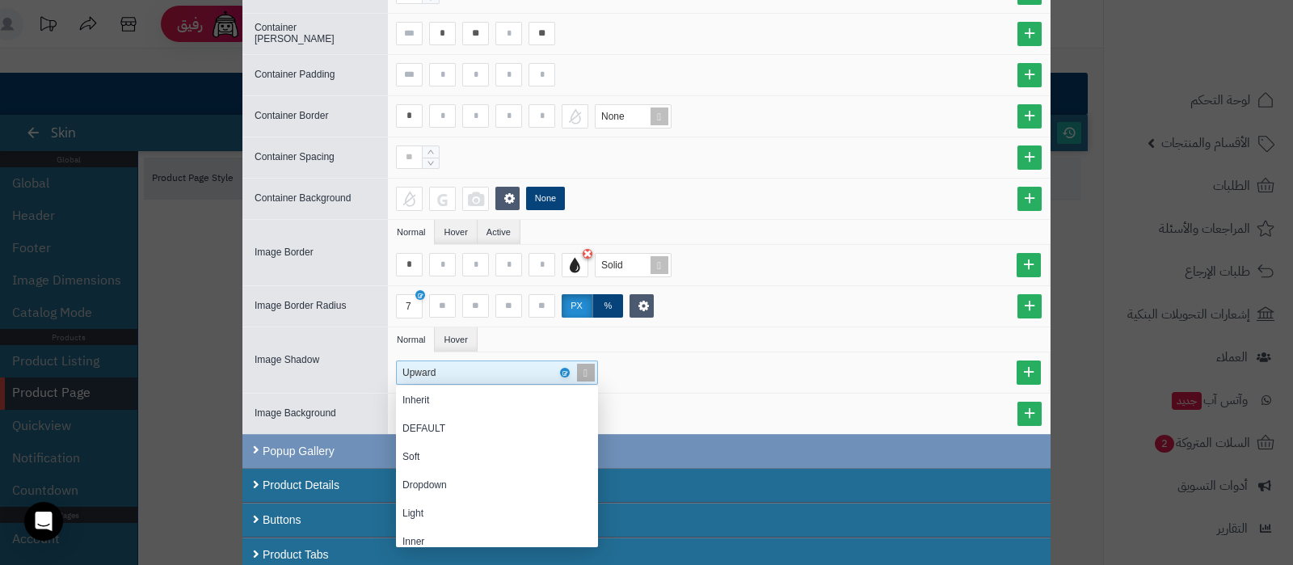
click at [590, 364] on span at bounding box center [585, 372] width 23 height 23
click at [460, 498] on div "Large" at bounding box center [497, 504] width 202 height 28
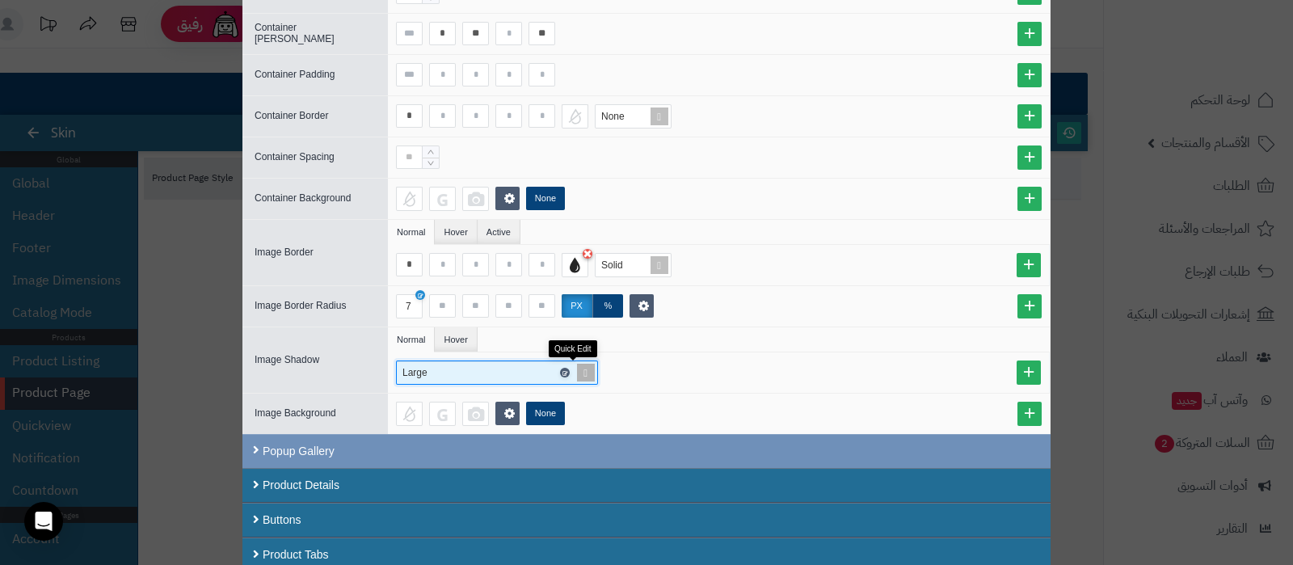
click at [566, 369] on icon at bounding box center [563, 372] width 5 height 7
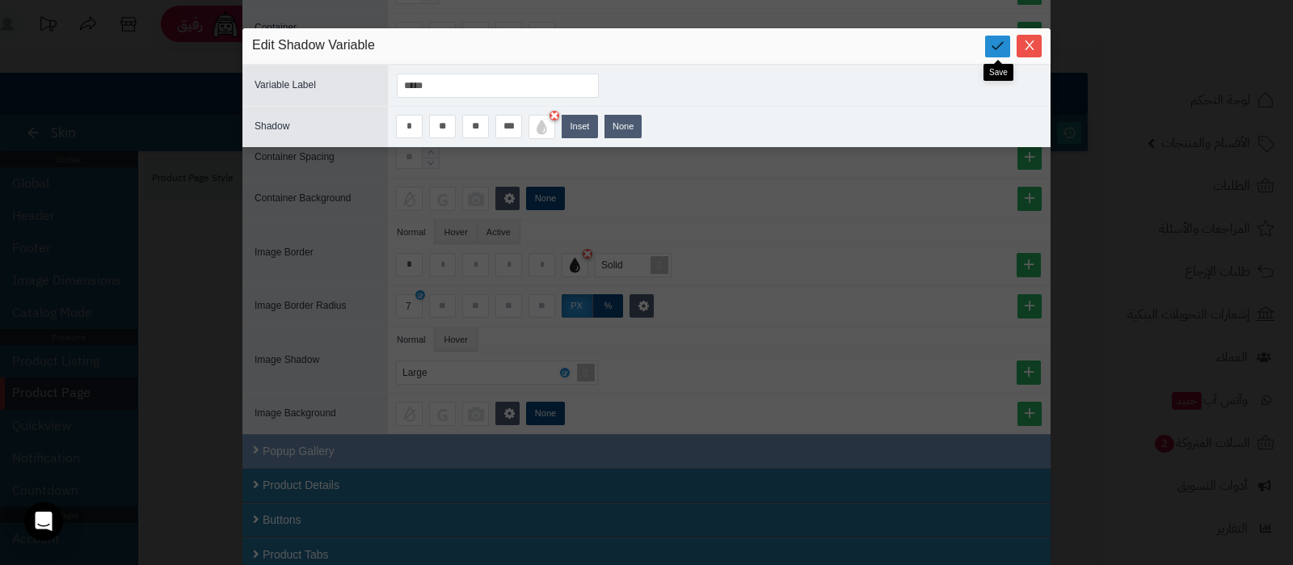
click at [991, 44] on icon at bounding box center [997, 45] width 15 height 15
click at [1027, 43] on icon "Close" at bounding box center [1028, 45] width 9 height 10
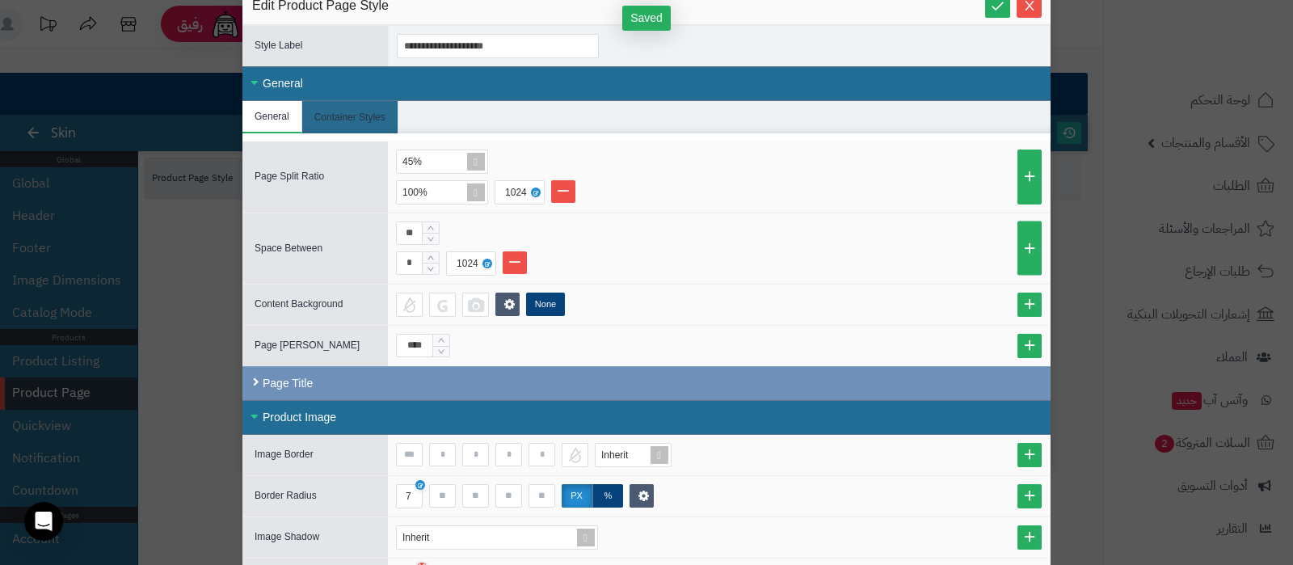
scroll to position [0, 0]
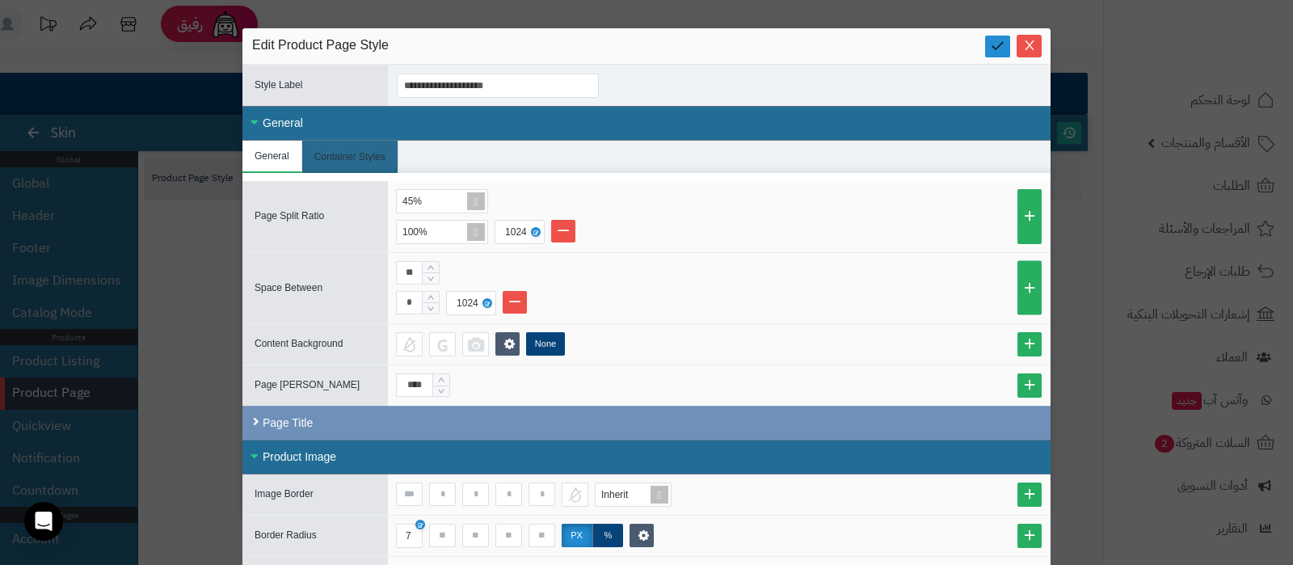
click at [1005, 48] on icon at bounding box center [997, 45] width 15 height 15
click at [1036, 43] on icon "Close" at bounding box center [1029, 44] width 13 height 13
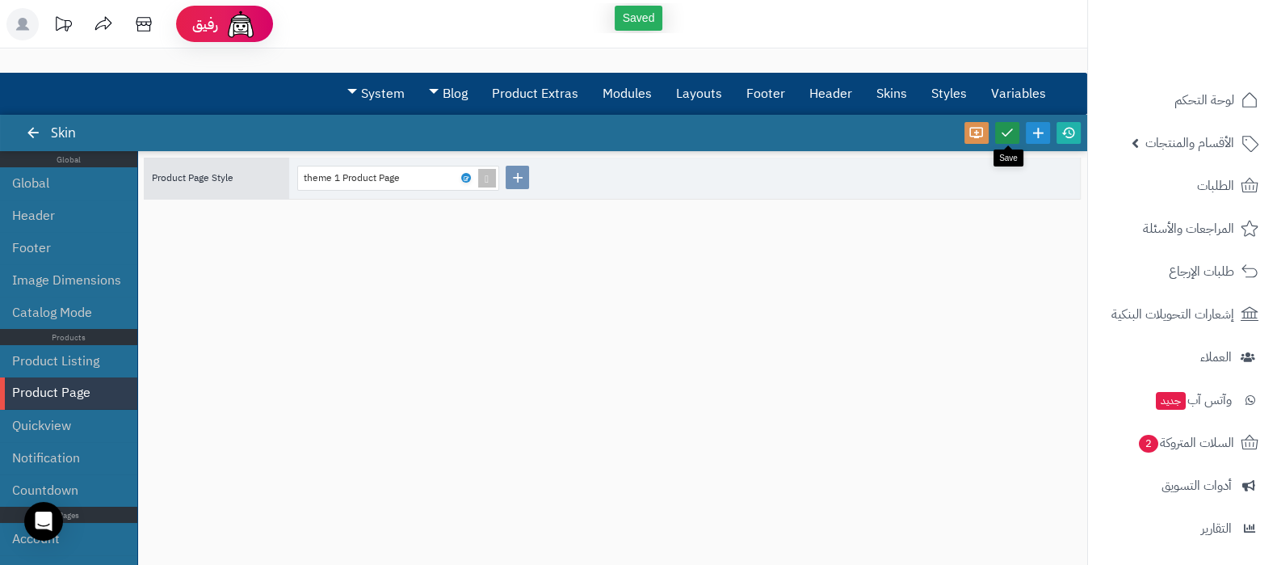
click at [1002, 133] on icon at bounding box center [1007, 132] width 15 height 15
click at [1072, 134] on icon at bounding box center [1069, 132] width 15 height 15
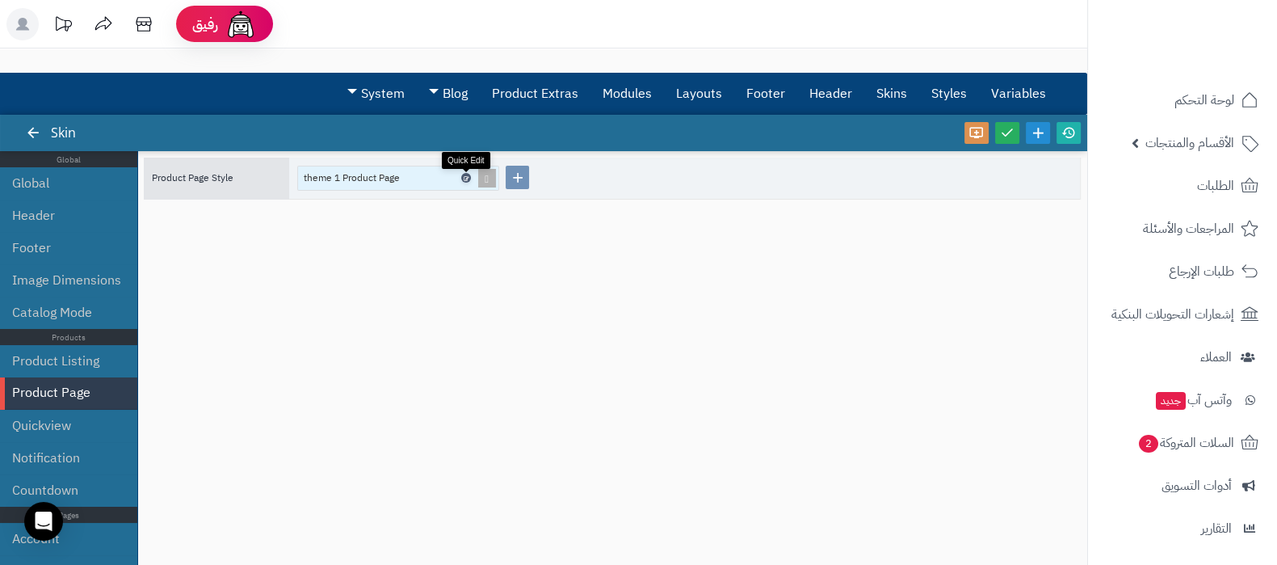
click at [465, 178] on icon at bounding box center [465, 178] width 5 height 7
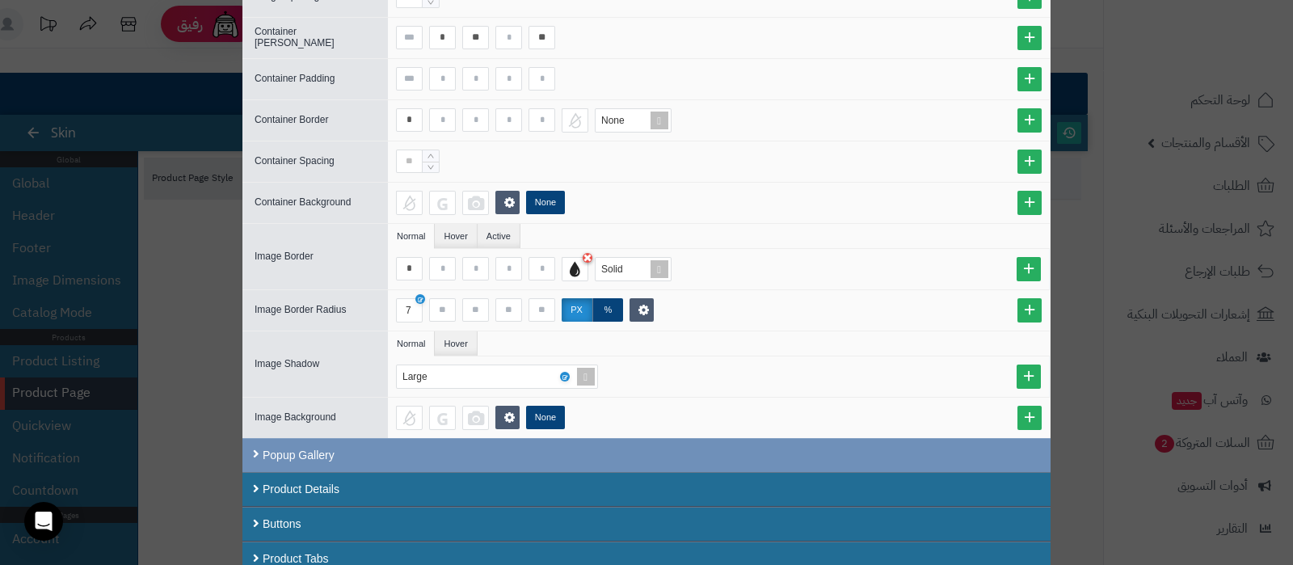
scroll to position [1263, 0]
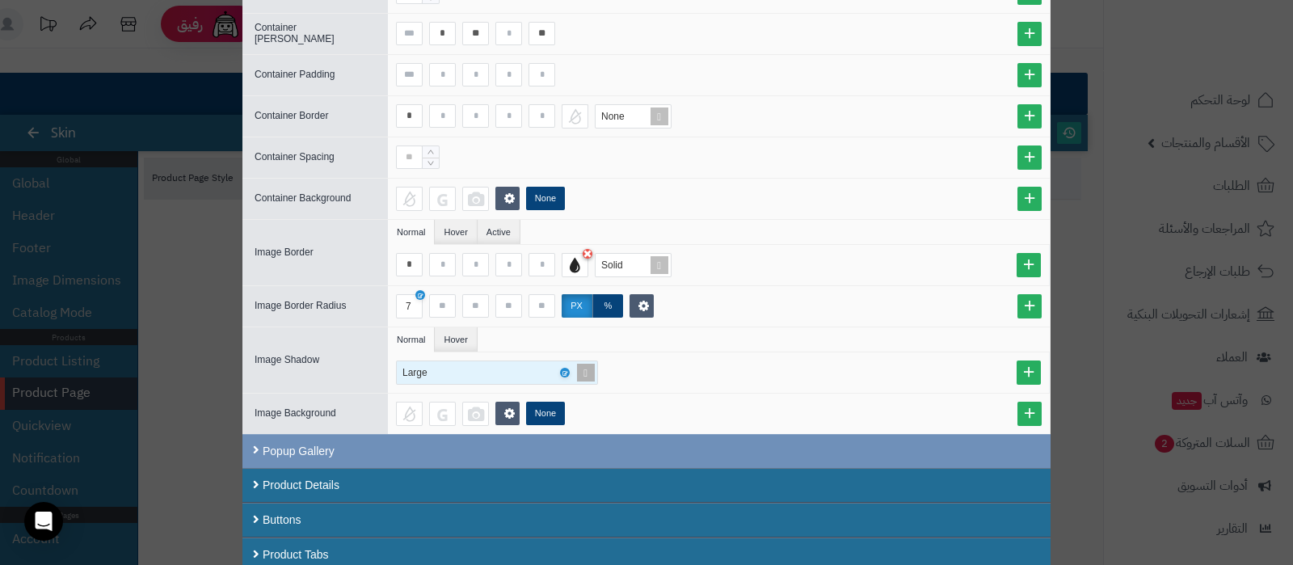
click at [595, 365] on span at bounding box center [585, 372] width 23 height 23
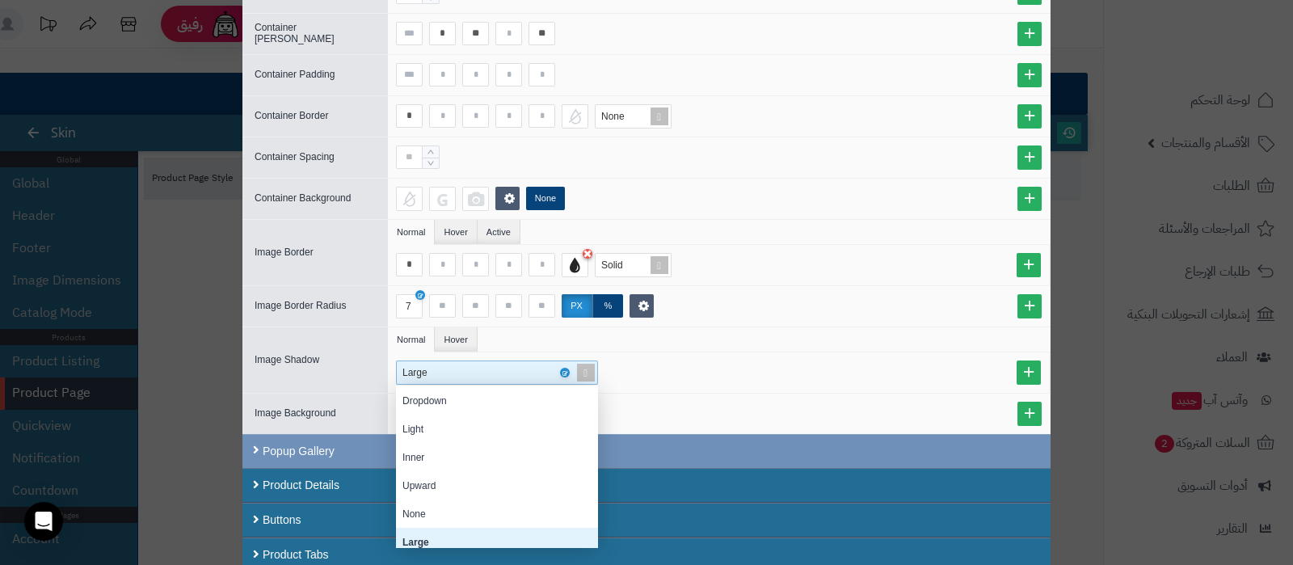
scroll to position [145, 186]
click at [460, 506] on div "None" at bounding box center [497, 513] width 202 height 28
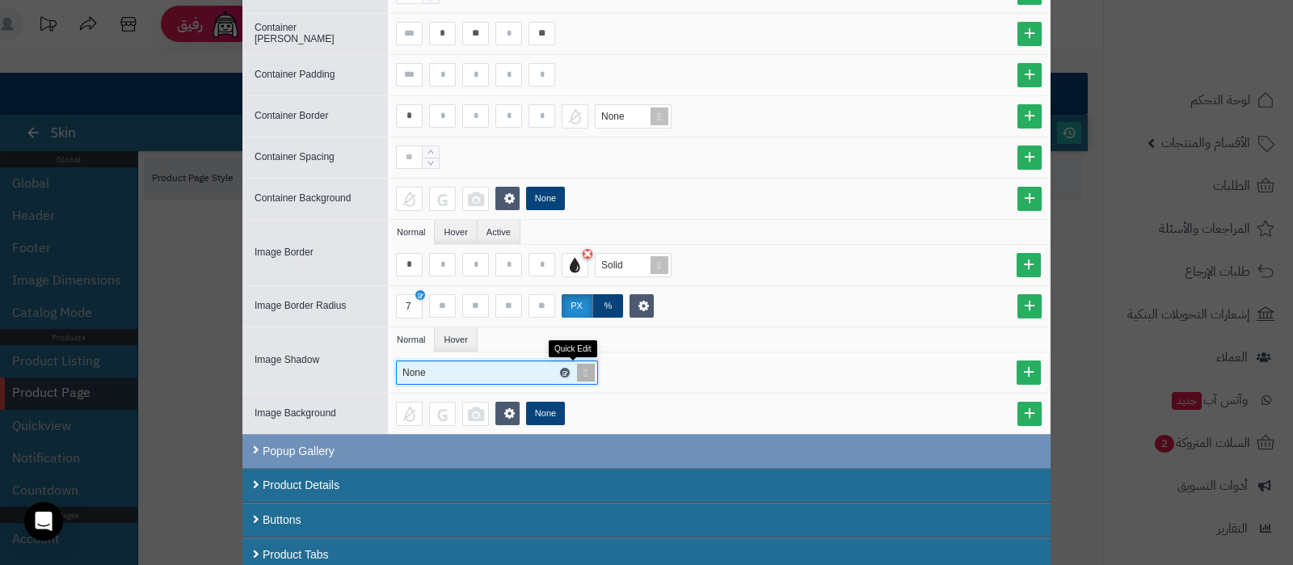
click at [566, 369] on icon at bounding box center [563, 372] width 5 height 7
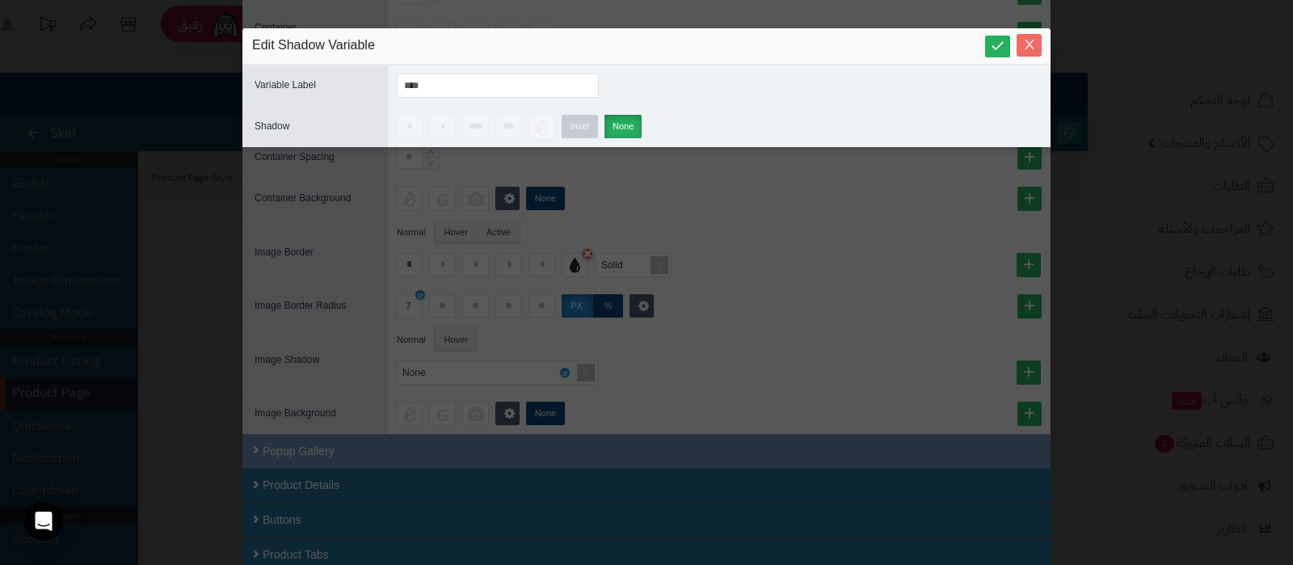
click at [1026, 40] on icon "Close" at bounding box center [1029, 44] width 13 height 13
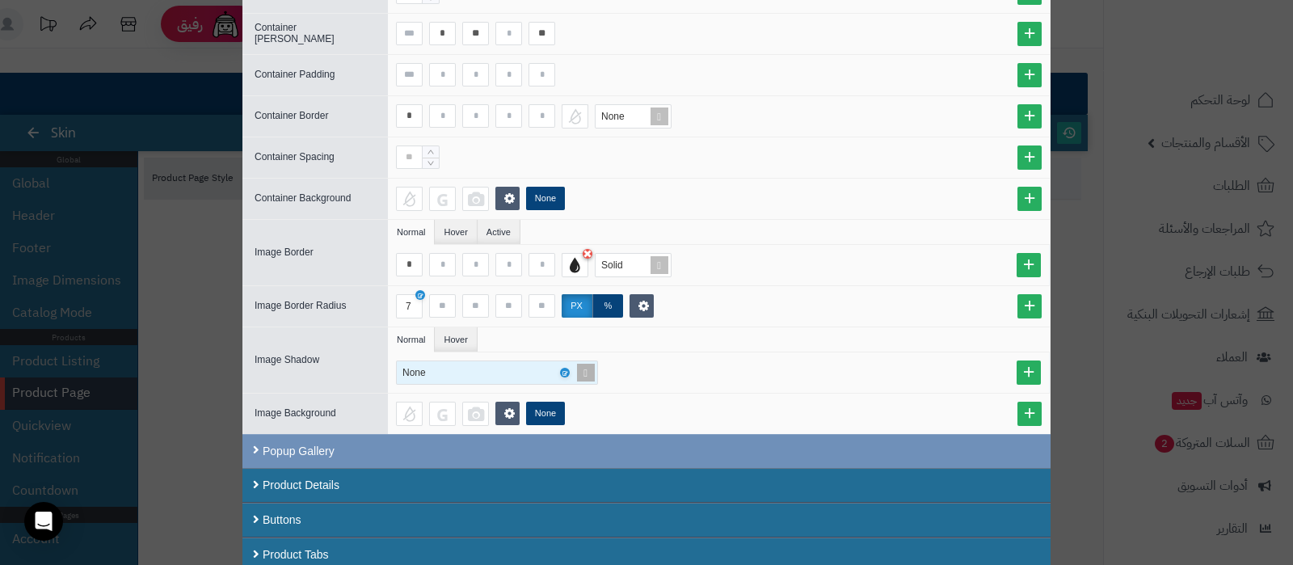
click at [597, 368] on span at bounding box center [585, 372] width 23 height 23
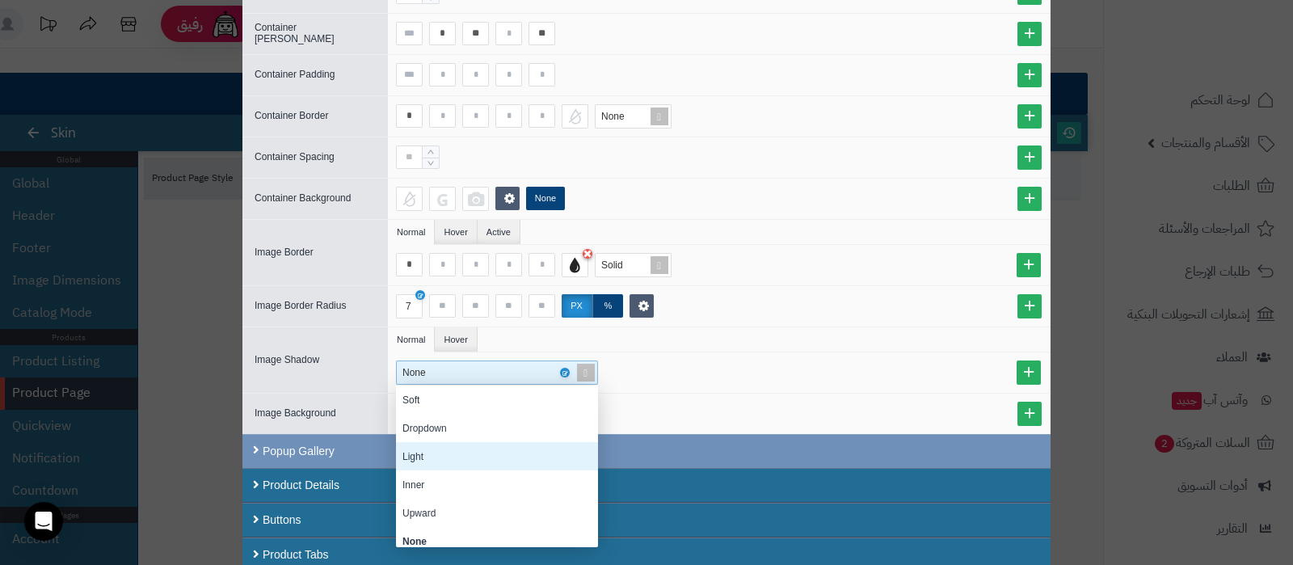
click at [461, 452] on div "Light" at bounding box center [497, 456] width 202 height 28
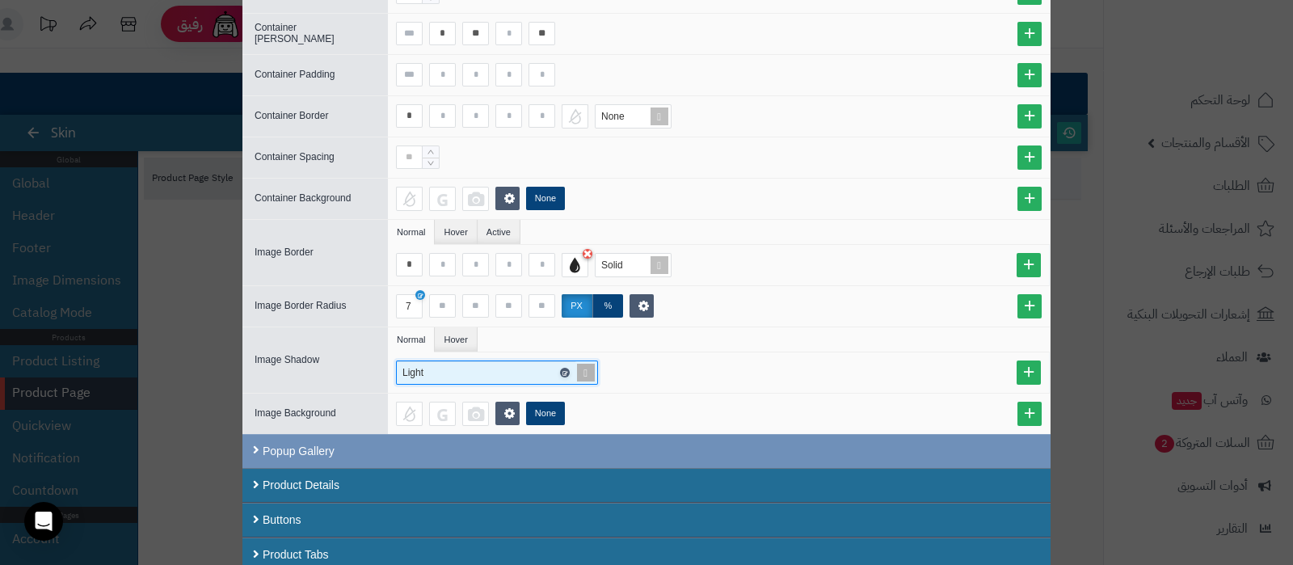
click at [566, 369] on icon at bounding box center [563, 372] width 5 height 7
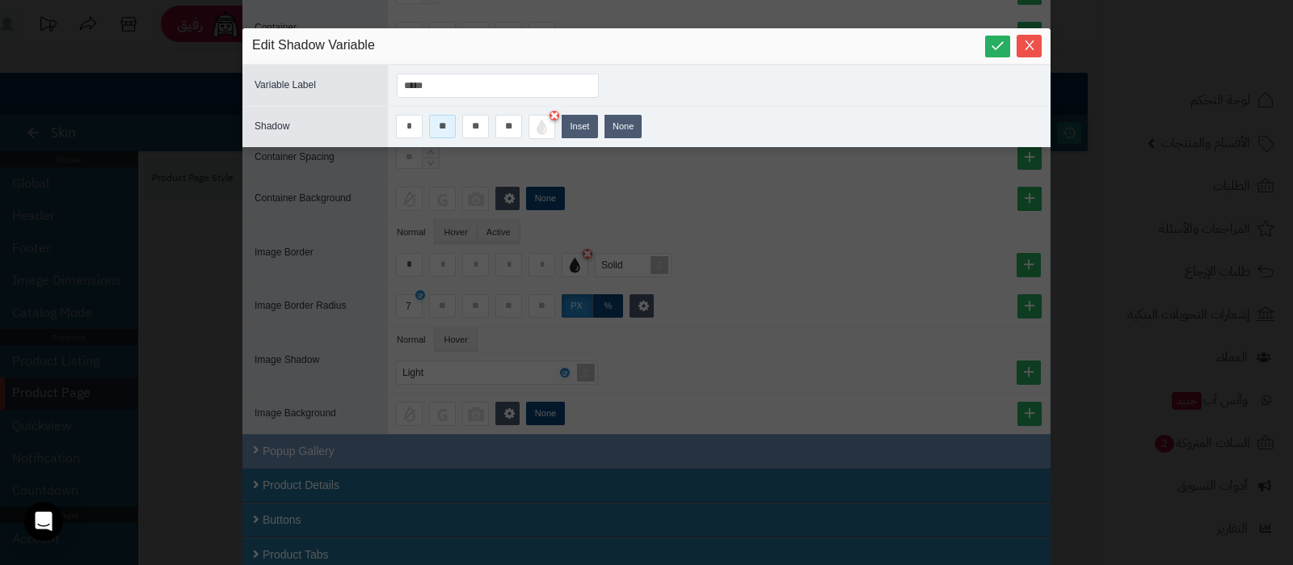
click at [440, 130] on input "**" at bounding box center [442, 126] width 27 height 23
type input "*"
click at [482, 125] on input "**" at bounding box center [475, 126] width 27 height 23
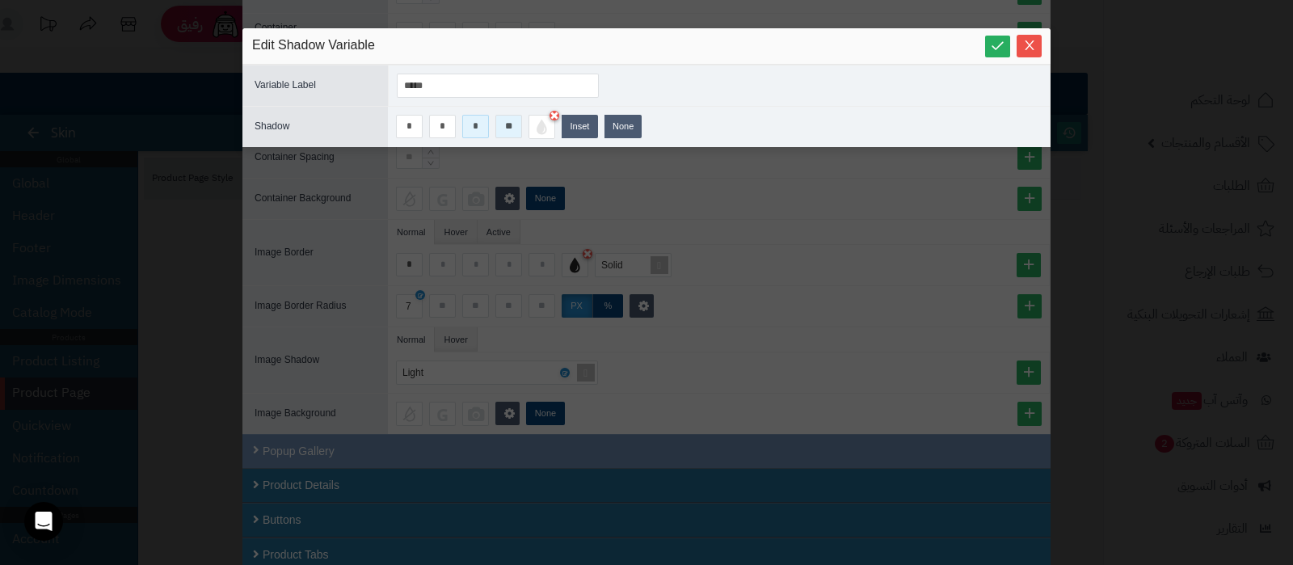
type input "*"
click at [511, 124] on input "**" at bounding box center [508, 126] width 27 height 23
type input "**"
click at [999, 42] on icon at bounding box center [997, 45] width 15 height 15
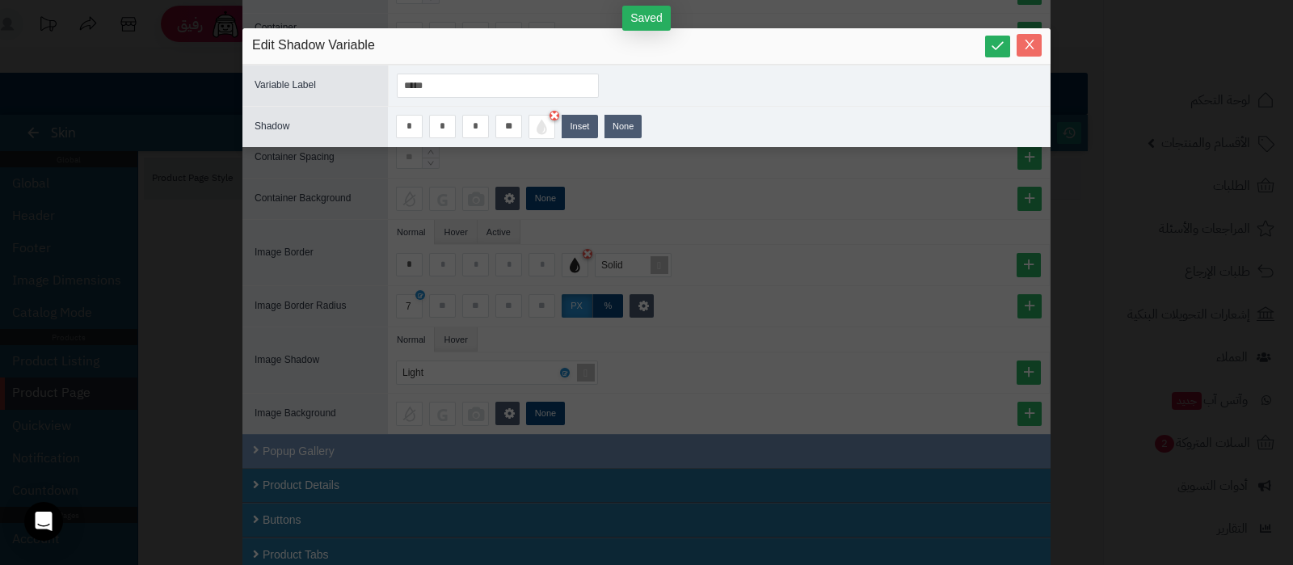
click at [1026, 45] on icon "Close" at bounding box center [1029, 44] width 13 height 13
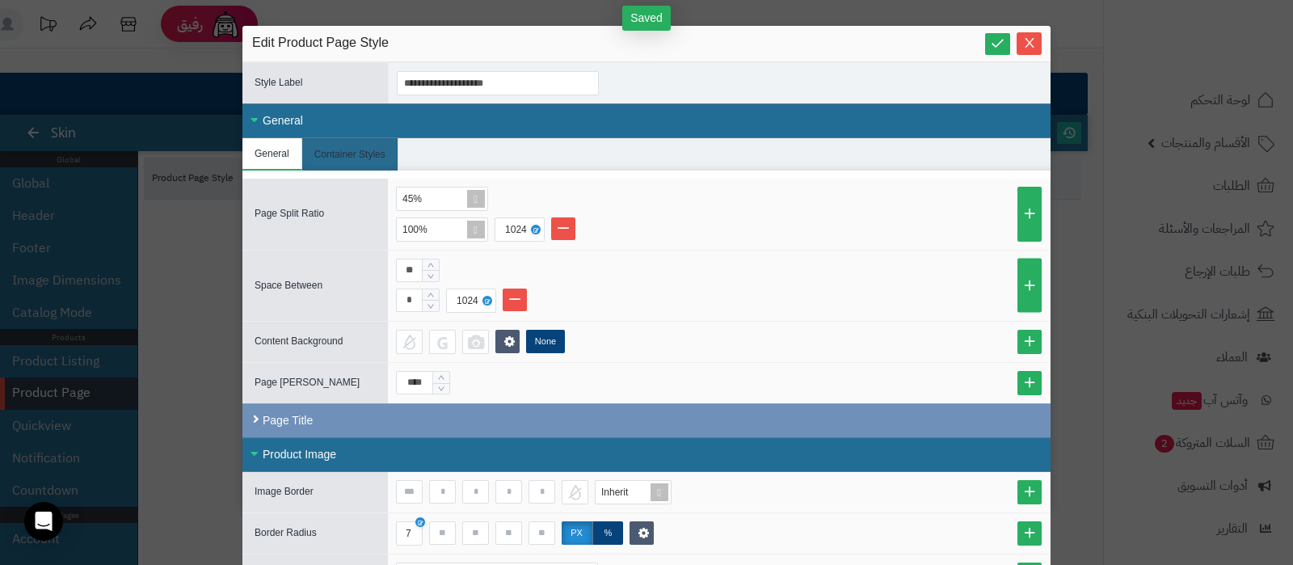
scroll to position [0, 0]
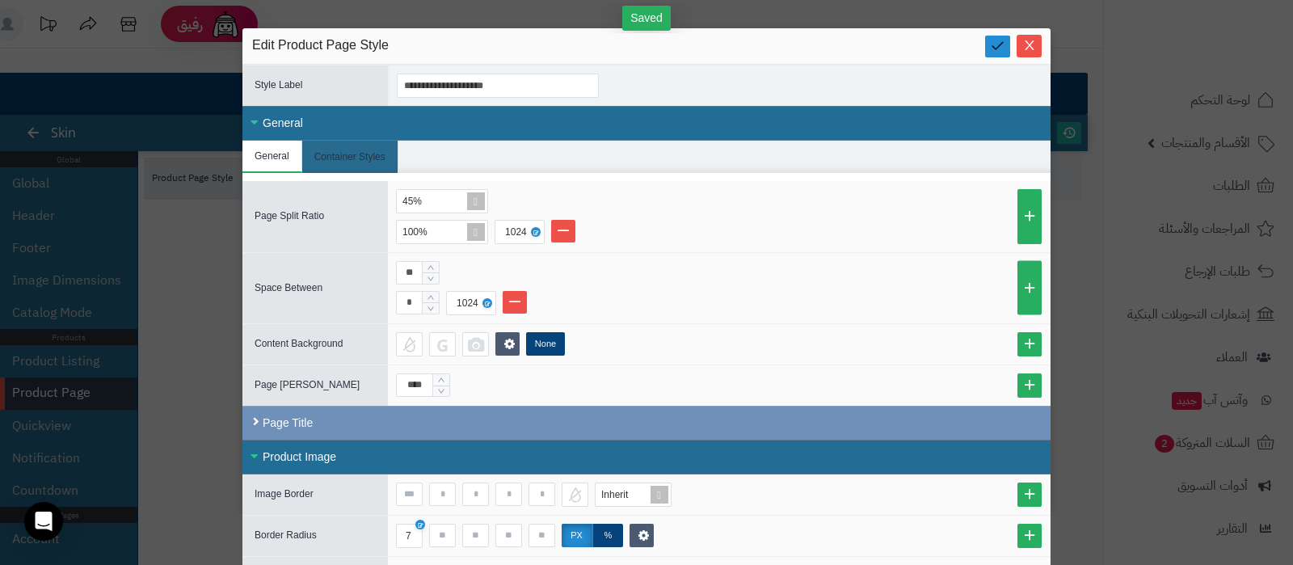
click at [1002, 54] on link at bounding box center [997, 47] width 25 height 22
click at [1036, 40] on icon "Close" at bounding box center [1029, 44] width 13 height 13
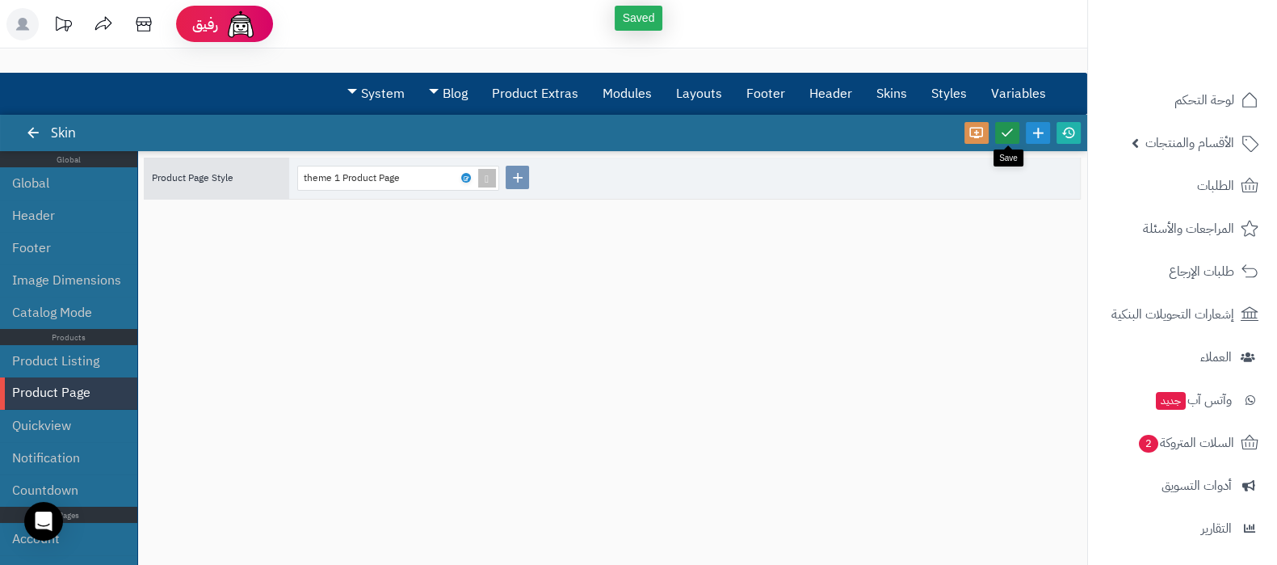
click at [998, 131] on link at bounding box center [1007, 133] width 24 height 22
click at [1071, 132] on icon at bounding box center [1069, 132] width 15 height 15
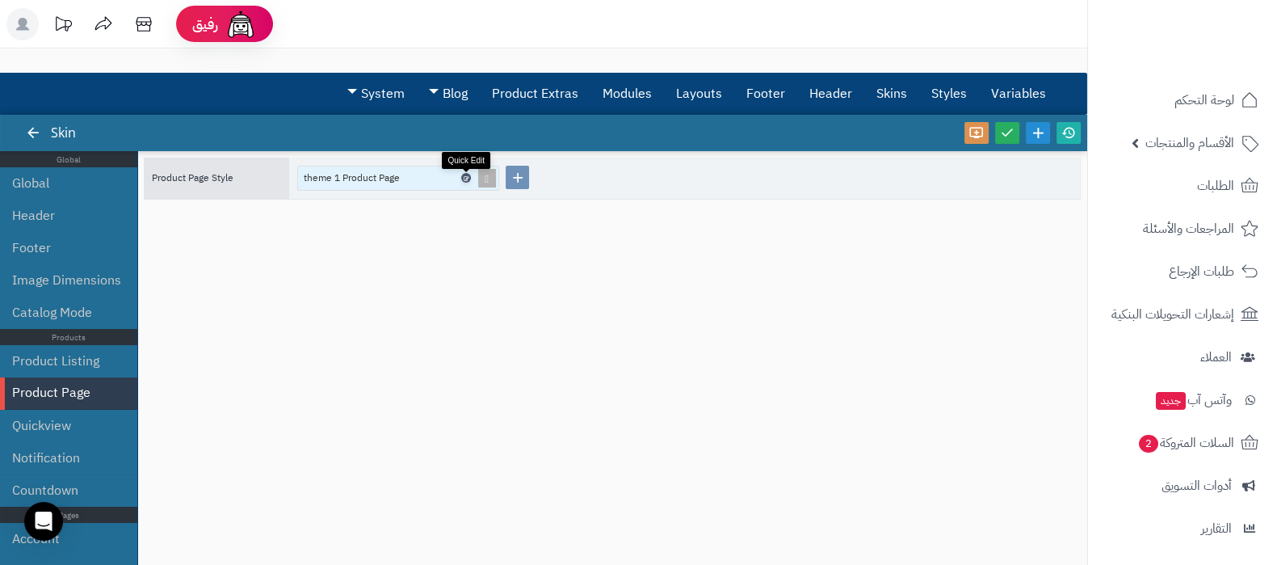
click at [465, 181] on link at bounding box center [466, 178] width 10 height 10
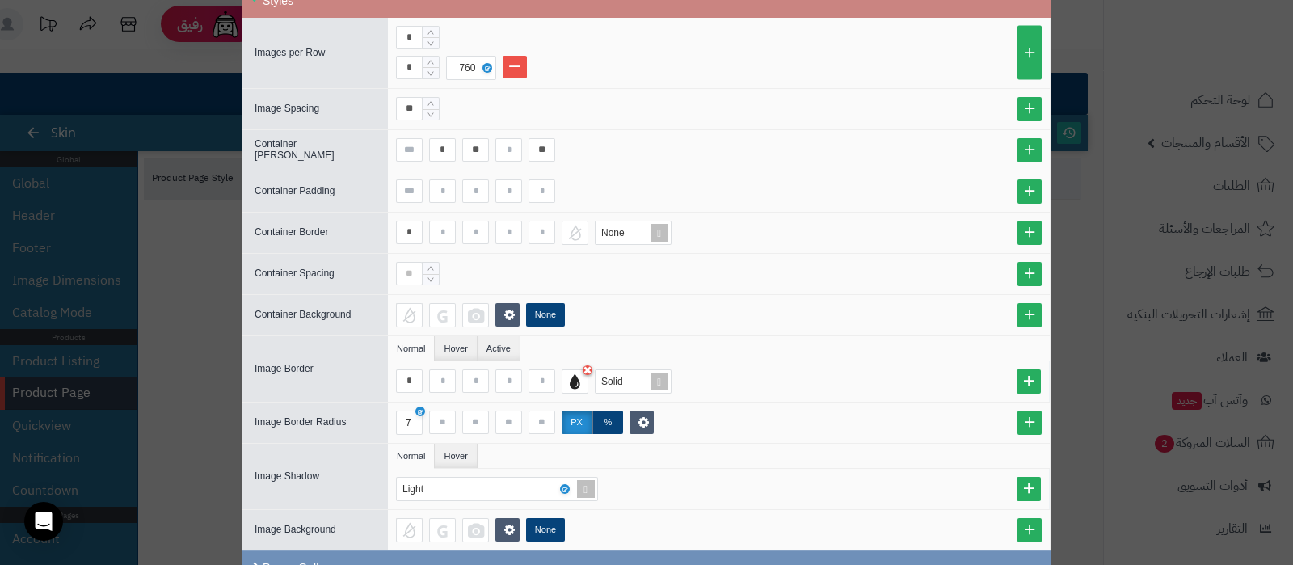
scroll to position [1212, 0]
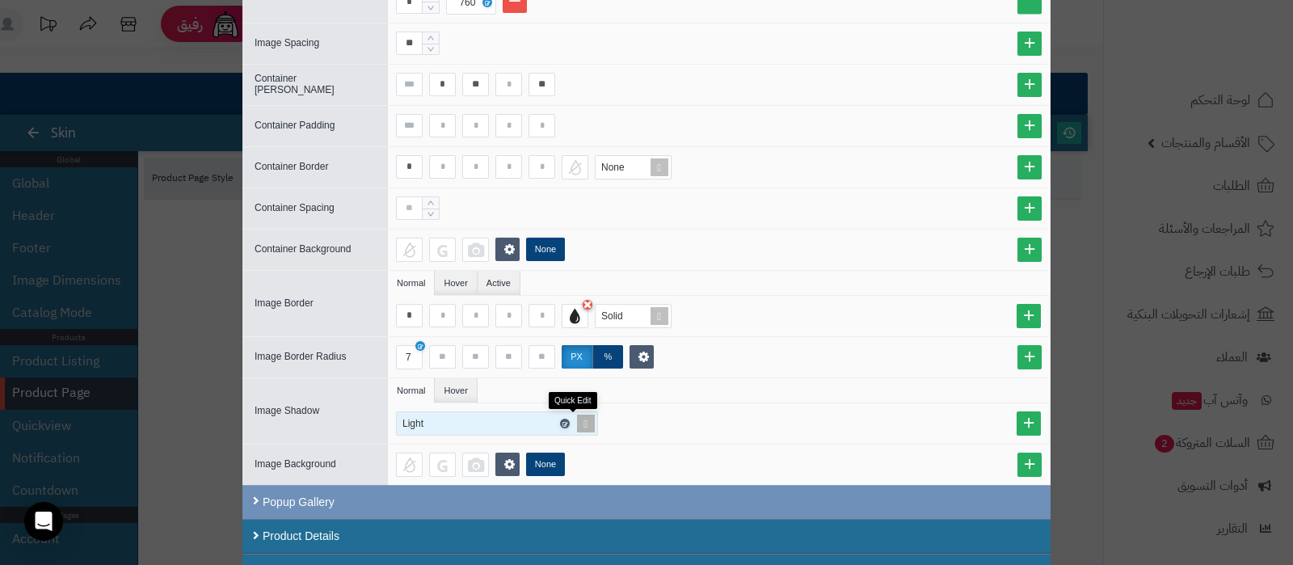
click at [570, 418] on link at bounding box center [565, 423] width 10 height 10
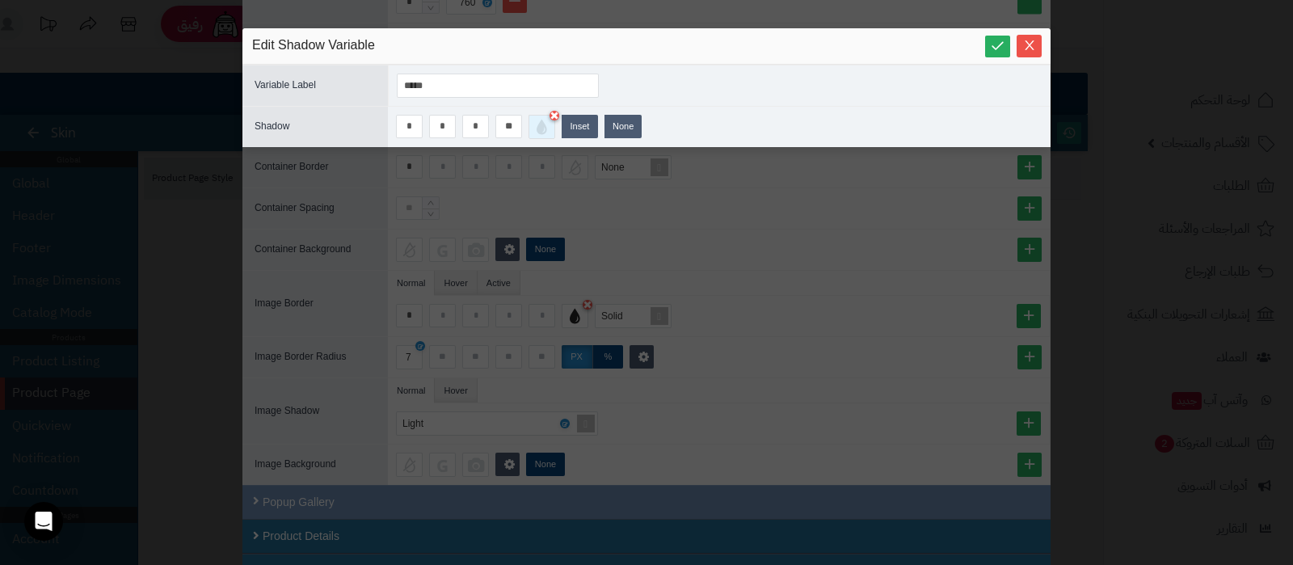
click at [545, 131] on div at bounding box center [541, 127] width 27 height 24
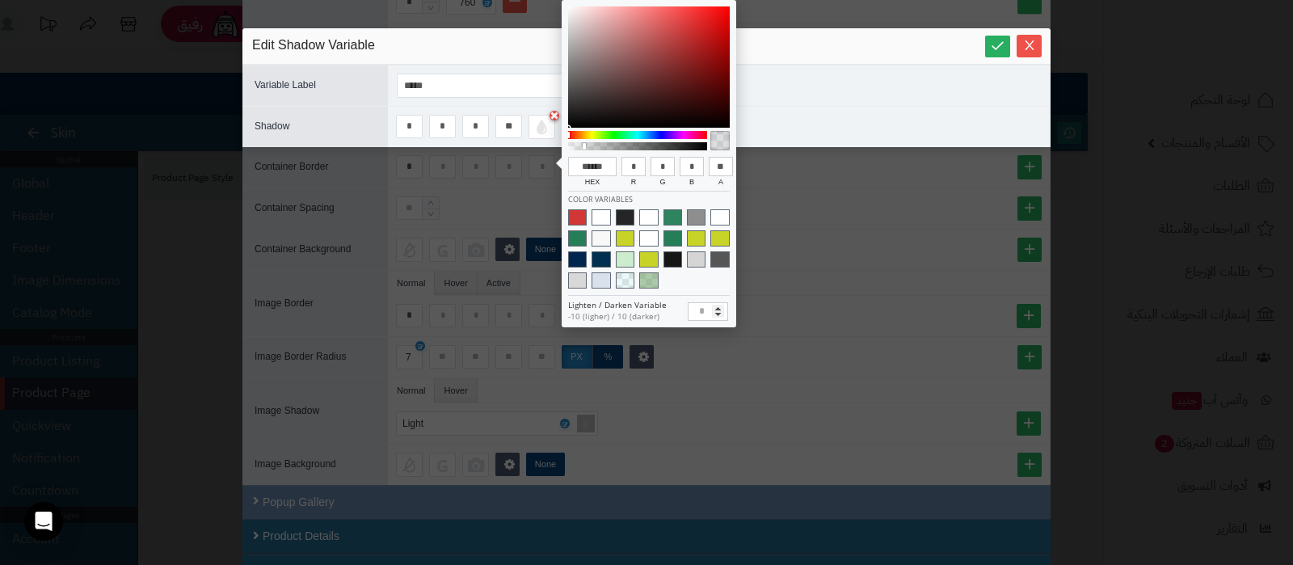
type input "**"
click at [594, 147] on div at bounding box center [637, 146] width 134 height 8
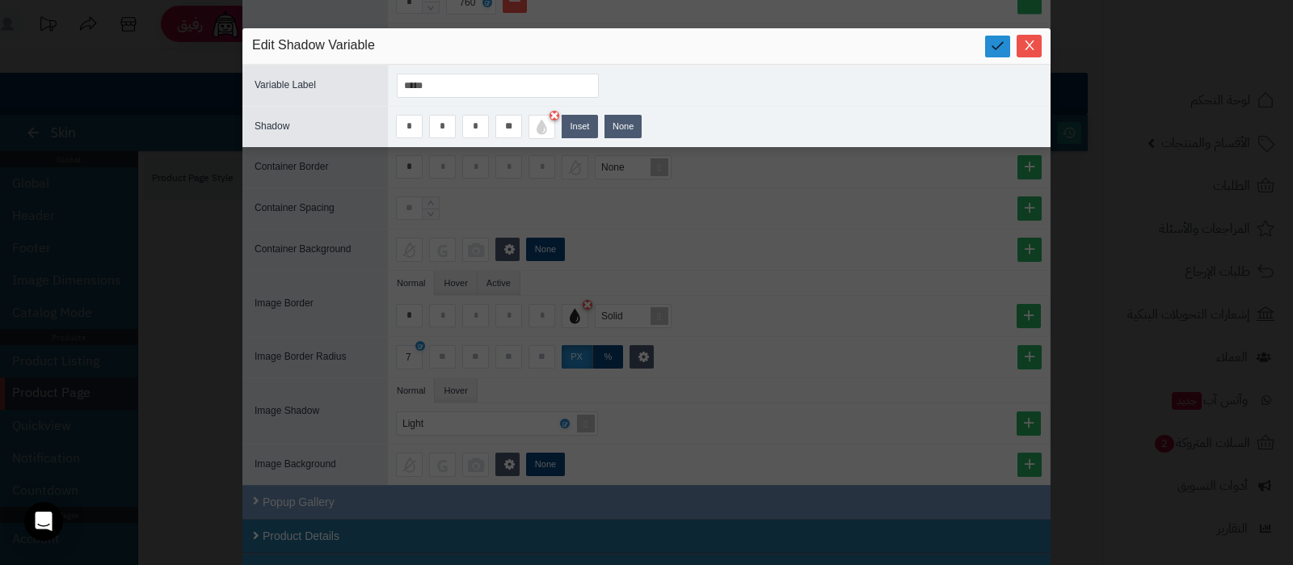
click at [1005, 56] on link at bounding box center [997, 47] width 25 height 22
click at [1029, 46] on icon "Close" at bounding box center [1028, 45] width 9 height 10
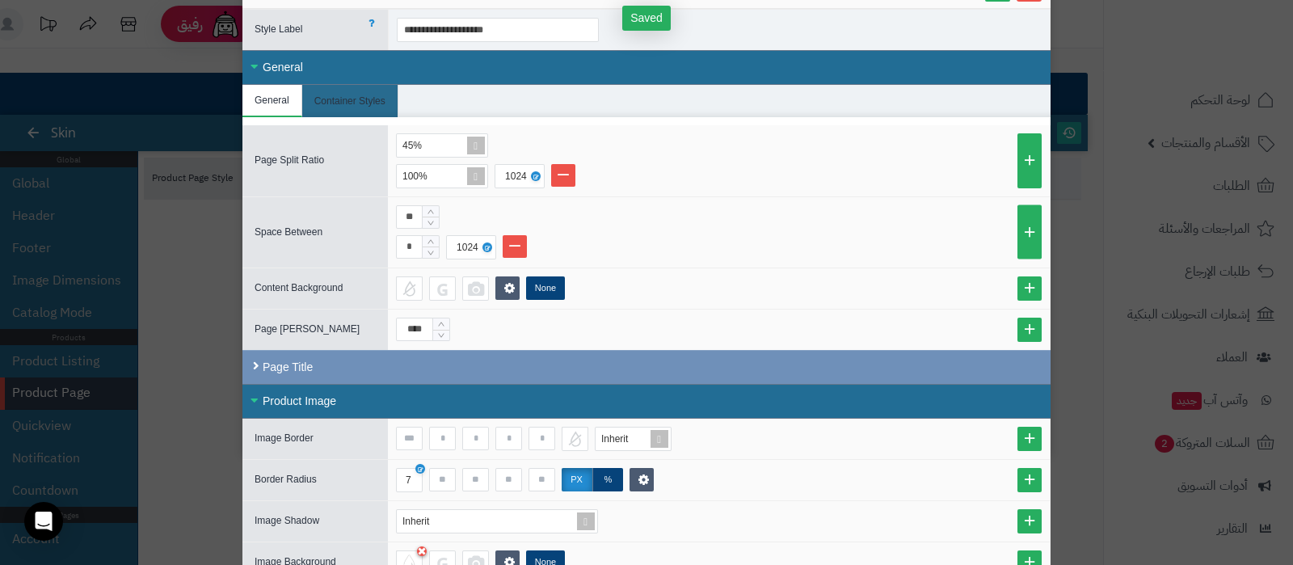
scroll to position [0, 0]
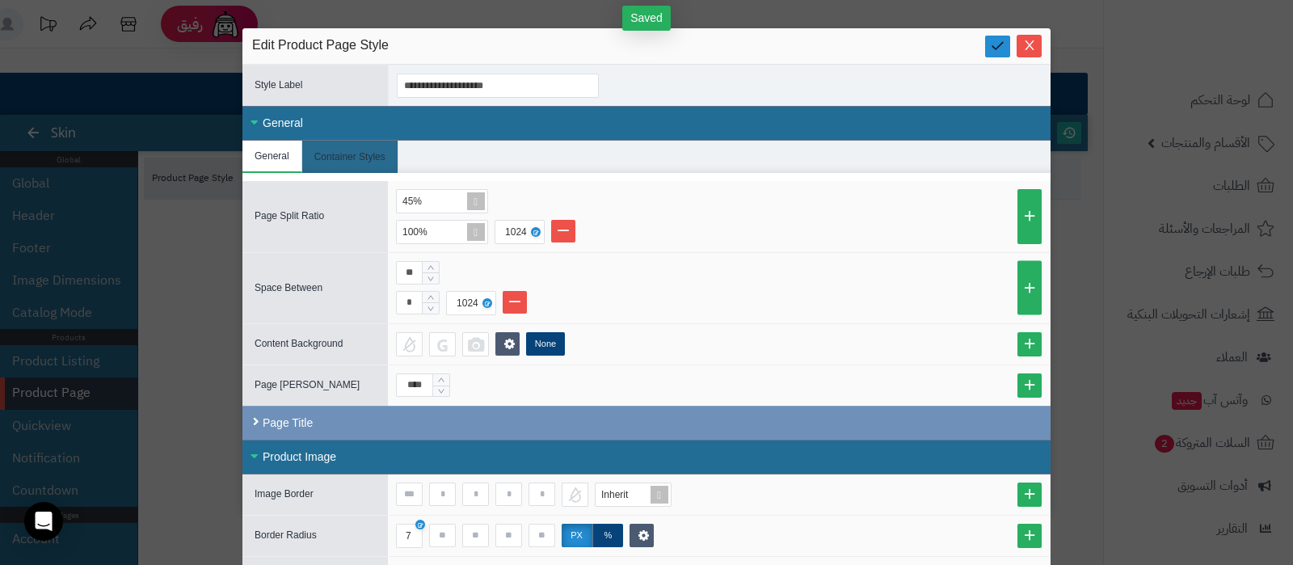
click at [1005, 37] on link at bounding box center [997, 47] width 25 height 22
click at [1028, 47] on span "Close" at bounding box center [1028, 45] width 25 height 14
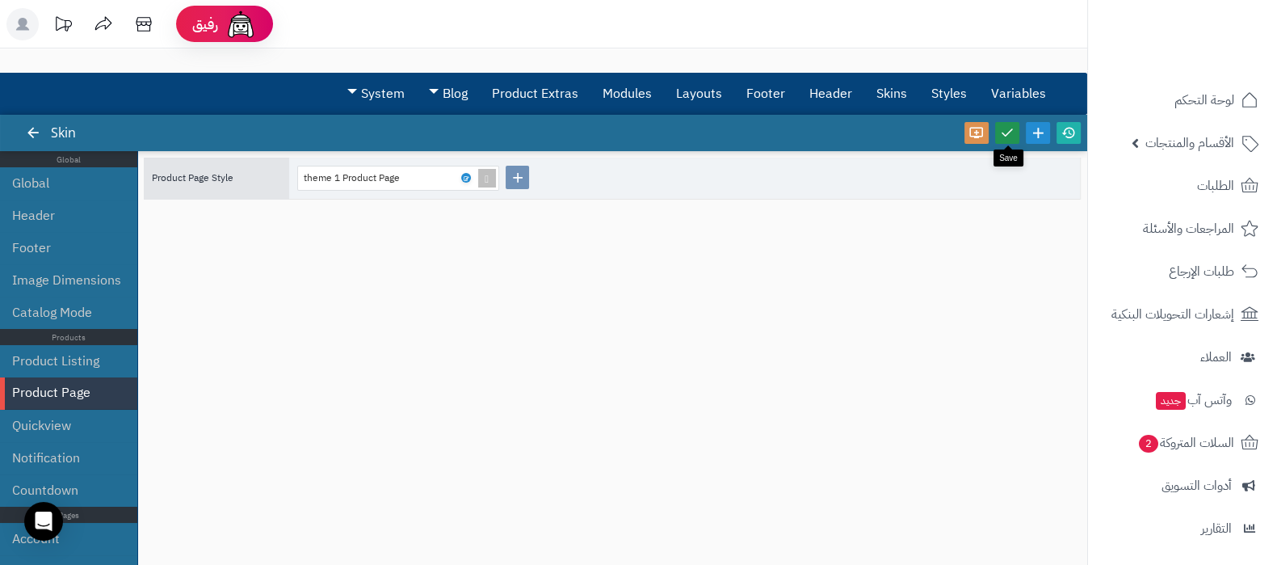
click at [1012, 132] on icon at bounding box center [1007, 132] width 15 height 15
click at [1070, 134] on icon at bounding box center [1069, 132] width 15 height 15
click at [465, 175] on icon at bounding box center [465, 178] width 5 height 7
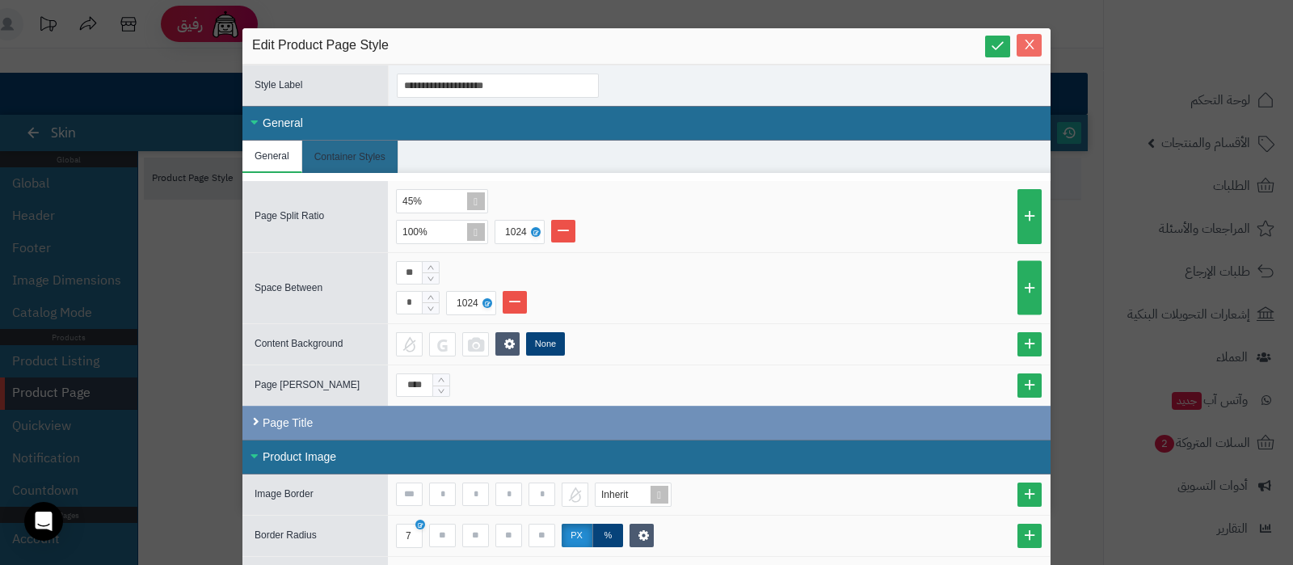
click at [1033, 43] on icon "Close" at bounding box center [1028, 45] width 9 height 10
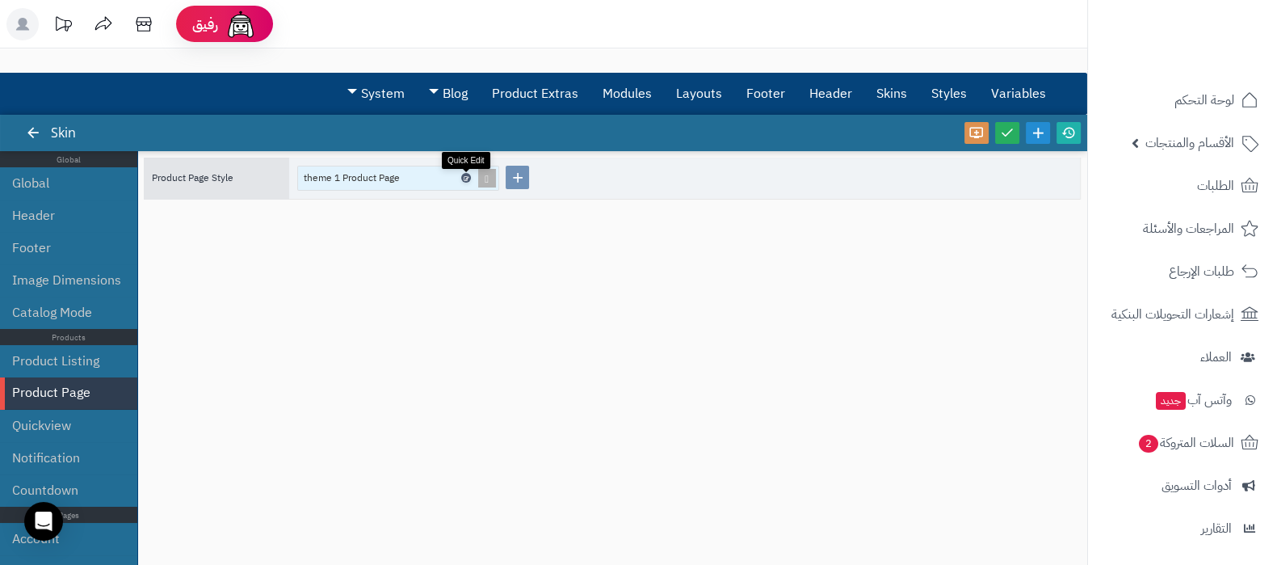
click at [465, 178] on icon at bounding box center [465, 178] width 5 height 7
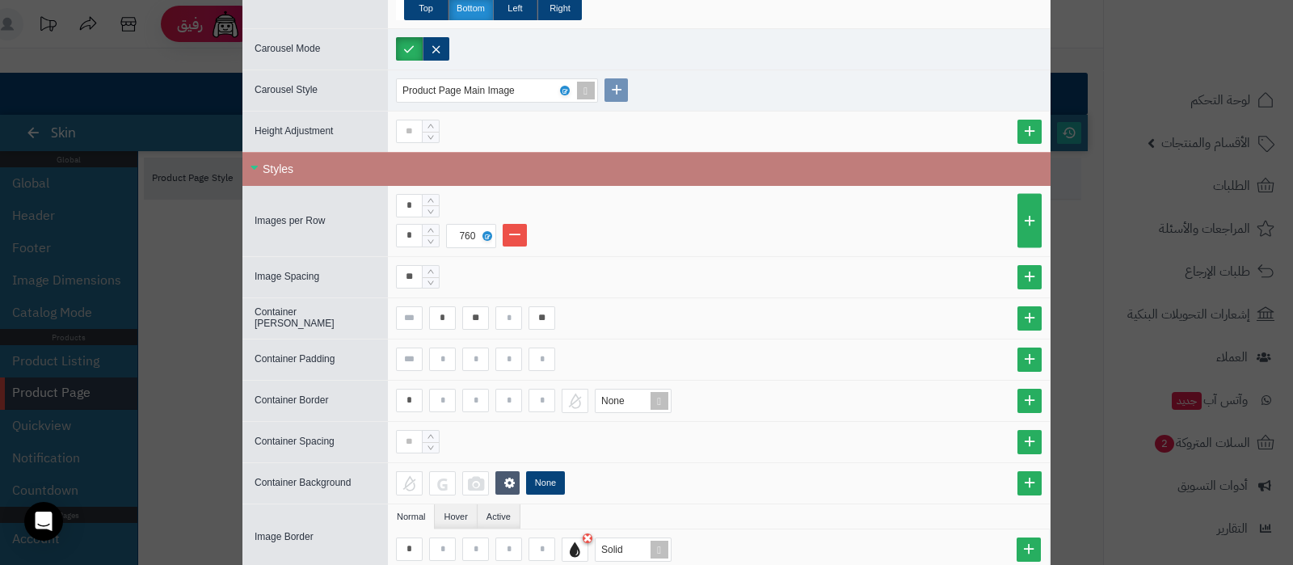
scroll to position [1010, 0]
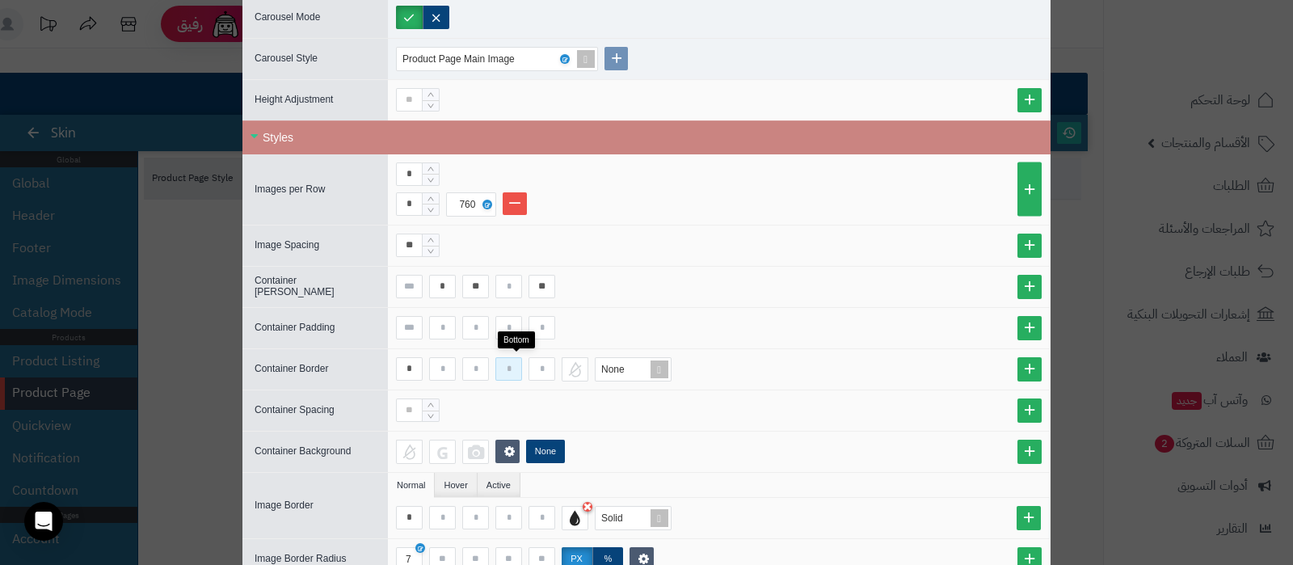
click at [509, 364] on input at bounding box center [508, 368] width 27 height 23
click at [423, 364] on input "*" at bounding box center [409, 368] width 27 height 23
click at [511, 365] on input at bounding box center [508, 368] width 27 height 23
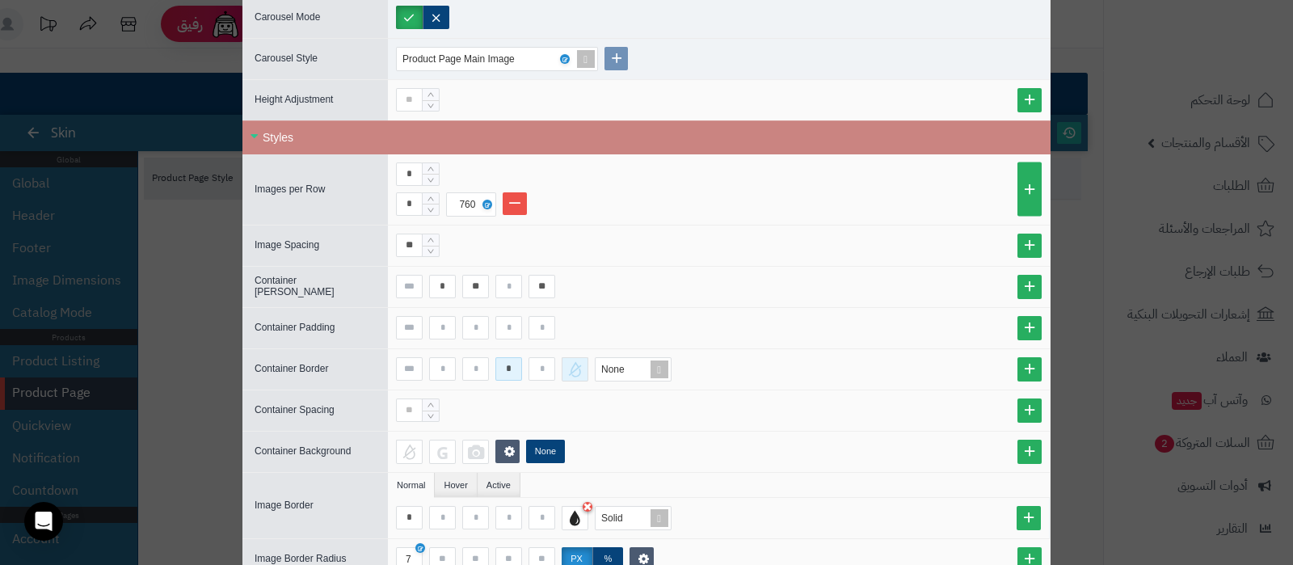
type input "*"
click at [587, 368] on div at bounding box center [574, 369] width 27 height 24
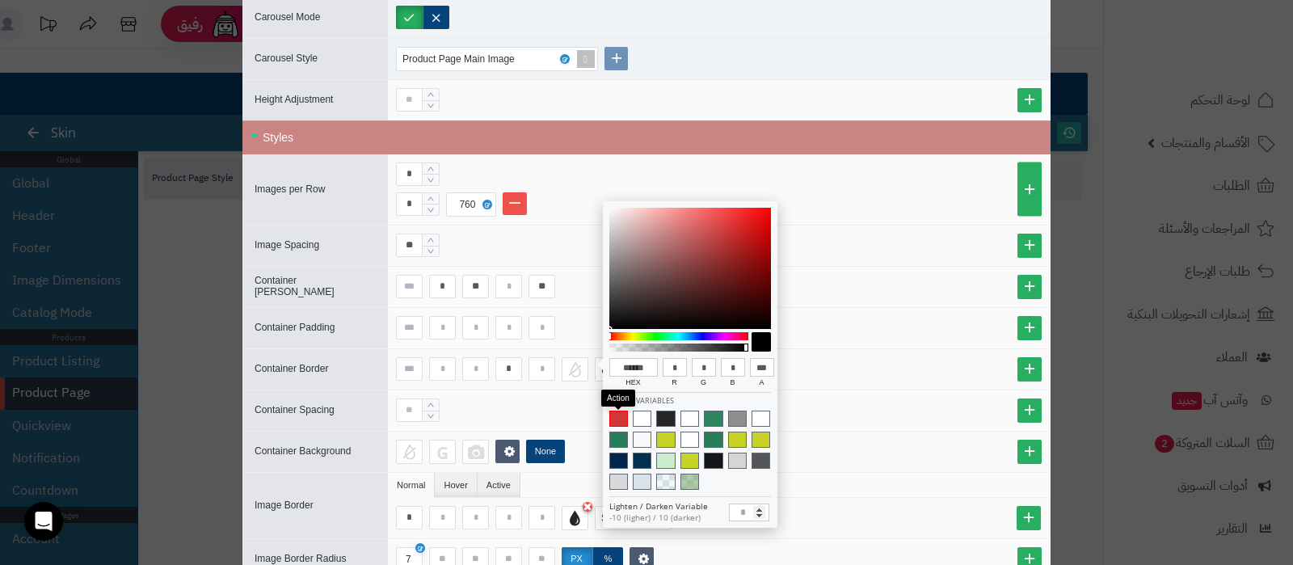
click at [620, 420] on span at bounding box center [618, 418] width 19 height 16
type input "******"
type input "***"
type input "**"
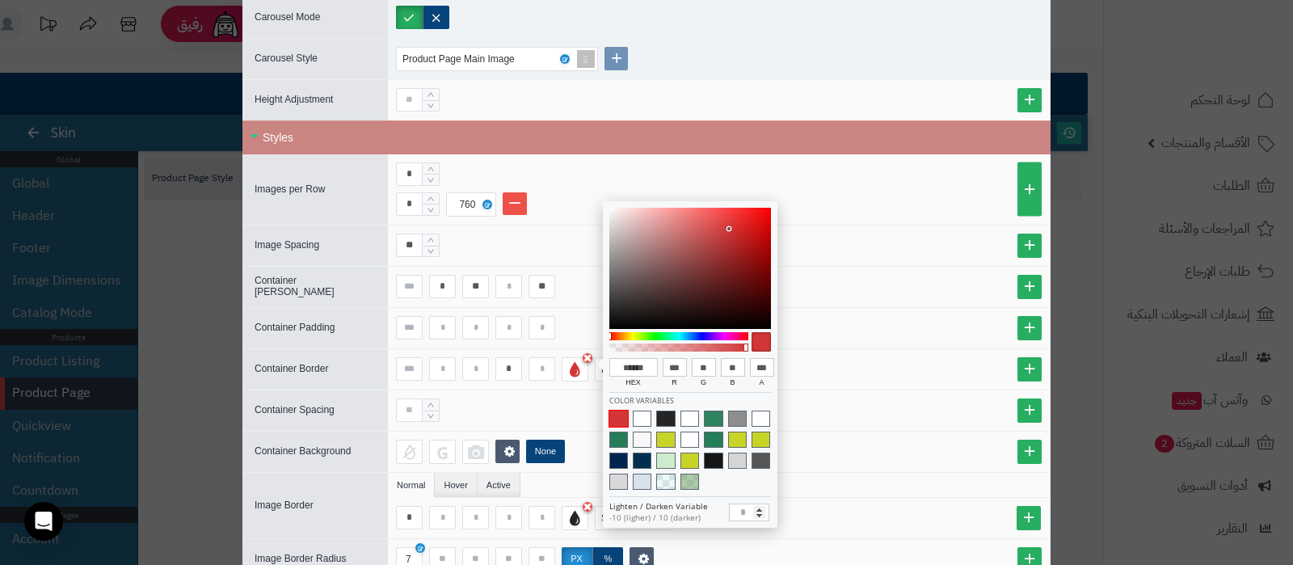
click at [868, 364] on div "* None" at bounding box center [719, 369] width 646 height 24
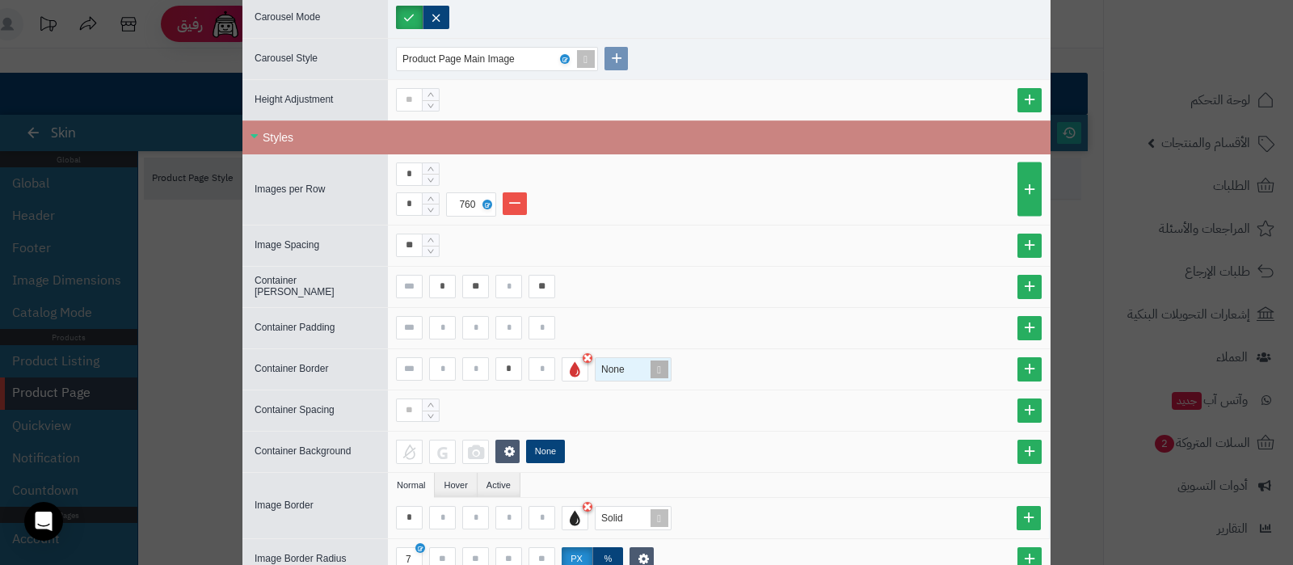
click at [669, 368] on span at bounding box center [659, 369] width 23 height 23
click at [637, 410] on div "Solid" at bounding box center [633, 424] width 77 height 28
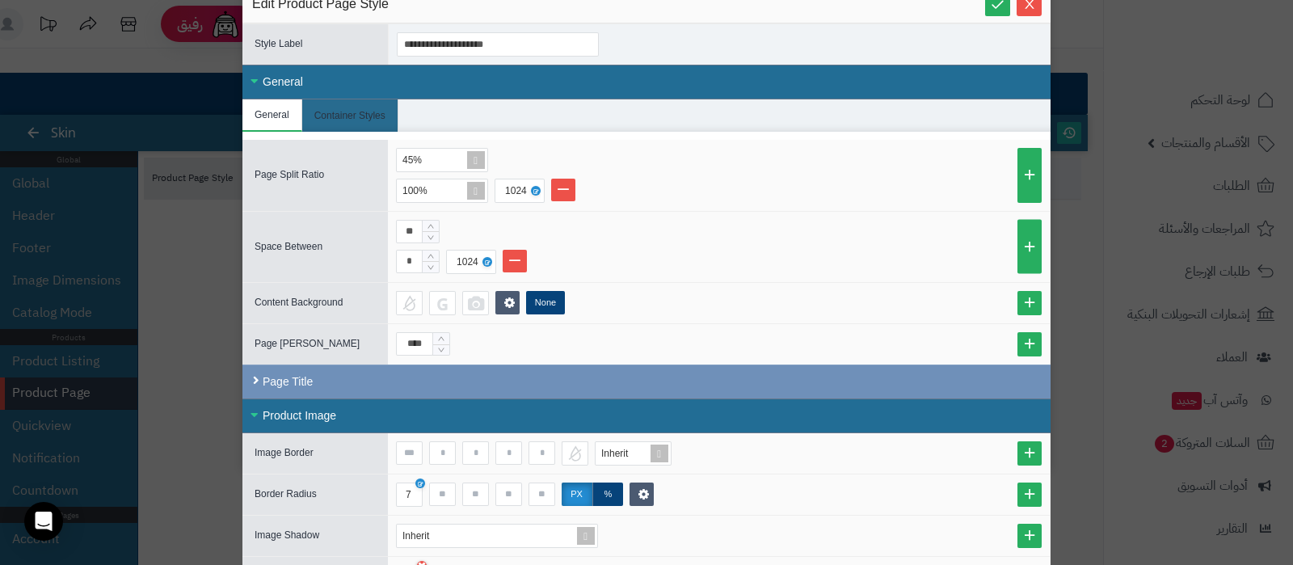
scroll to position [0, 0]
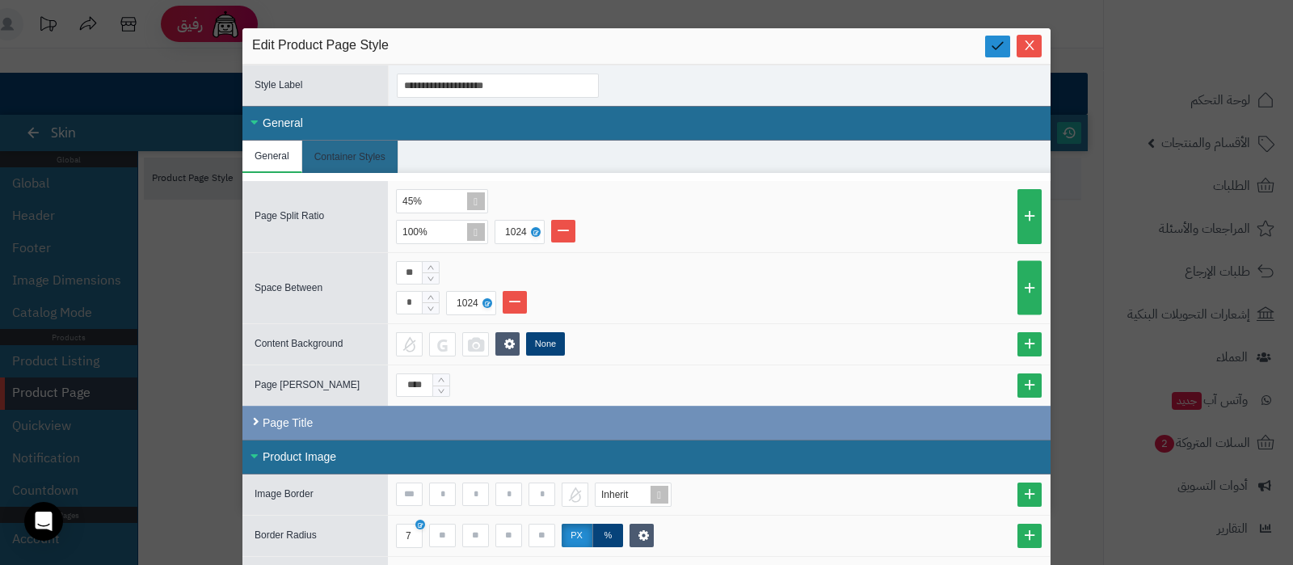
click at [1002, 36] on link at bounding box center [997, 47] width 25 height 22
click at [1032, 45] on icon "Close" at bounding box center [1029, 44] width 13 height 13
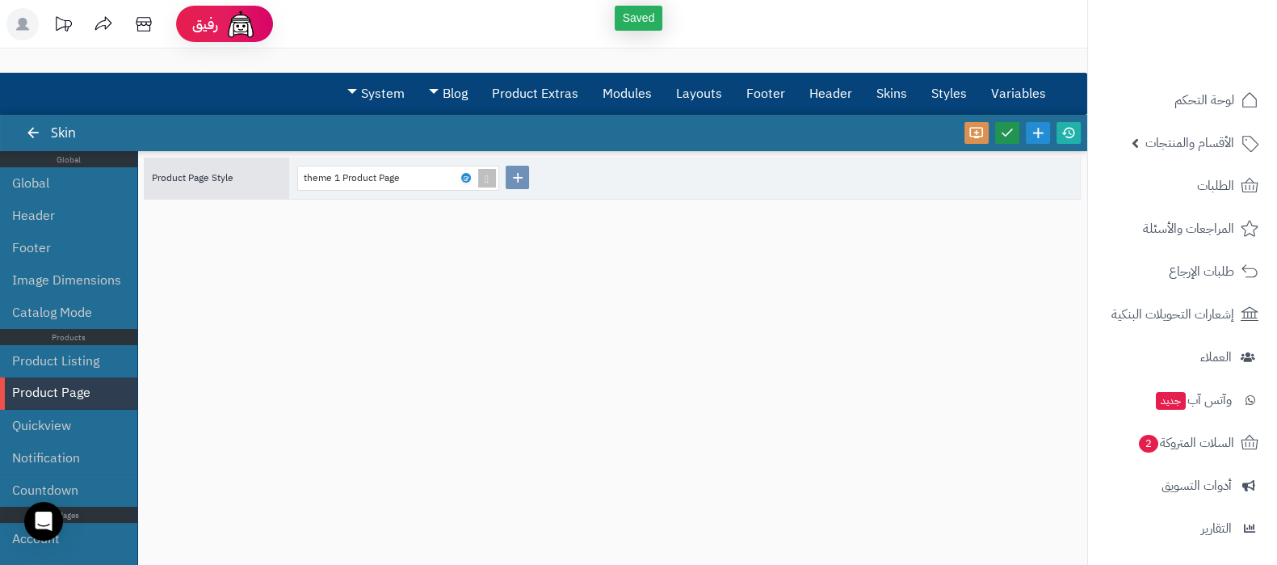
click at [1005, 136] on icon at bounding box center [1007, 132] width 15 height 15
click at [1064, 135] on icon at bounding box center [1069, 132] width 15 height 15
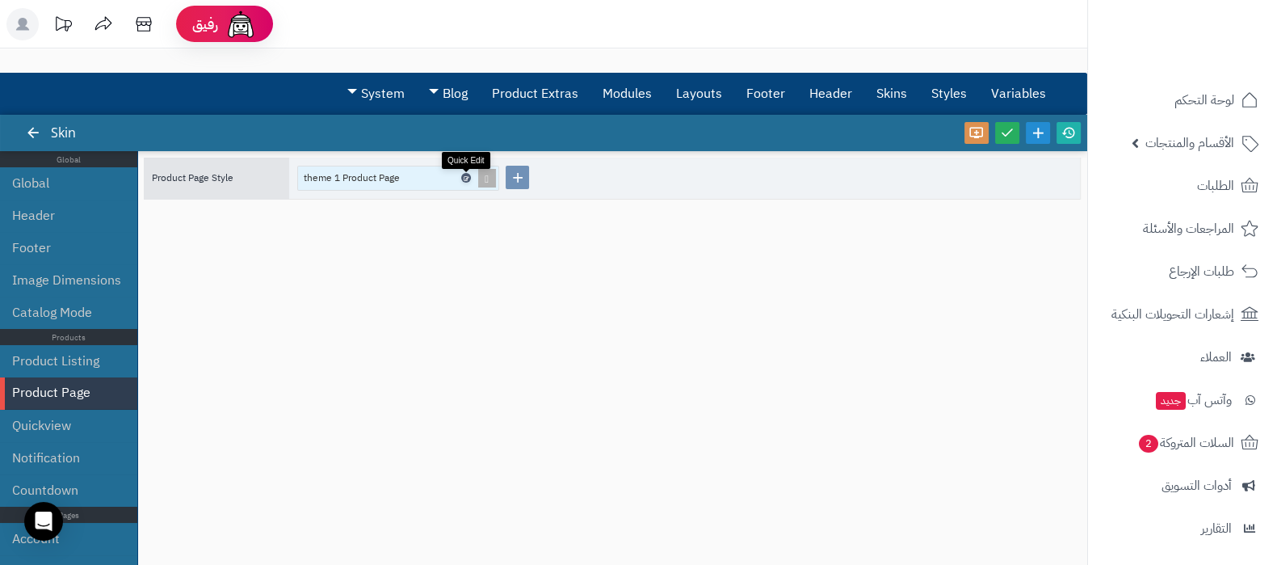
click at [467, 177] on icon at bounding box center [465, 178] width 5 height 7
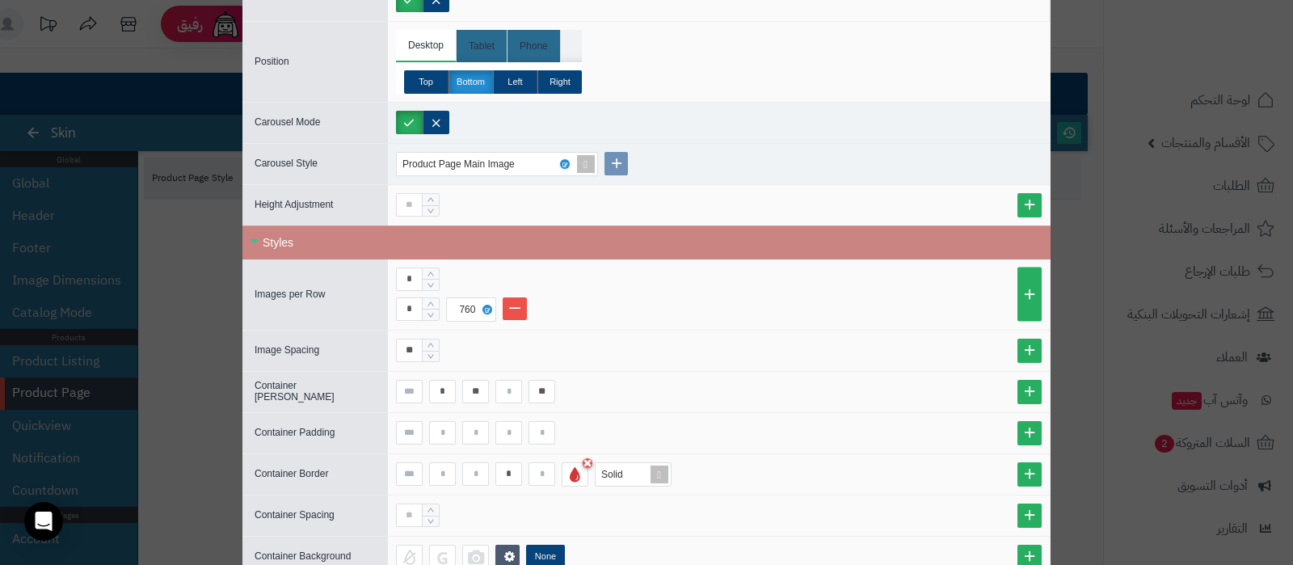
scroll to position [1111, 0]
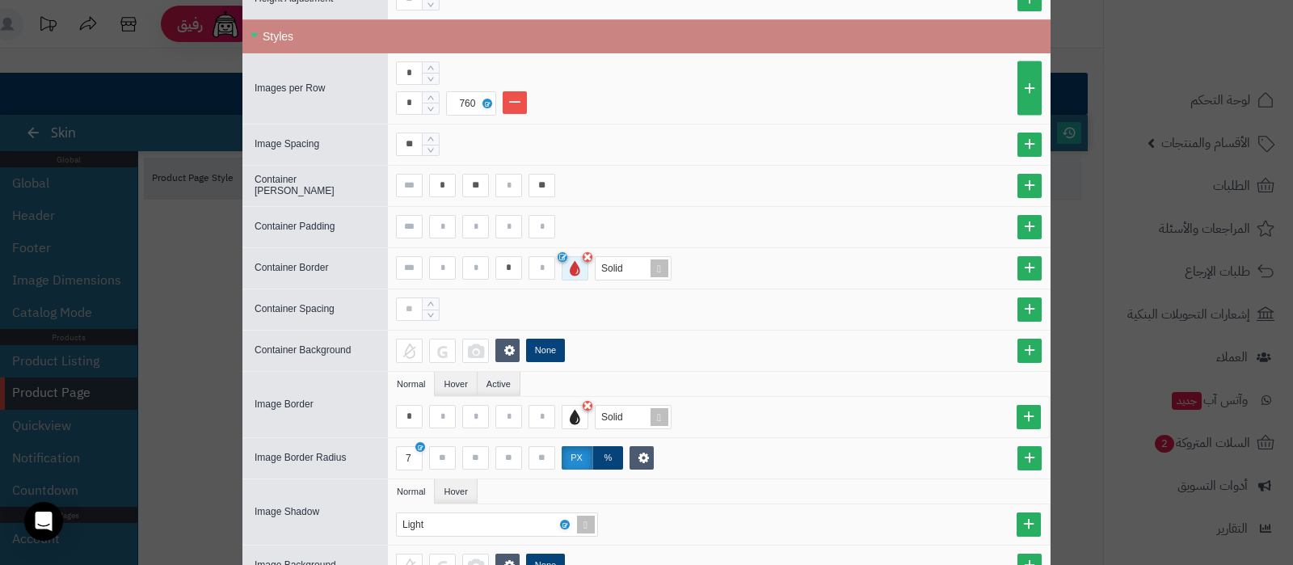
click at [582, 270] on div at bounding box center [574, 268] width 27 height 24
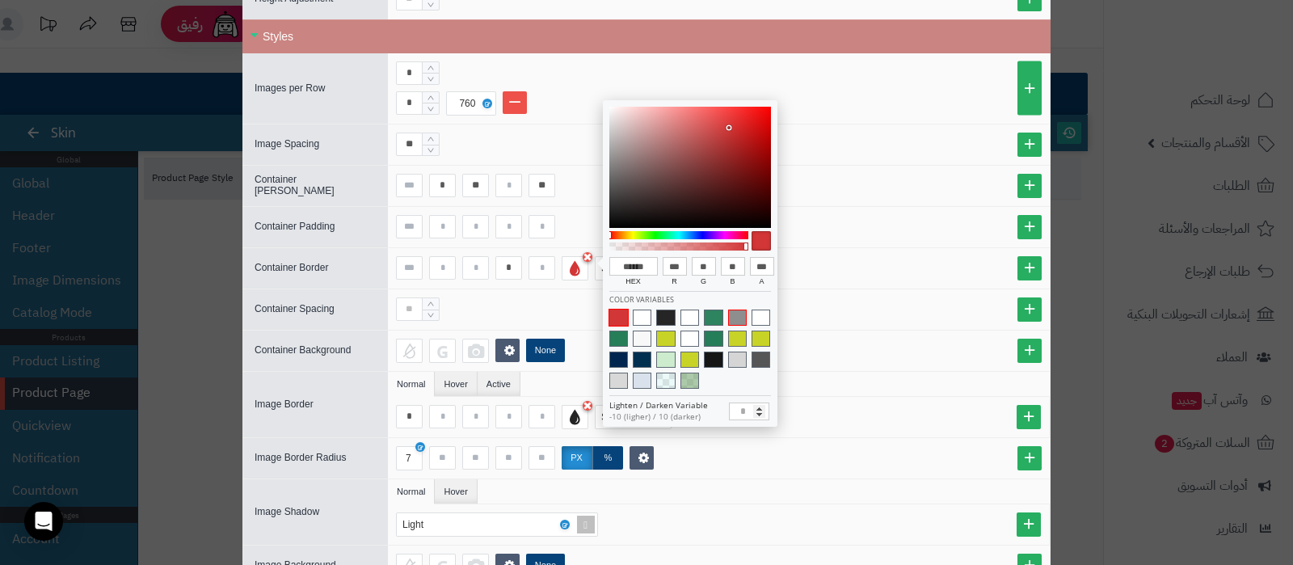
click at [734, 318] on span at bounding box center [737, 317] width 19 height 16
type input "******"
type input "***"
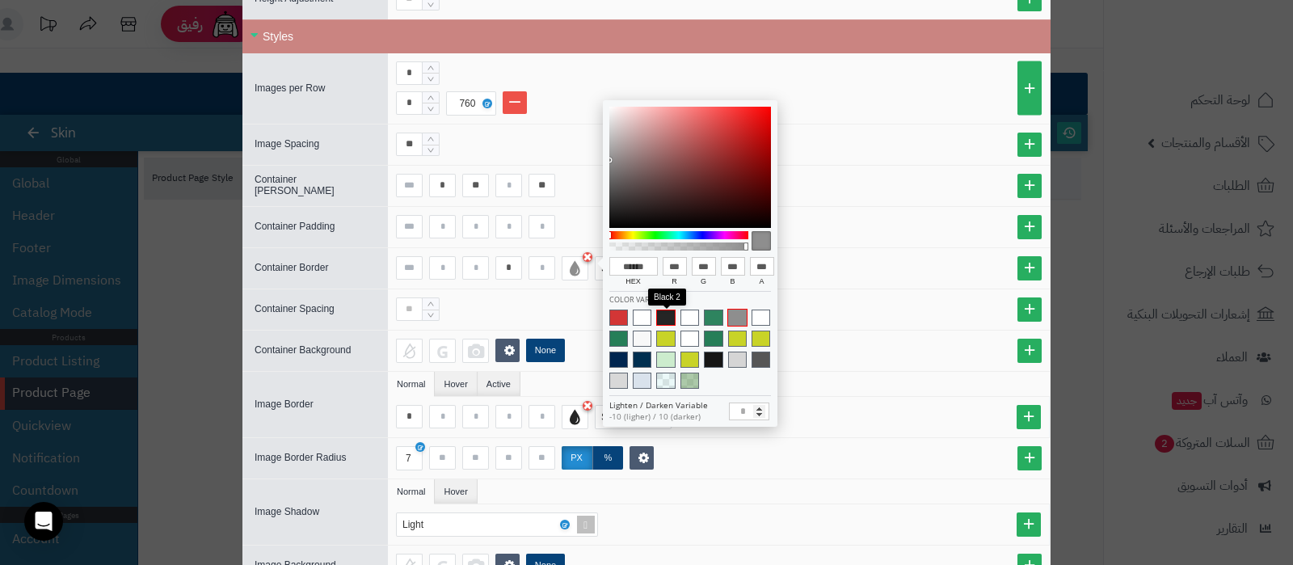
click at [667, 317] on span at bounding box center [665, 317] width 19 height 16
type input "******"
type input "**"
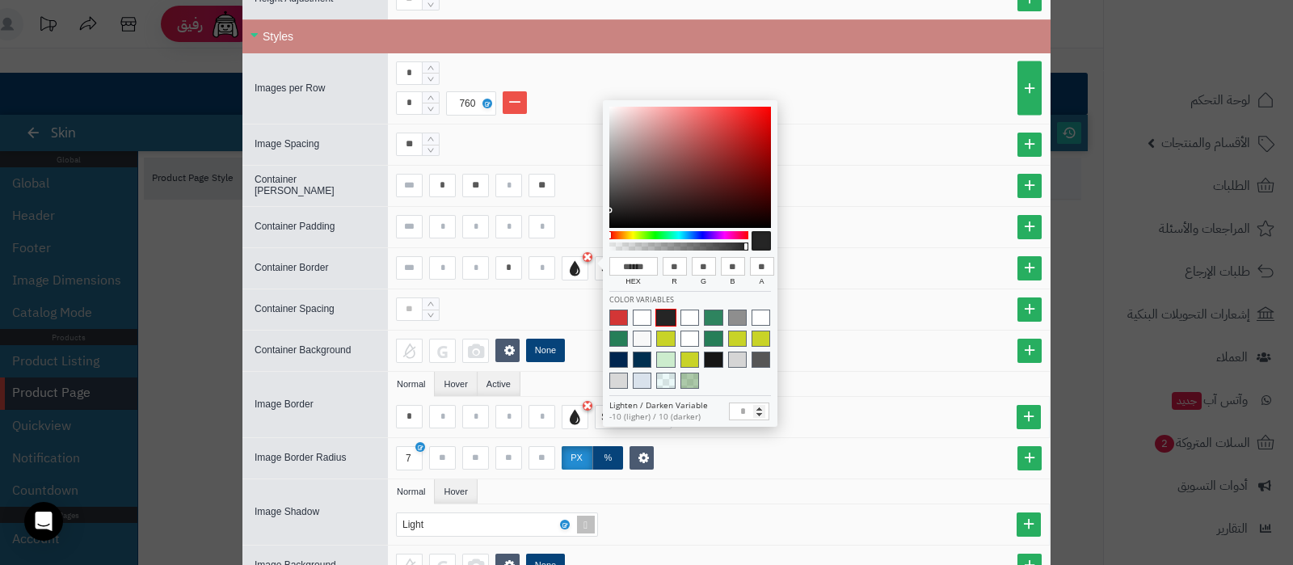
click at [714, 244] on div at bounding box center [679, 246] width 134 height 8
click at [705, 246] on div at bounding box center [679, 246] width 134 height 8
click at [695, 246] on div at bounding box center [679, 246] width 134 height 8
type input "**"
click at [685, 247] on div at bounding box center [679, 246] width 134 height 8
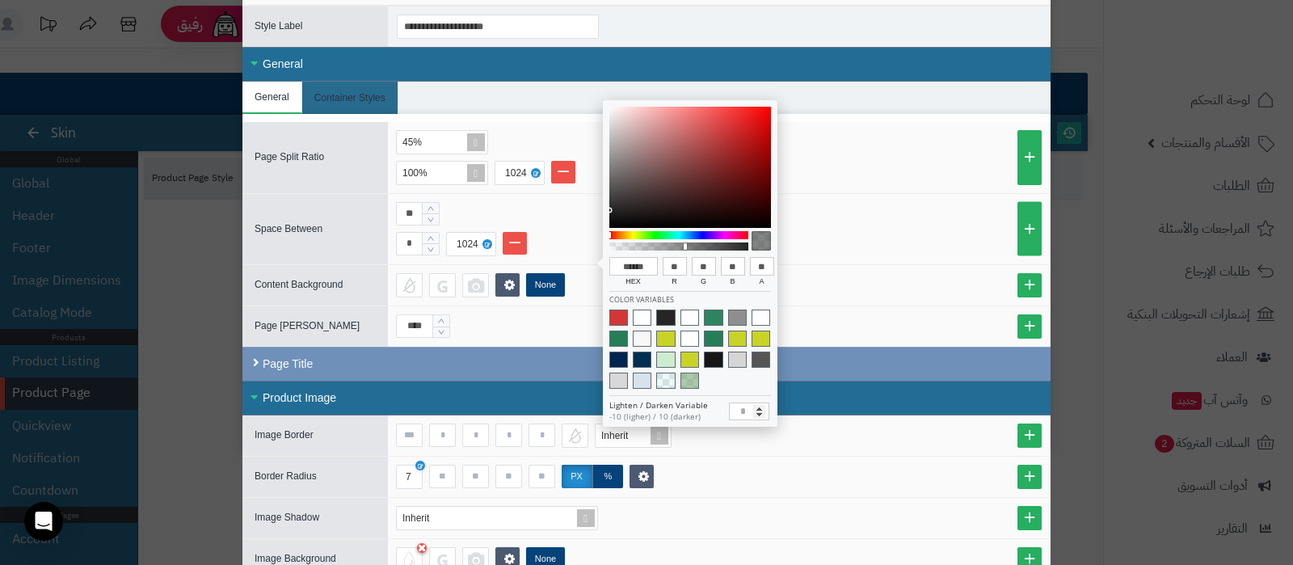
scroll to position [0, 0]
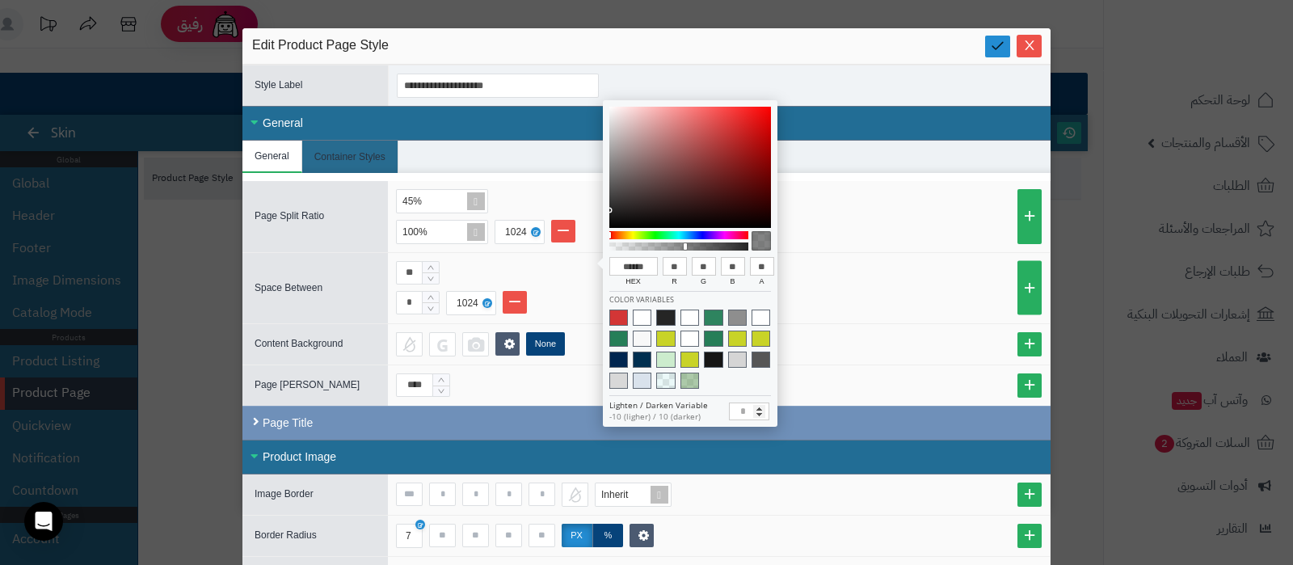
click at [996, 47] on link at bounding box center [997, 47] width 25 height 22
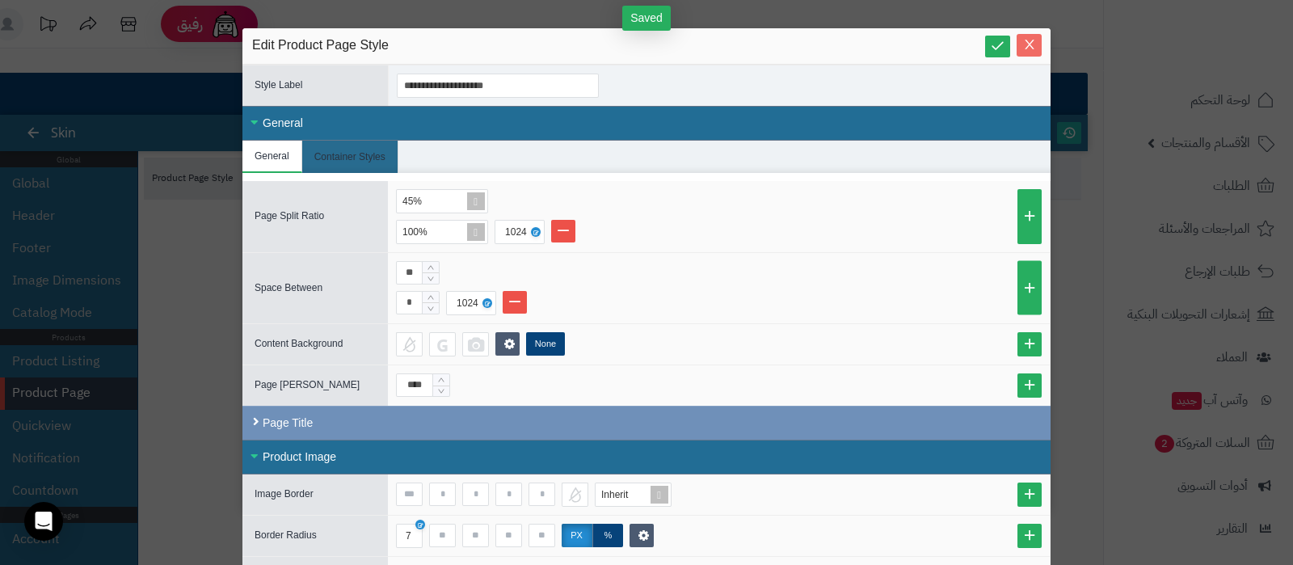
click at [1036, 44] on icon "Close" at bounding box center [1029, 44] width 13 height 13
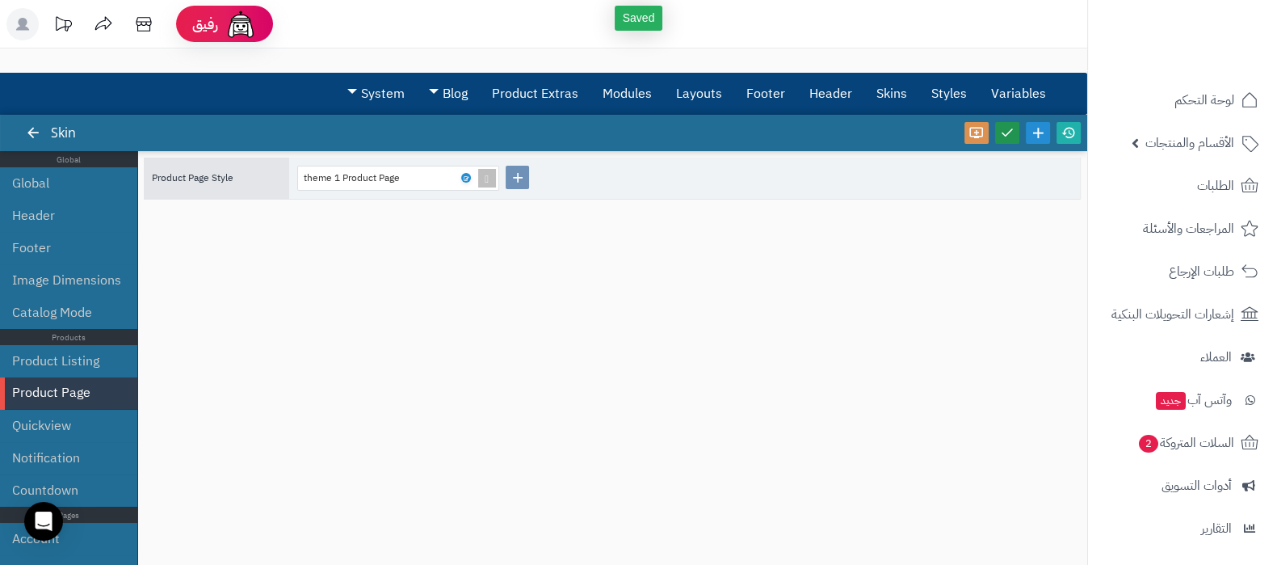
click at [1005, 139] on icon at bounding box center [1007, 132] width 15 height 15
click at [1070, 135] on icon at bounding box center [1069, 132] width 15 height 15
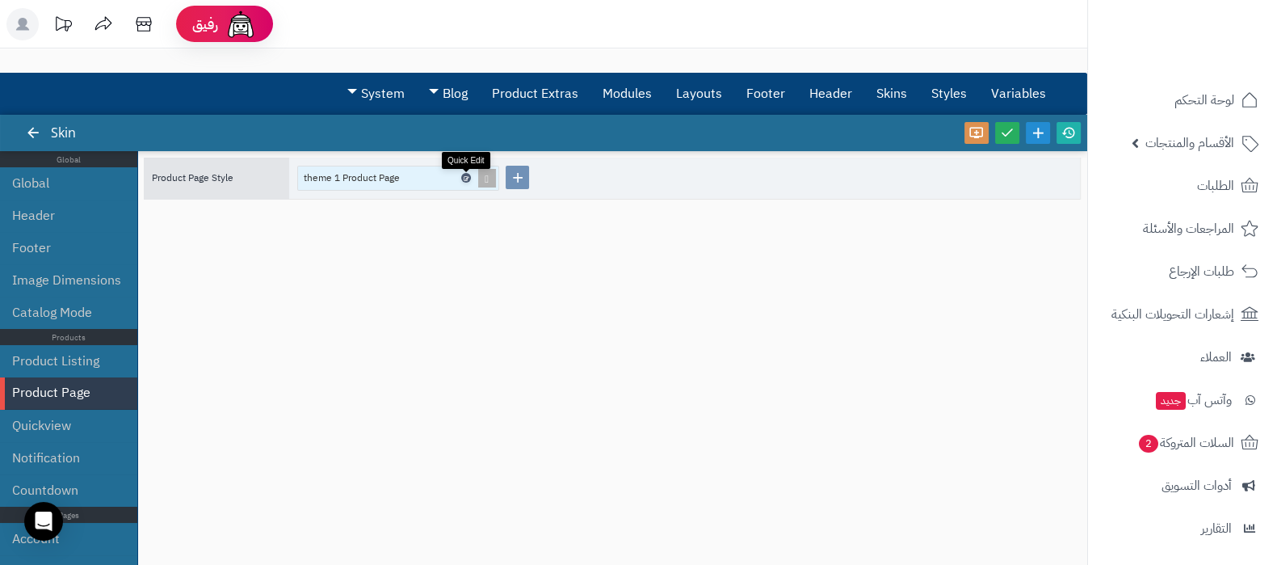
click at [467, 179] on icon at bounding box center [465, 178] width 5 height 7
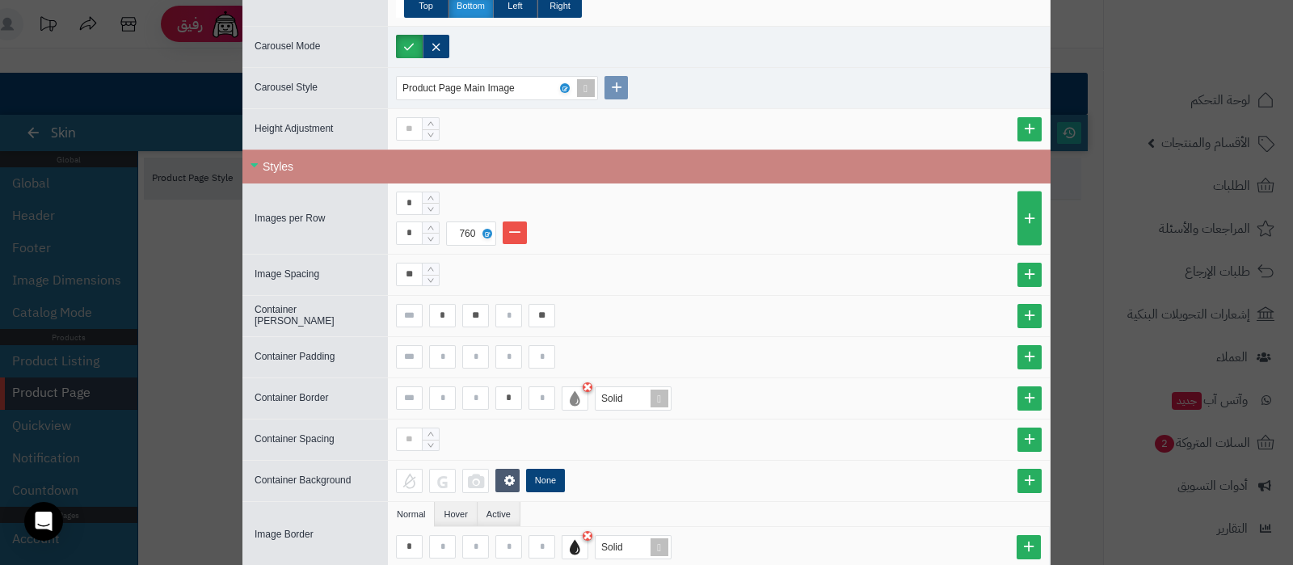
scroll to position [1010, 0]
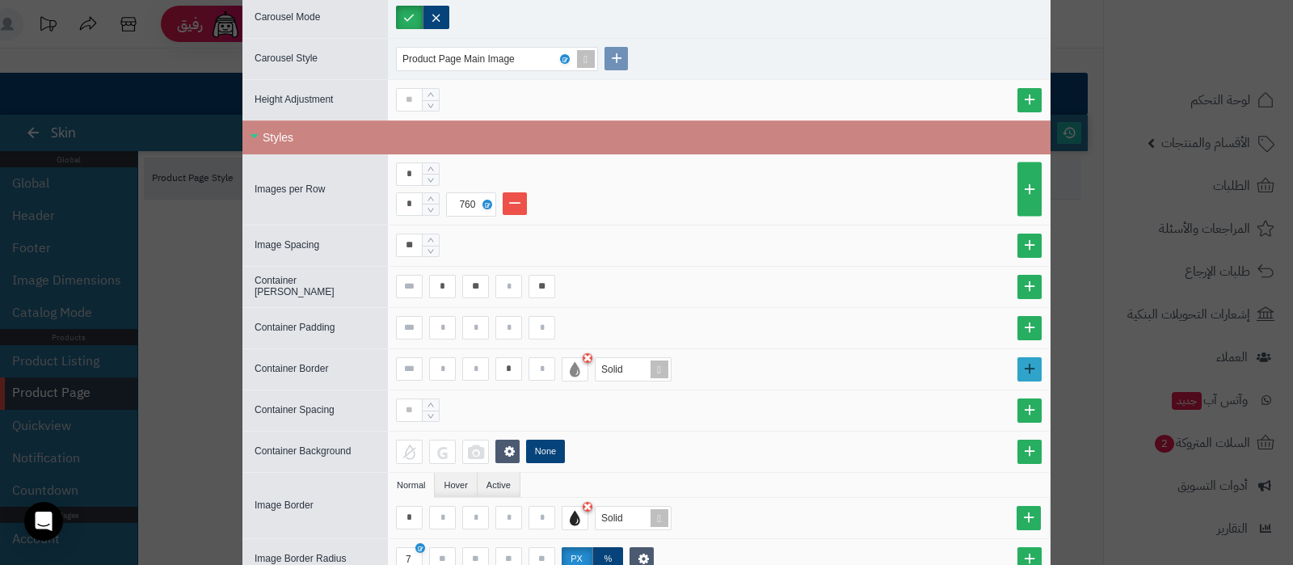
click at [1032, 365] on link at bounding box center [1029, 369] width 24 height 24
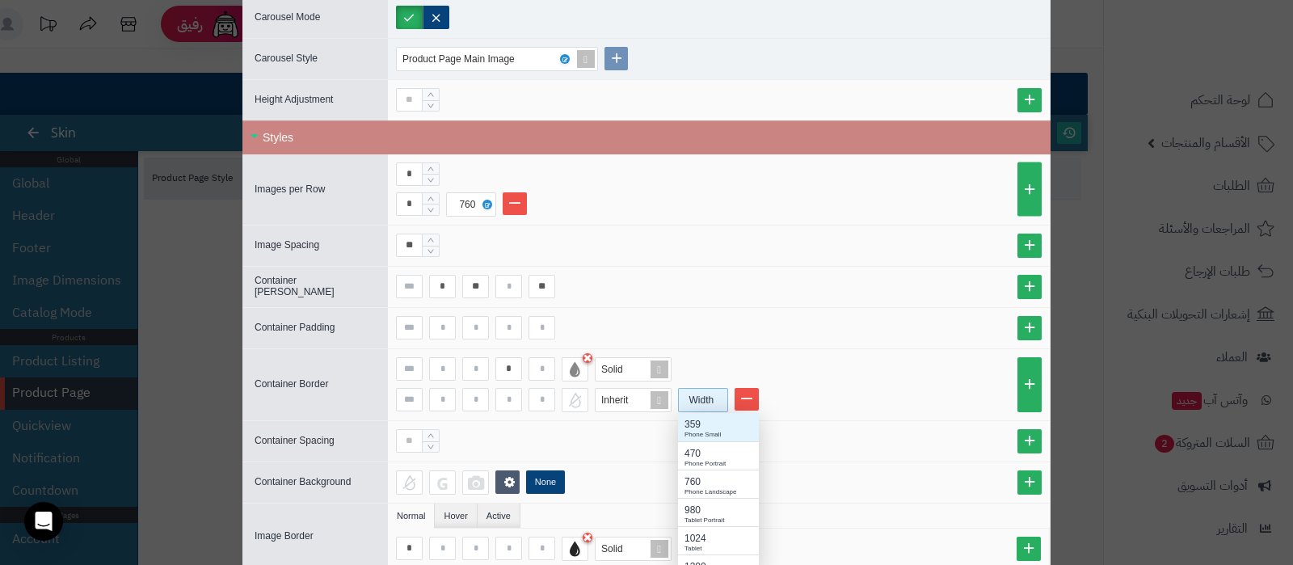
scroll to position [4, 0]
click at [707, 395] on div "Width" at bounding box center [701, 400] width 45 height 23
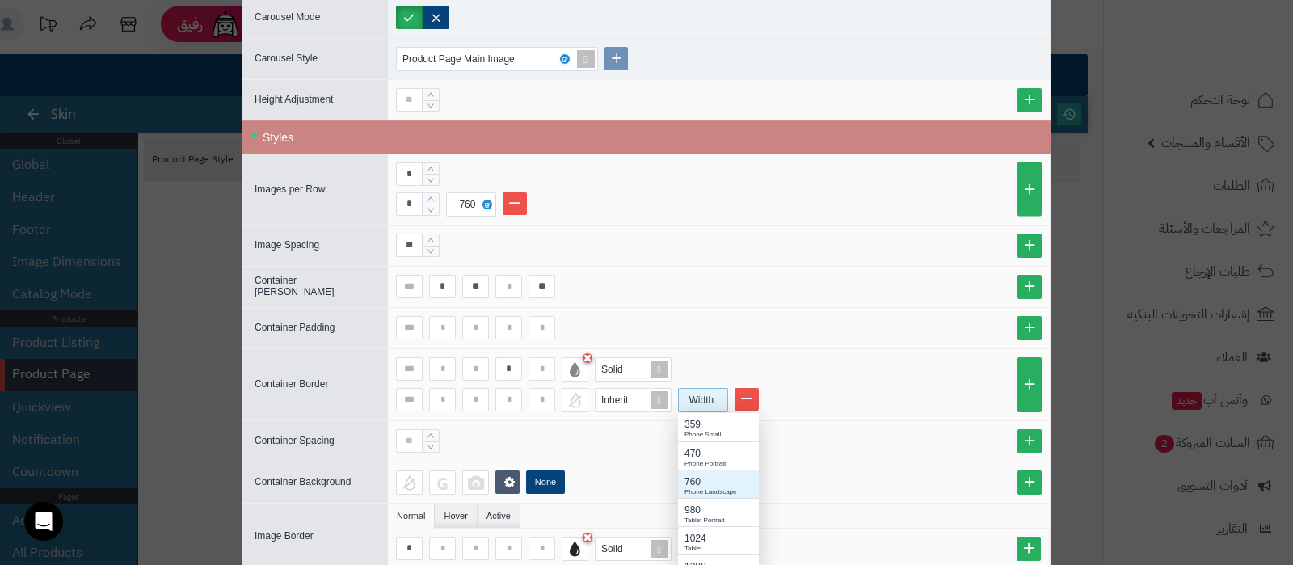
scroll to position [23, 0]
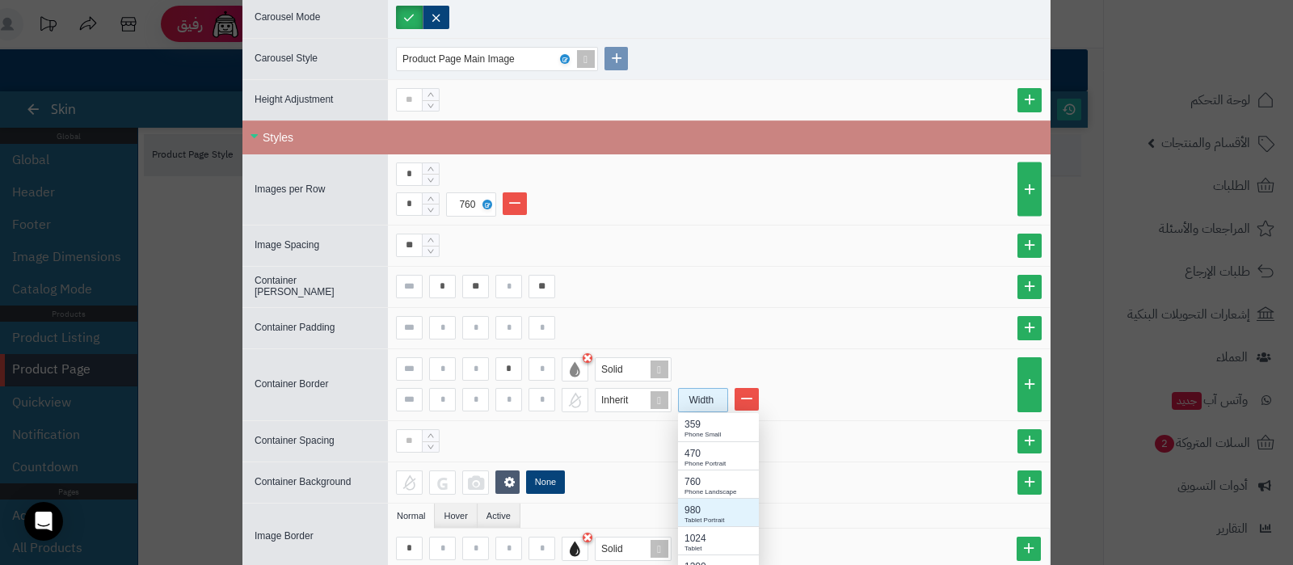
click at [718, 503] on div "980" at bounding box center [718, 510] width 68 height 15
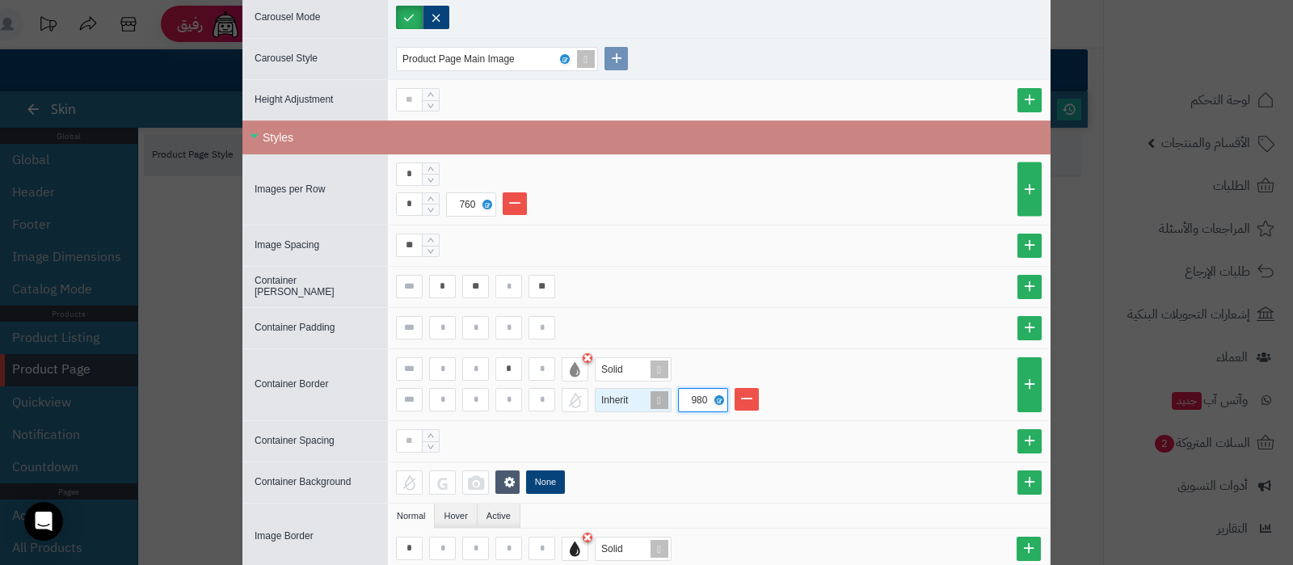
click at [662, 391] on span at bounding box center [659, 400] width 23 height 23
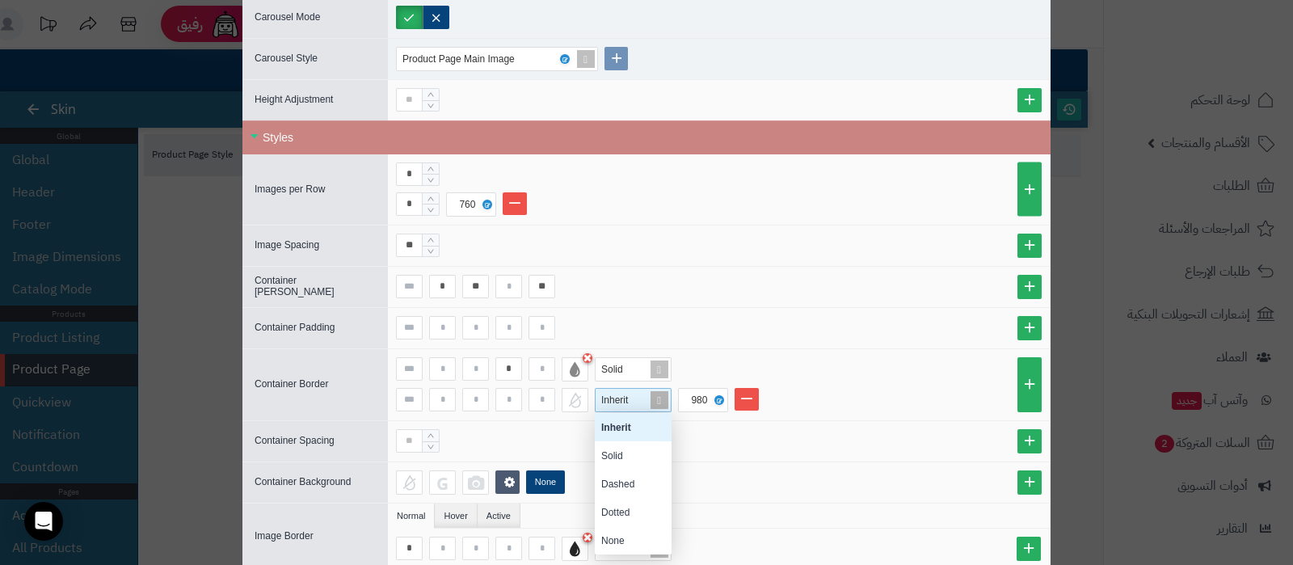
scroll to position [125, 61]
click at [627, 443] on div "Solid" at bounding box center [633, 455] width 77 height 28
click at [518, 398] on input at bounding box center [508, 399] width 27 height 23
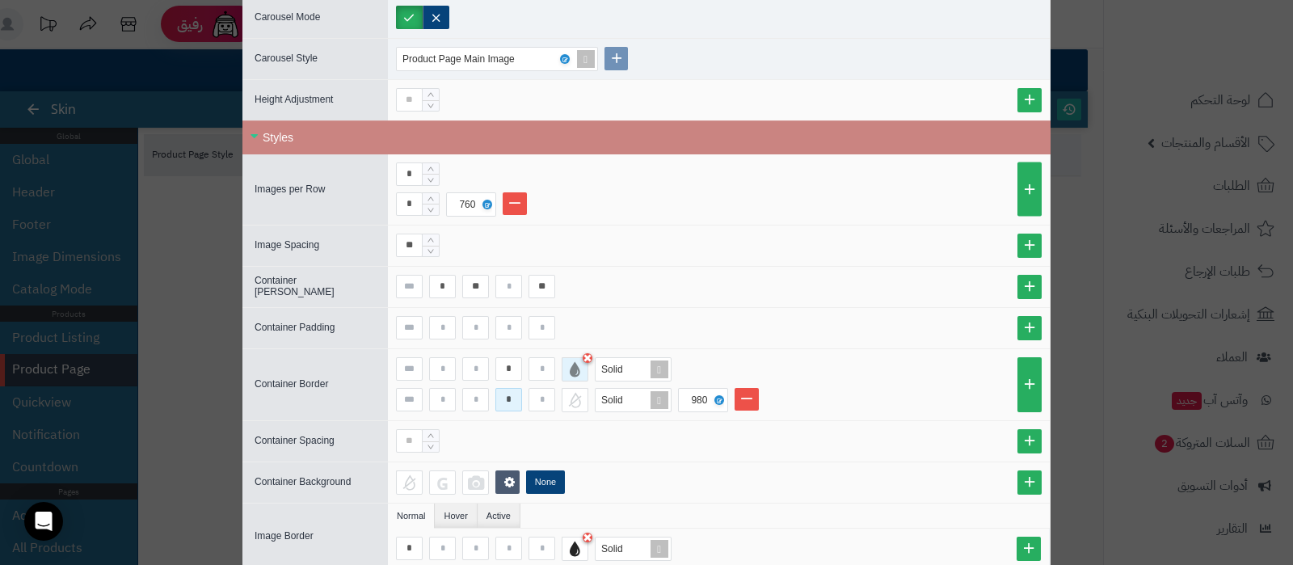
type input "*"
click at [582, 366] on div at bounding box center [574, 369] width 27 height 24
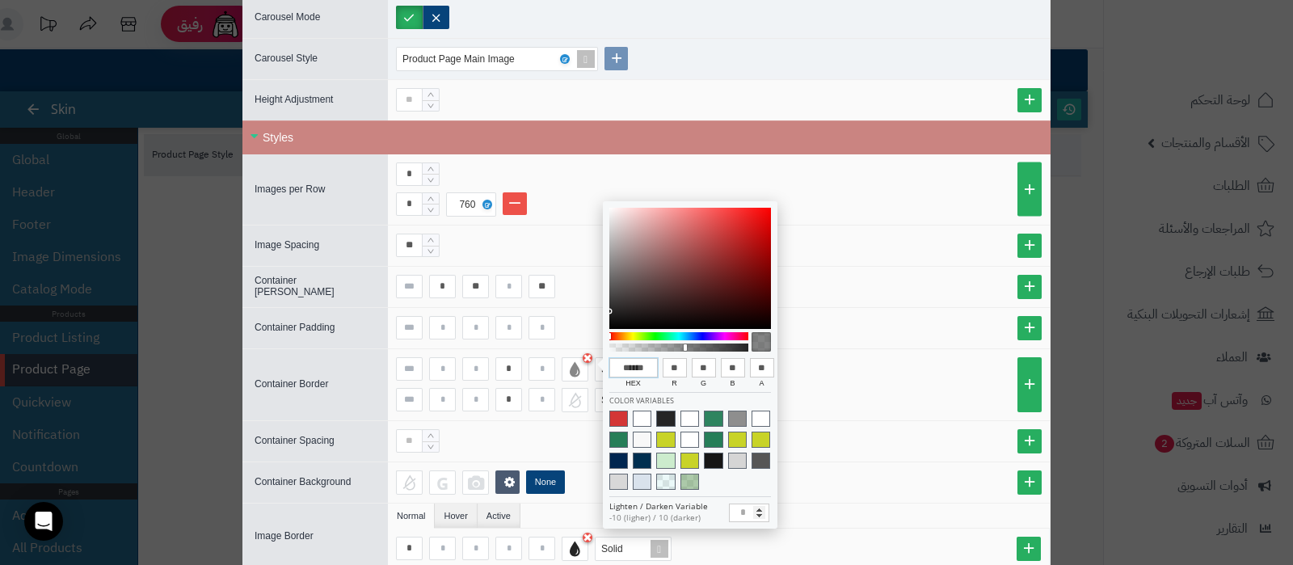
click at [629, 362] on input "******" at bounding box center [633, 367] width 48 height 19
click at [873, 367] on div "* Solid" at bounding box center [719, 369] width 646 height 24
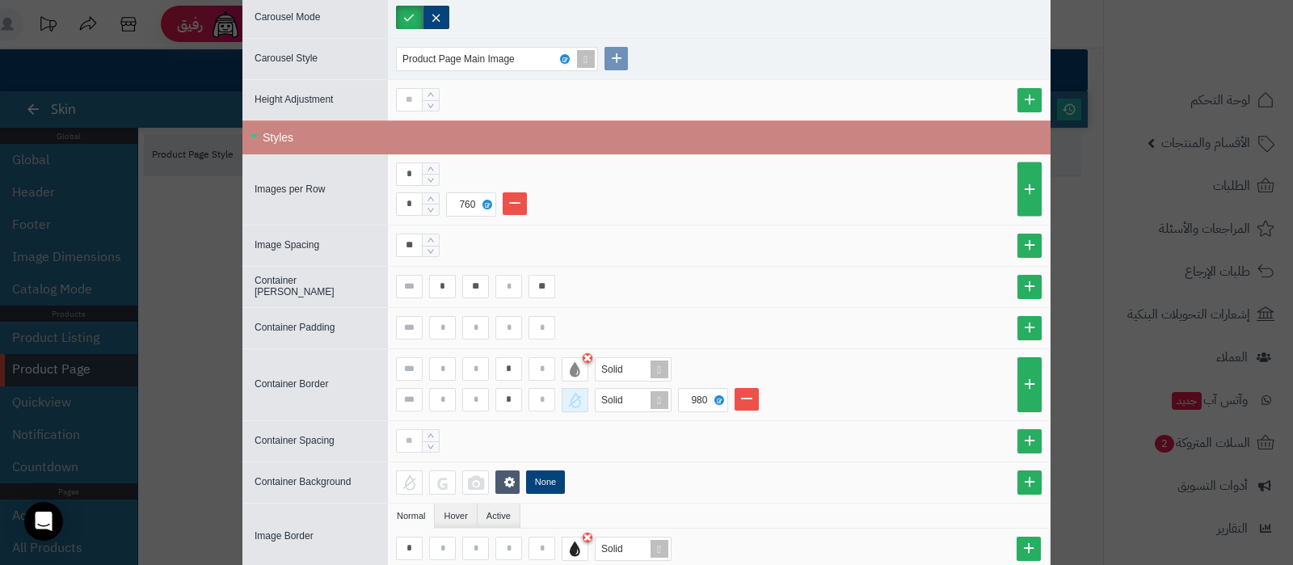
click at [582, 397] on div at bounding box center [574, 400] width 27 height 24
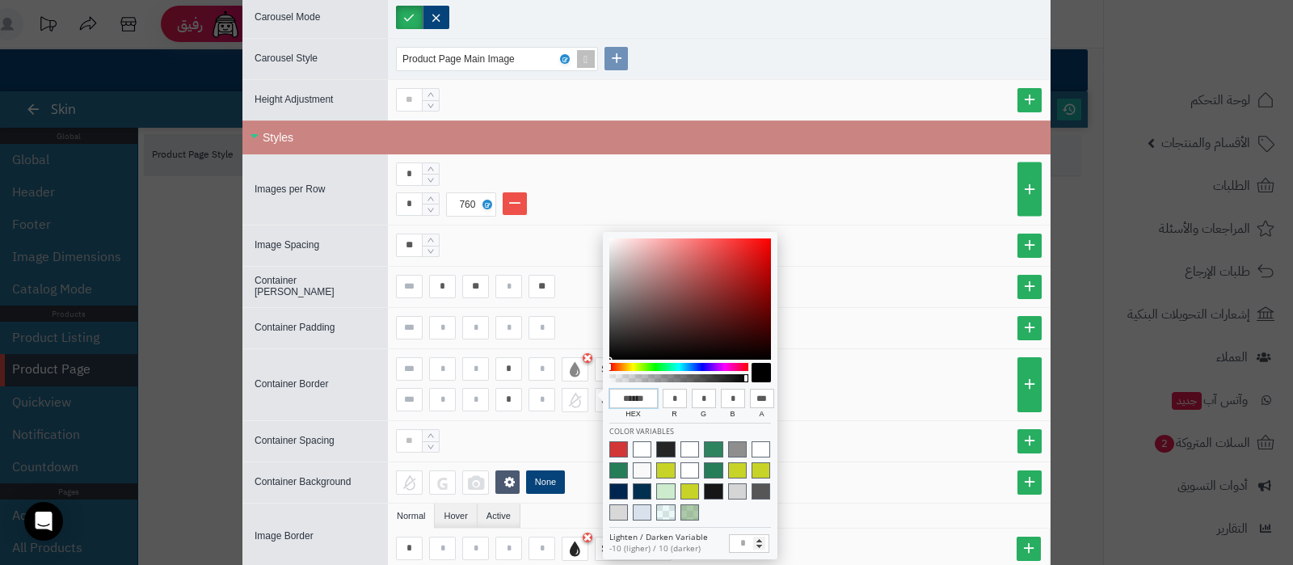
click at [622, 397] on input "******" at bounding box center [633, 398] width 48 height 19
paste input
type input "******"
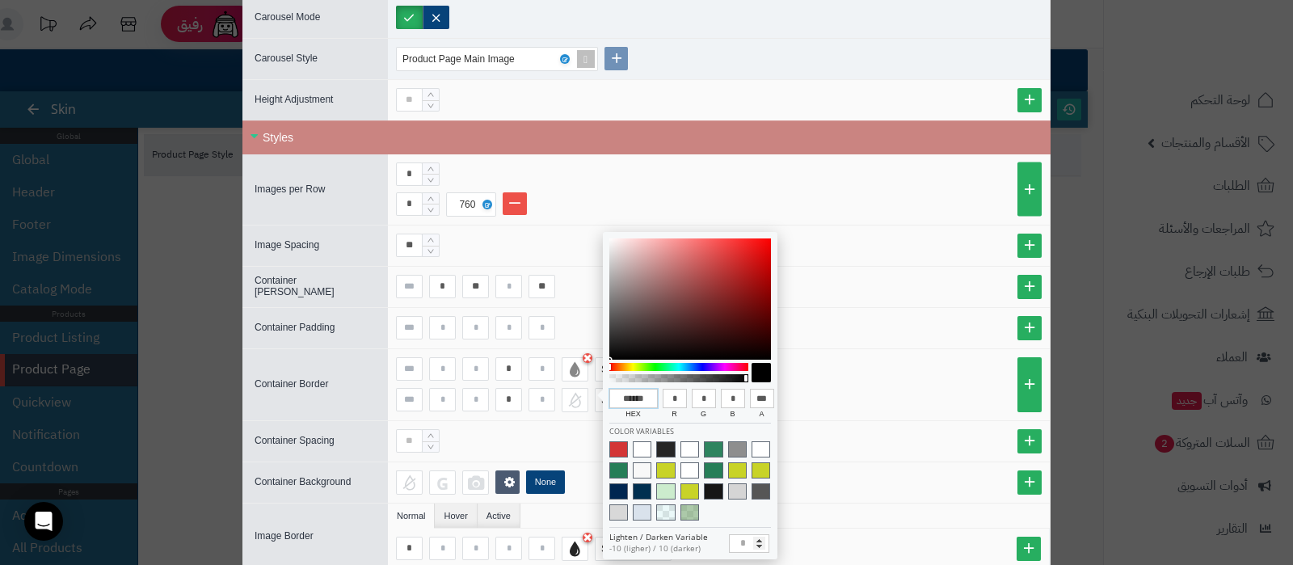
type input "**"
type input "******"
click at [864, 388] on li "* Solid 980" at bounding box center [719, 400] width 646 height 24
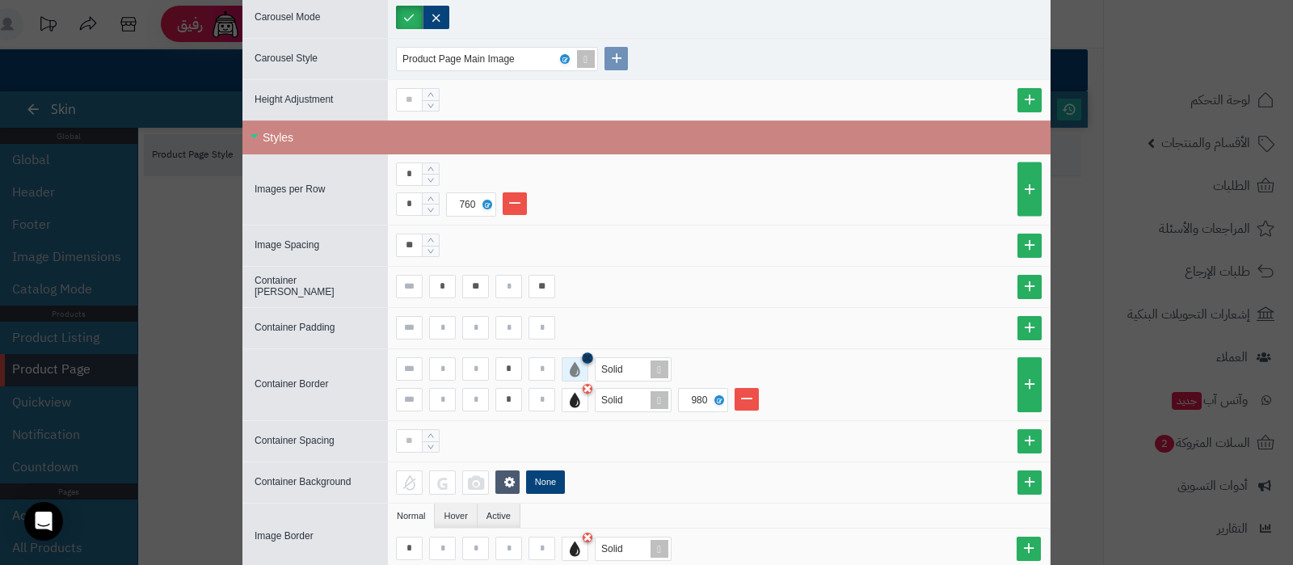
click at [592, 352] on icon at bounding box center [587, 357] width 10 height 12
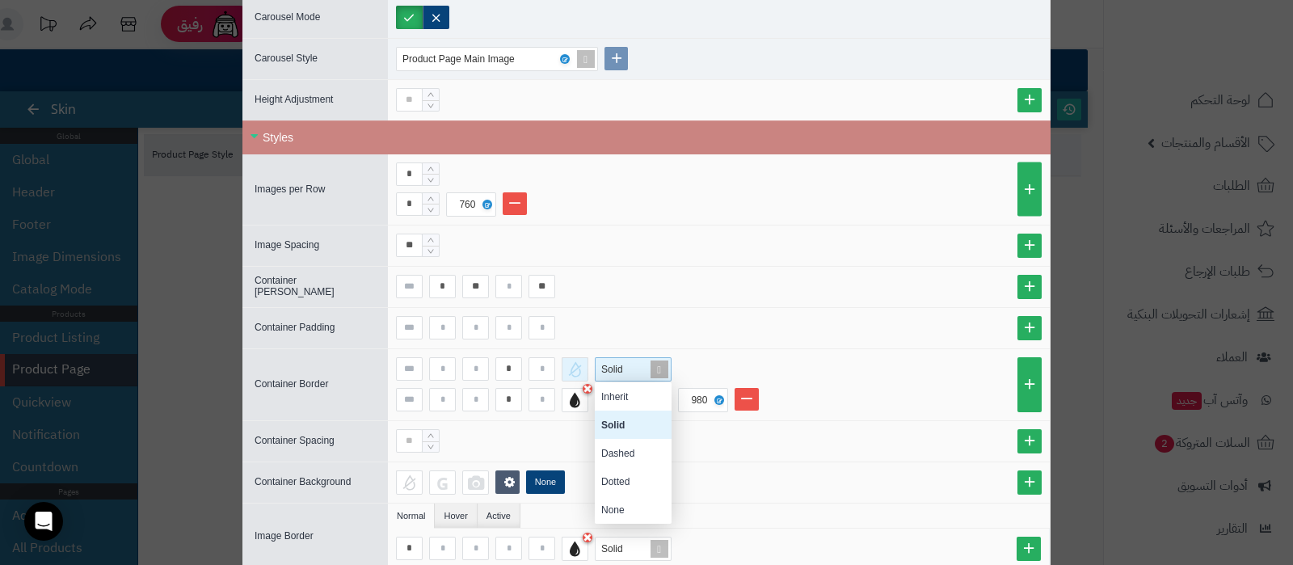
click at [667, 366] on span at bounding box center [659, 369] width 23 height 23
click at [631, 397] on div "Inherit" at bounding box center [633, 396] width 77 height 28
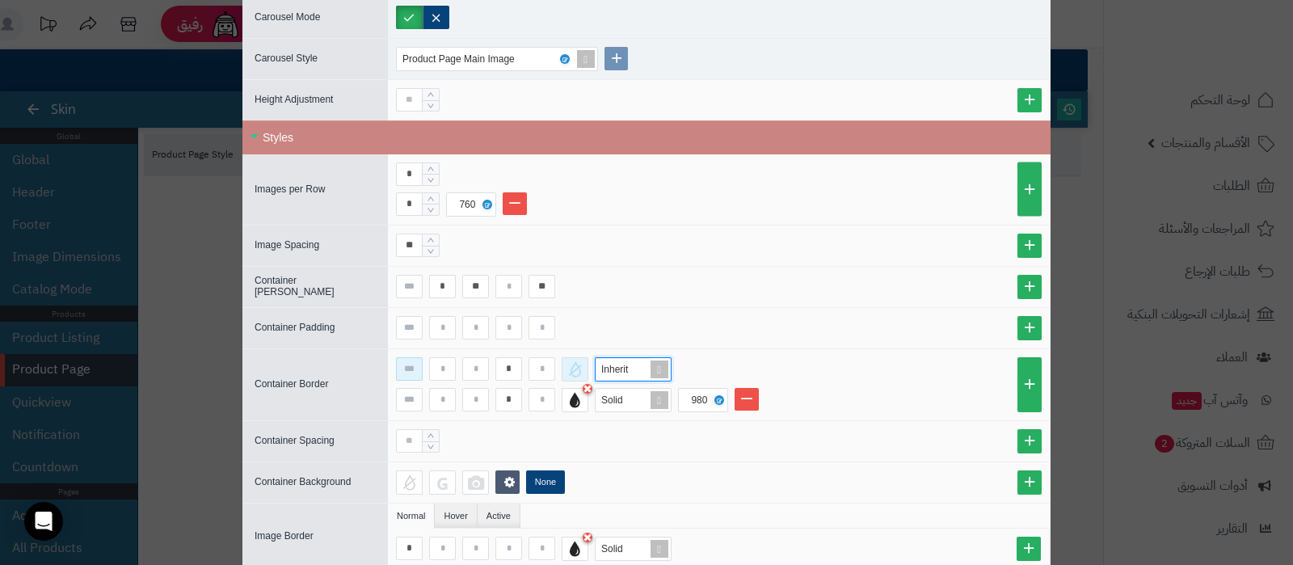
click at [413, 363] on input at bounding box center [409, 368] width 27 height 23
type input "*"
click at [851, 340] on div at bounding box center [719, 328] width 662 height 40
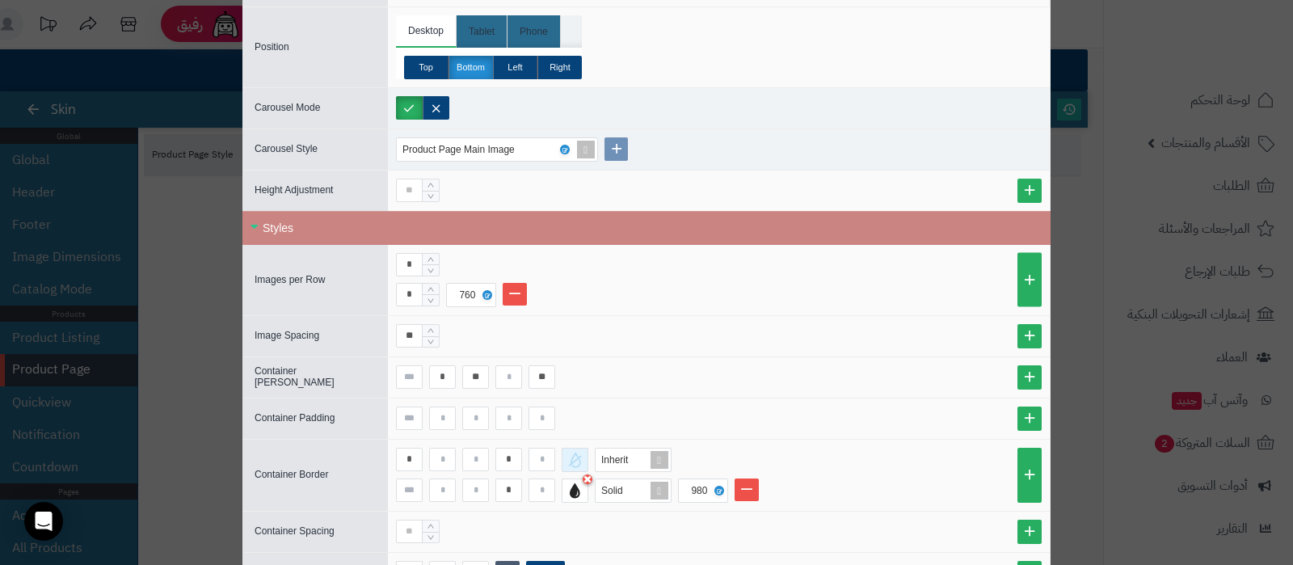
scroll to position [1010, 0]
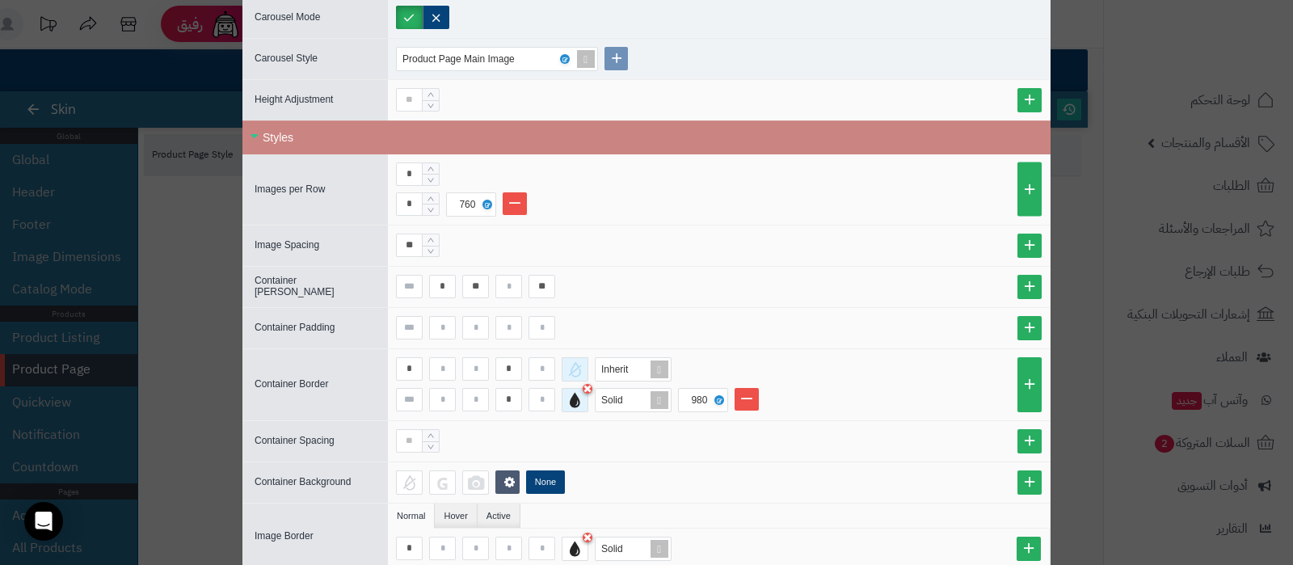
click at [582, 398] on div at bounding box center [574, 400] width 27 height 24
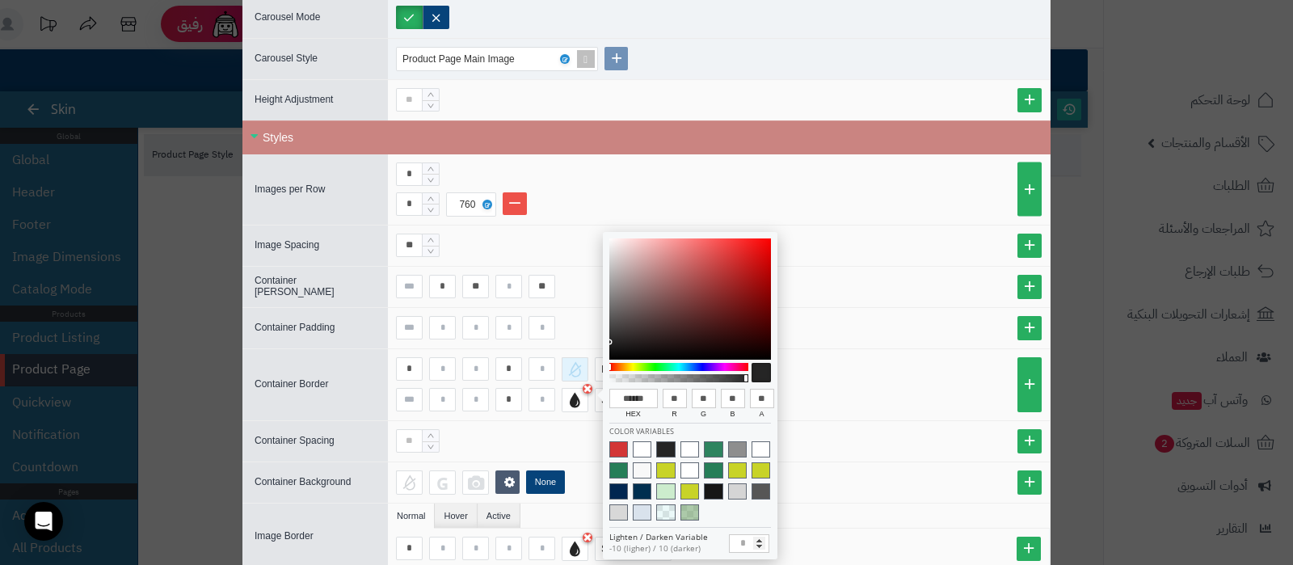
click at [692, 378] on div at bounding box center [679, 378] width 134 height 8
click at [703, 377] on div at bounding box center [679, 378] width 134 height 8
type input "**"
click at [695, 375] on div at bounding box center [679, 378] width 134 height 8
click at [827, 339] on div at bounding box center [719, 328] width 662 height 40
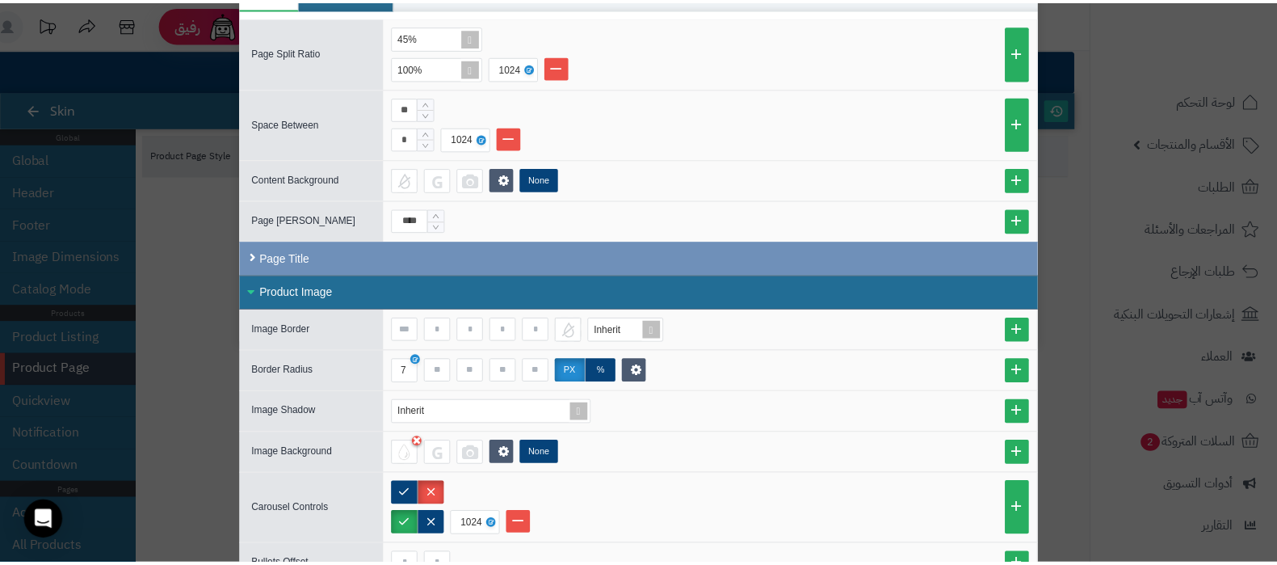
scroll to position [0, 0]
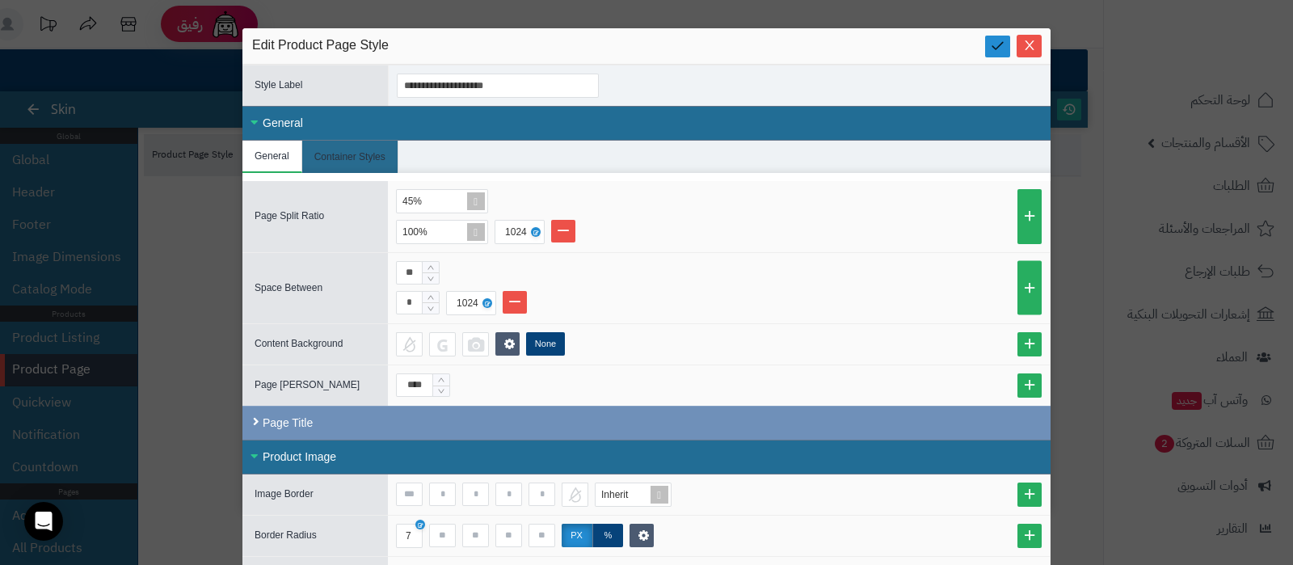
click at [994, 48] on link at bounding box center [997, 47] width 25 height 22
click at [1033, 42] on icon "Close" at bounding box center [1028, 45] width 9 height 10
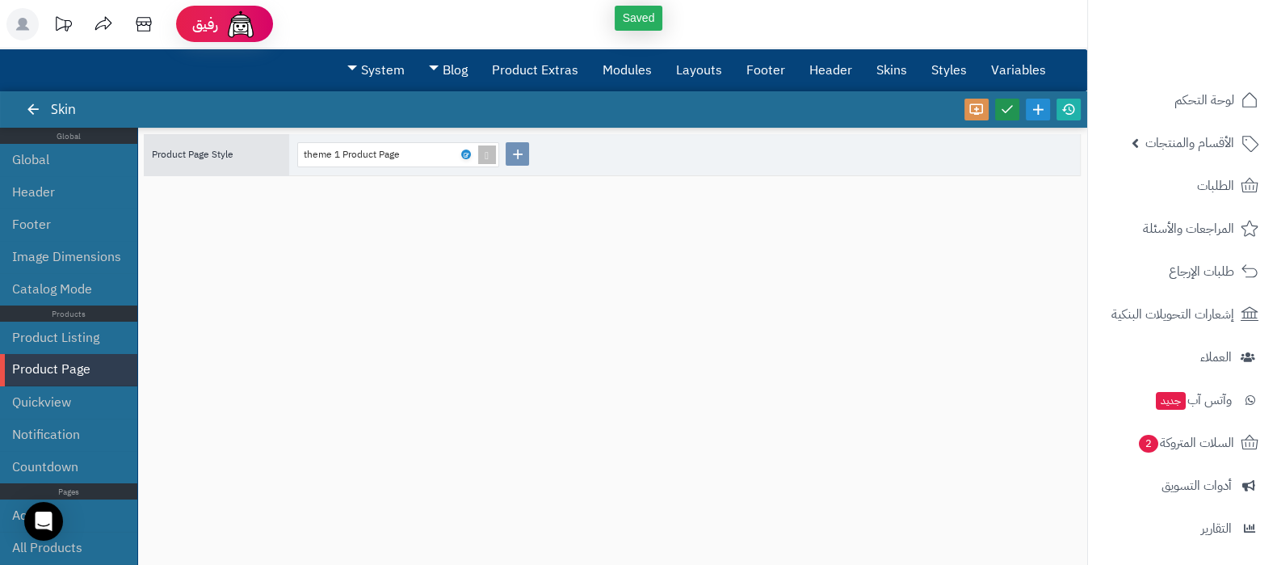
click at [1012, 114] on icon at bounding box center [1007, 109] width 15 height 15
click at [1069, 116] on link at bounding box center [1069, 110] width 24 height 22
